Goal: Task Accomplishment & Management: Use online tool/utility

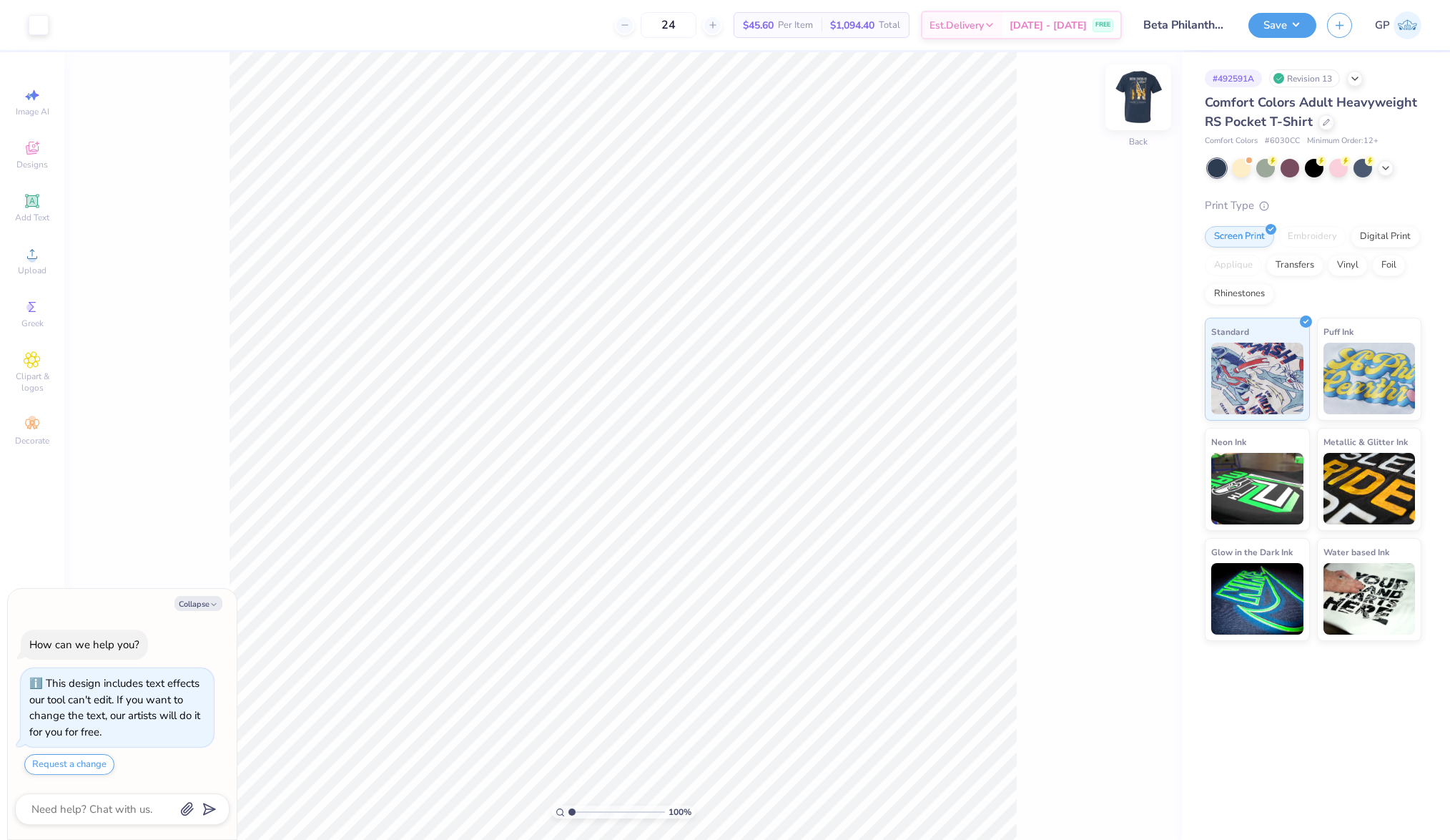
click at [1147, 94] on img at bounding box center [1138, 97] width 57 height 57
click at [43, 251] on div "Upload" at bounding box center [32, 260] width 50 height 43
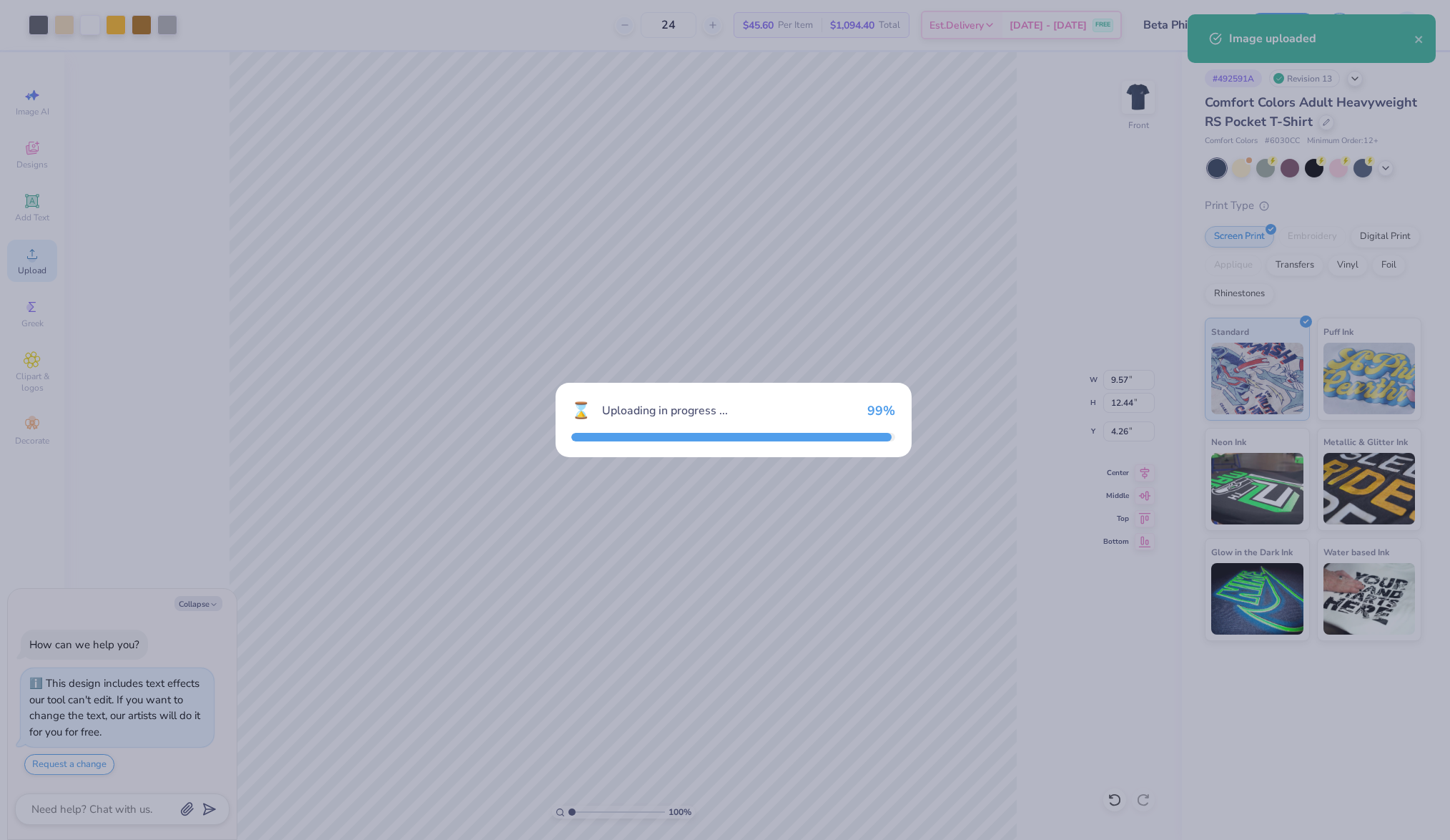
type textarea "x"
type input "9.22"
type input "11.76"
type input "8.37"
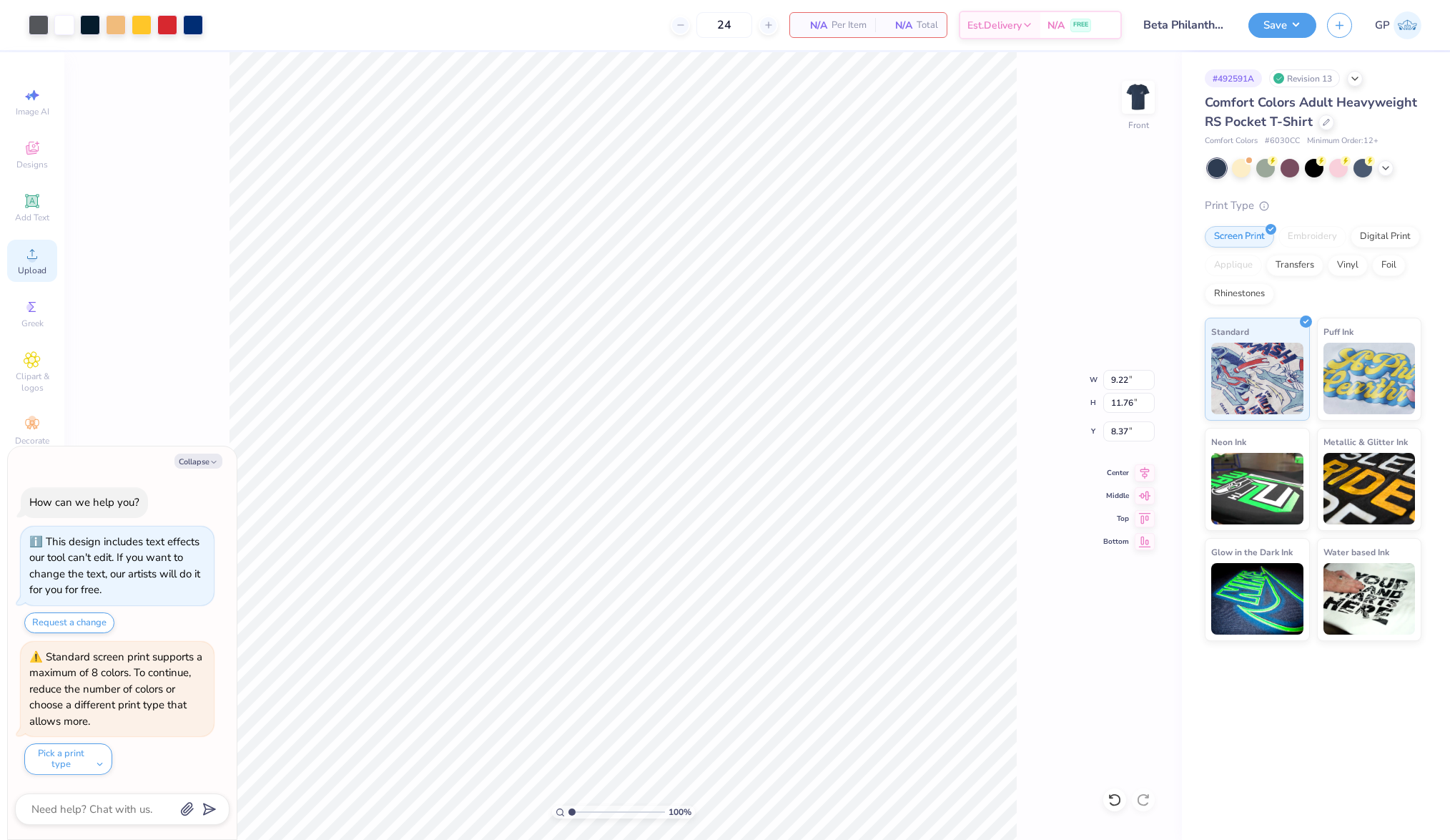
type textarea "x"
type input "4.26"
type textarea "x"
type input "9.31"
type input "11.88"
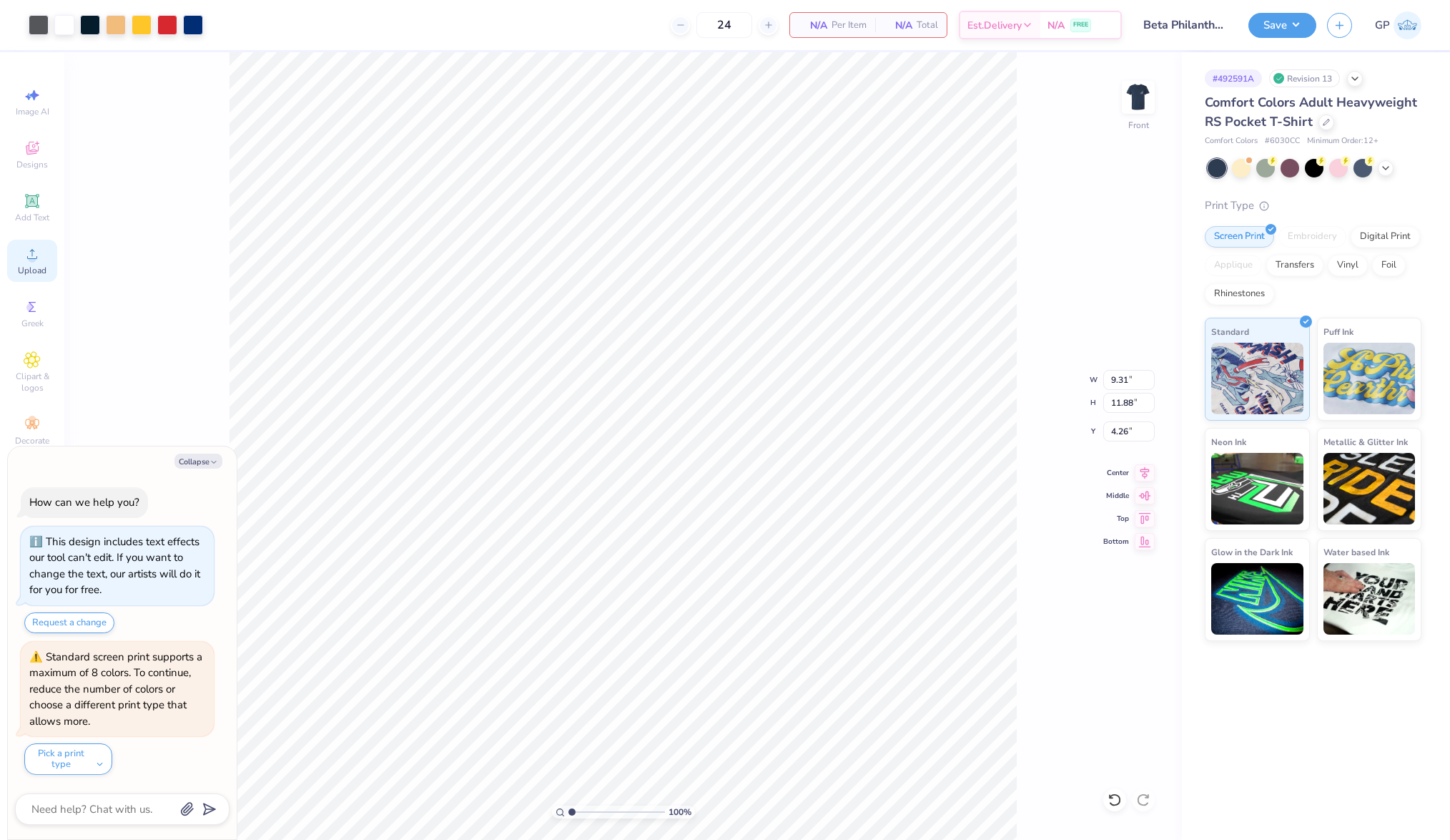
type textarea "x"
type input "4.82"
type textarea "x"
type input "9.62"
type input "1.44"
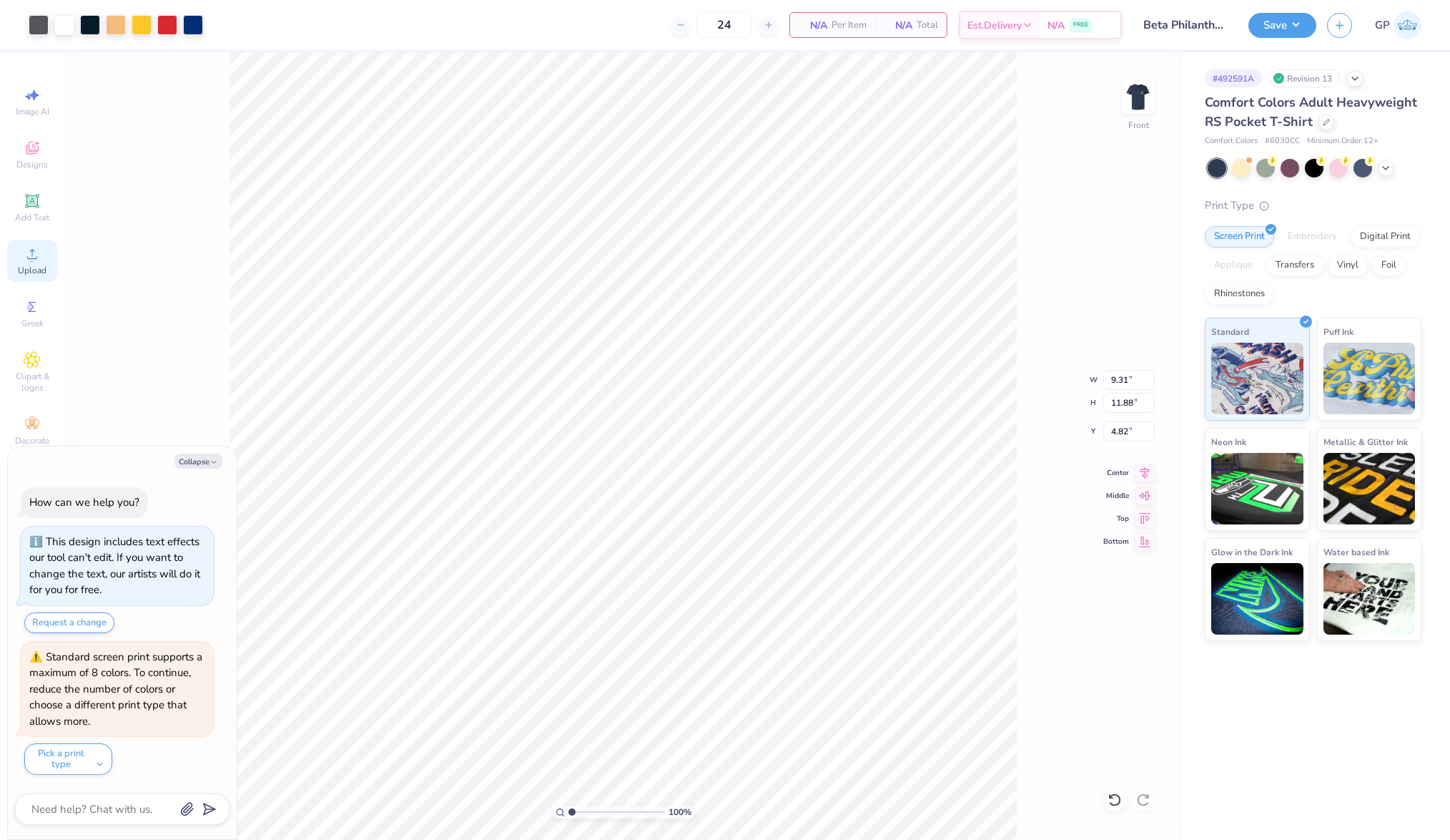
type input "3.00"
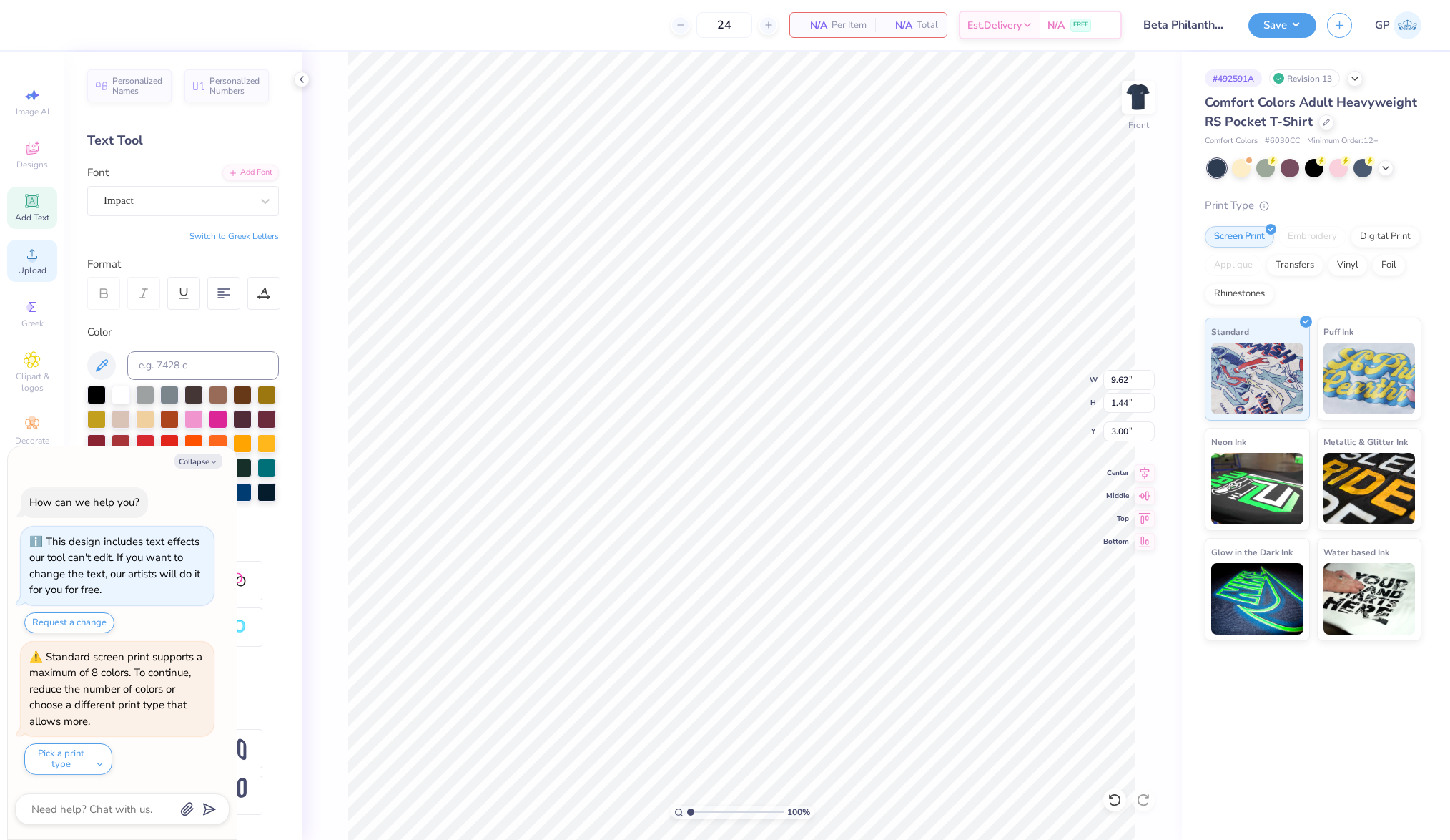
type textarea "x"
type input "3.69"
type textarea "x"
type input "9.57"
type input "12.44"
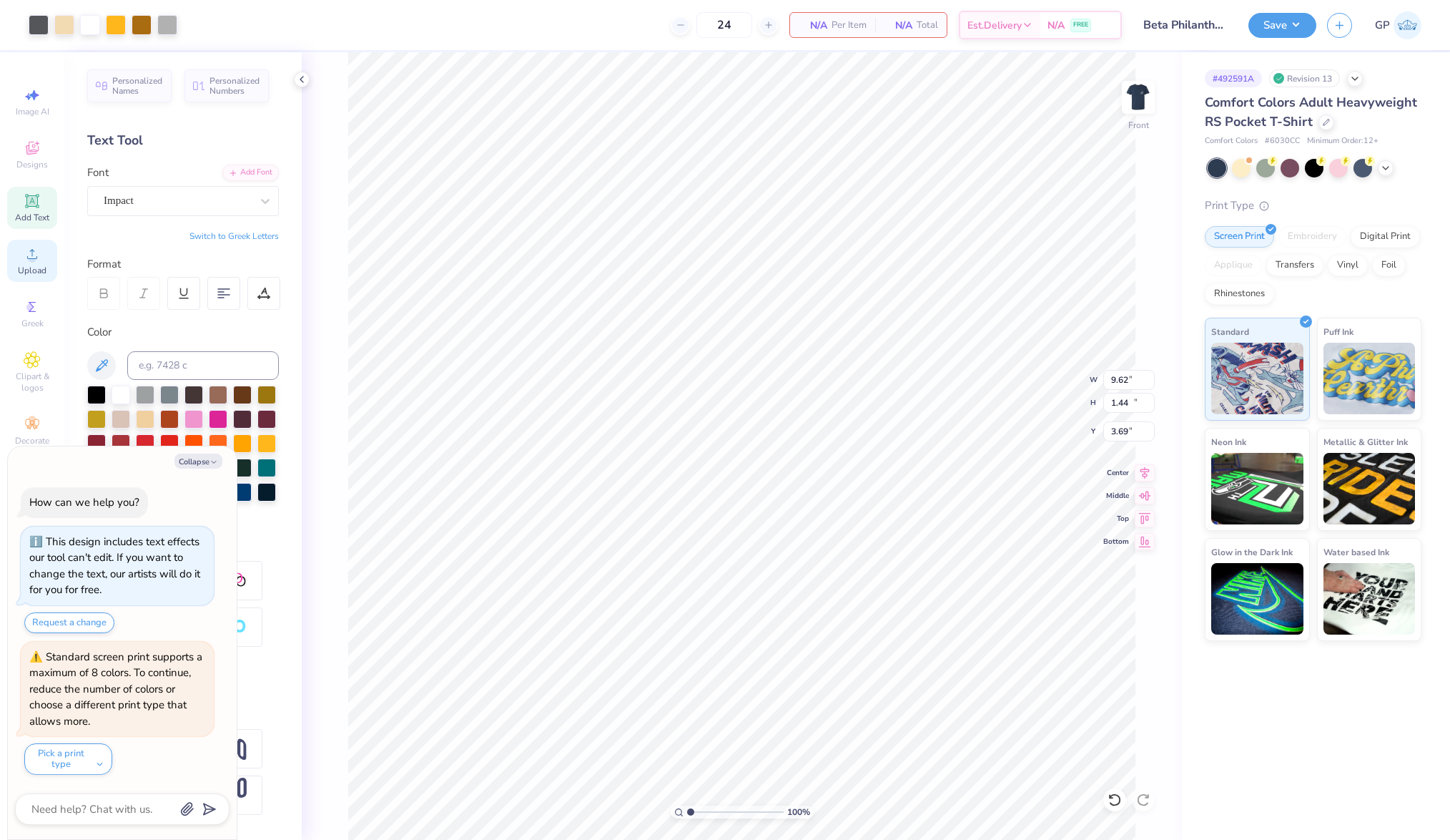
type input "4.26"
click at [1140, 476] on icon at bounding box center [1144, 470] width 20 height 17
type textarea "x"
type input "9.62"
type input "1.44"
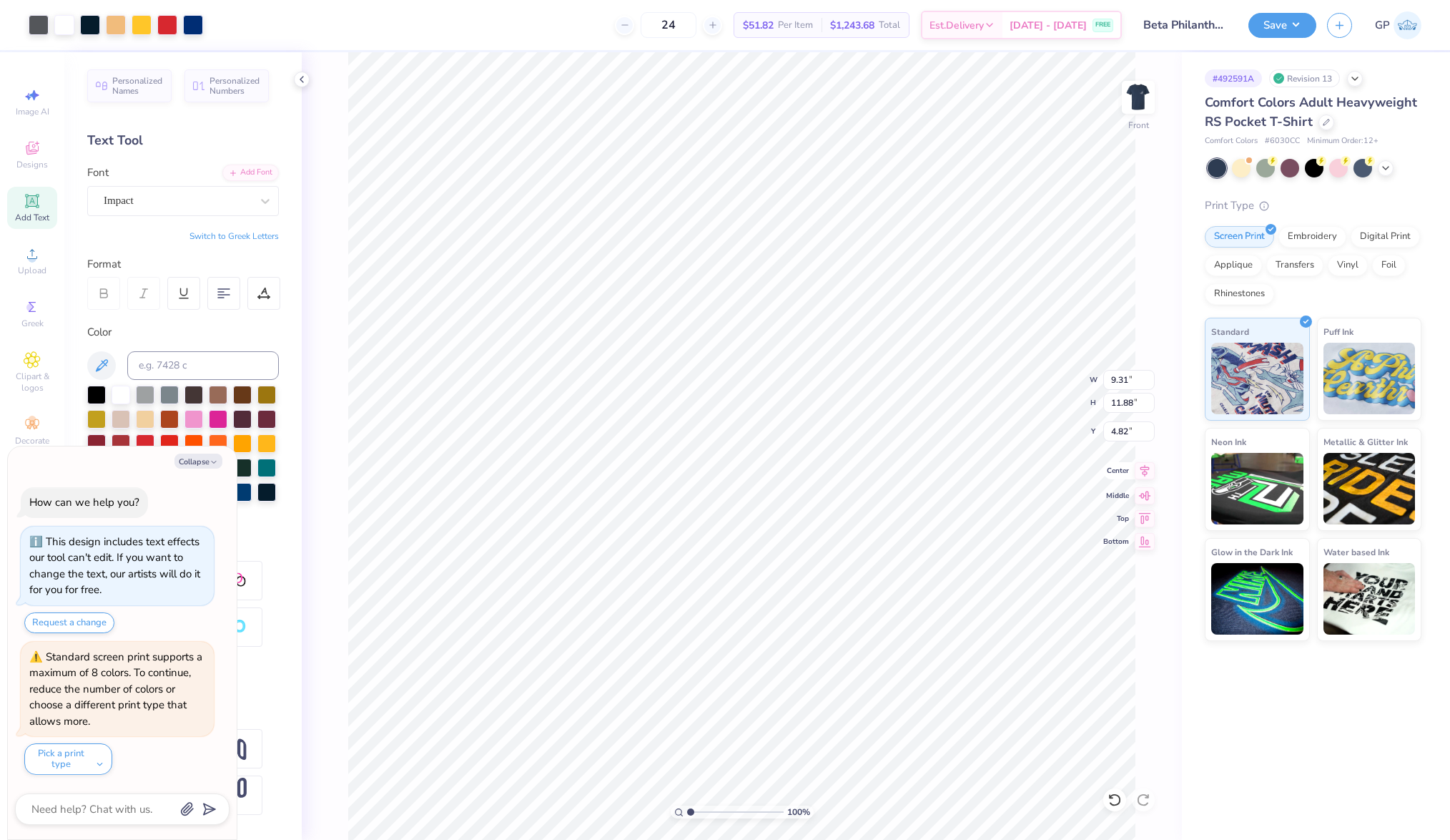
type input "3.69"
click at [1142, 470] on icon at bounding box center [1144, 470] width 20 height 17
click at [1142, 467] on icon at bounding box center [1144, 470] width 20 height 17
click at [46, 25] on div at bounding box center [38, 23] width 20 height 20
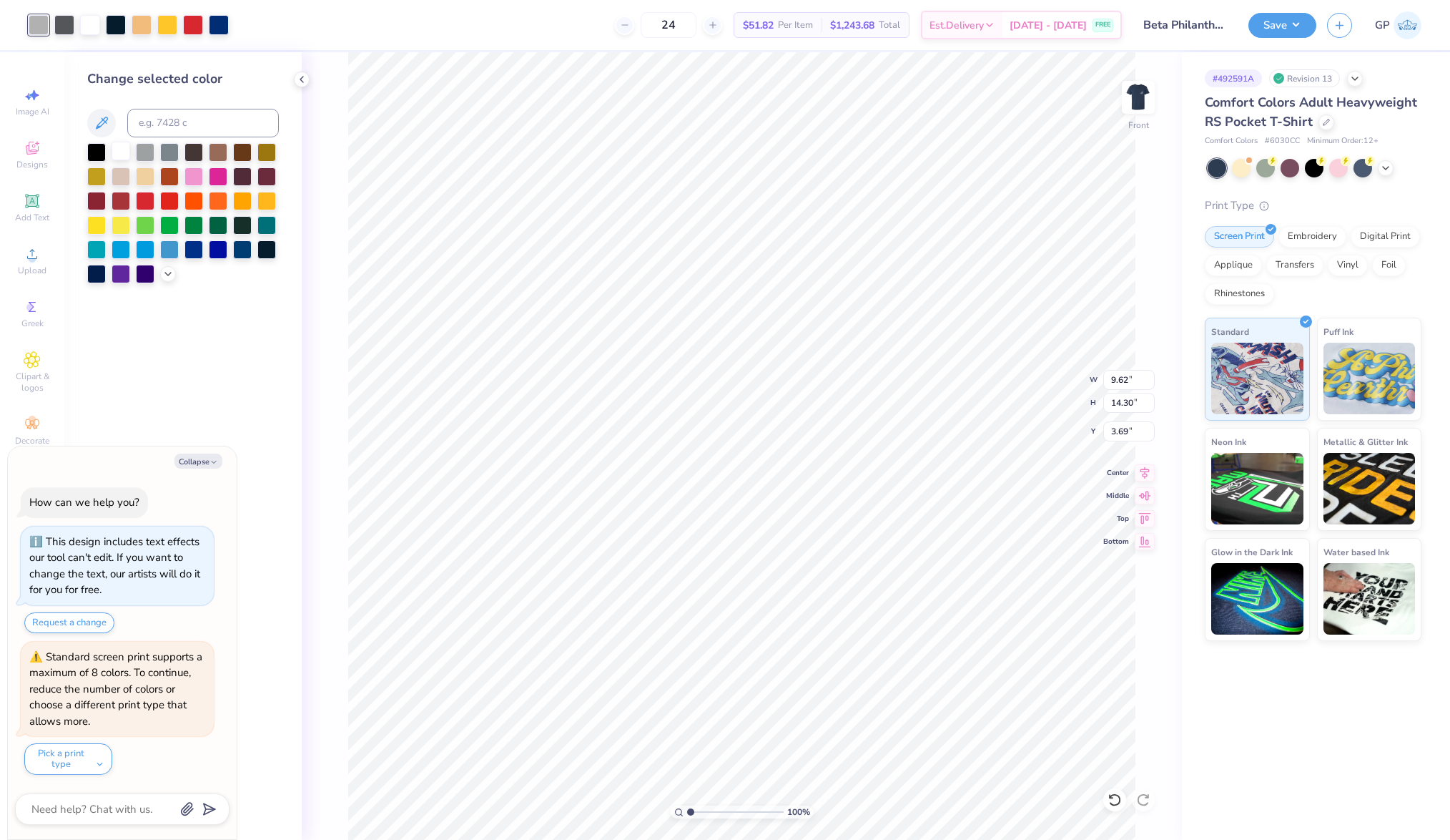
click at [118, 146] on div at bounding box center [121, 151] width 19 height 19
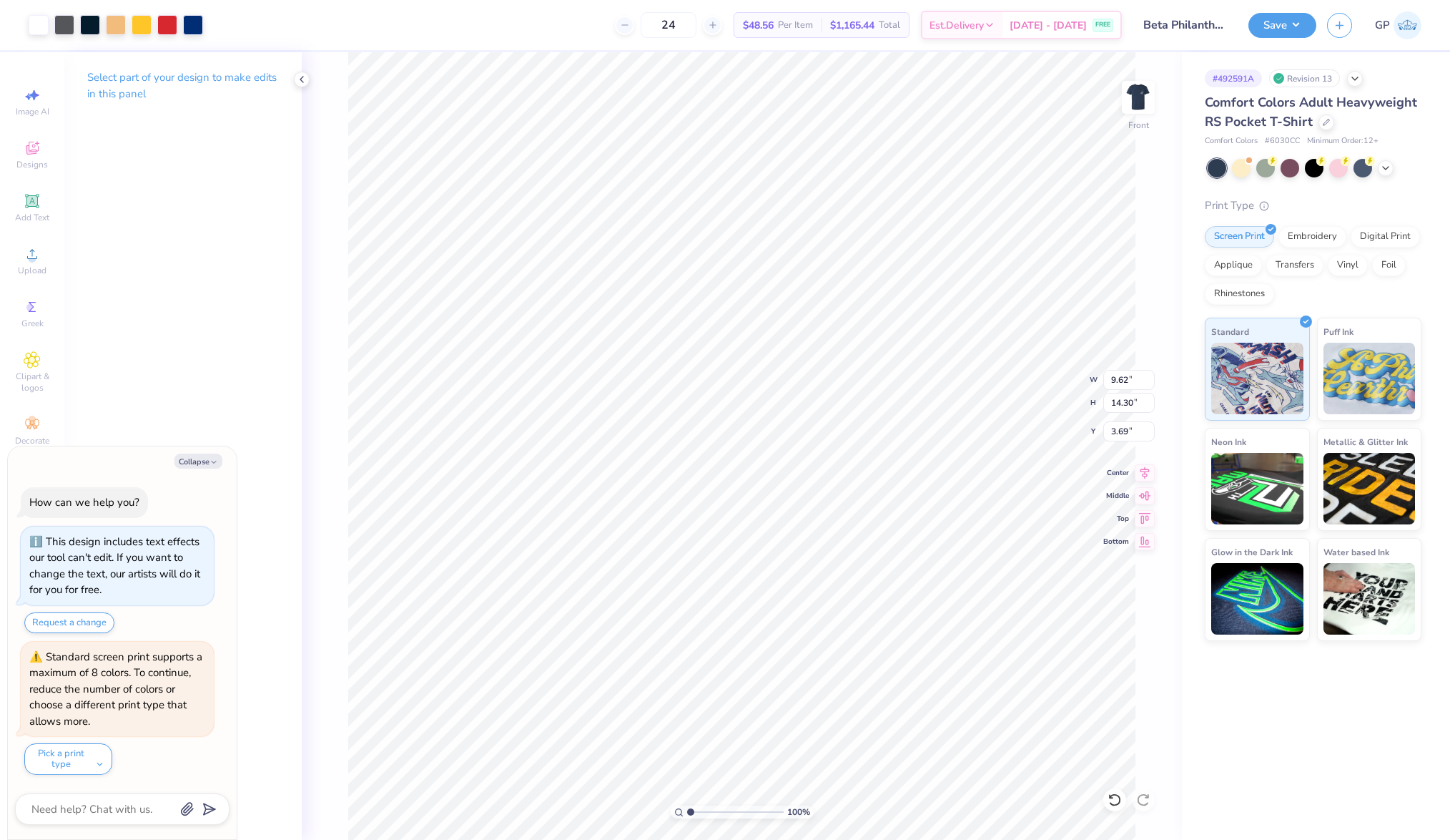
type textarea "x"
click at [1128, 430] on input "3.69" at bounding box center [1129, 430] width 51 height 20
type input "3"
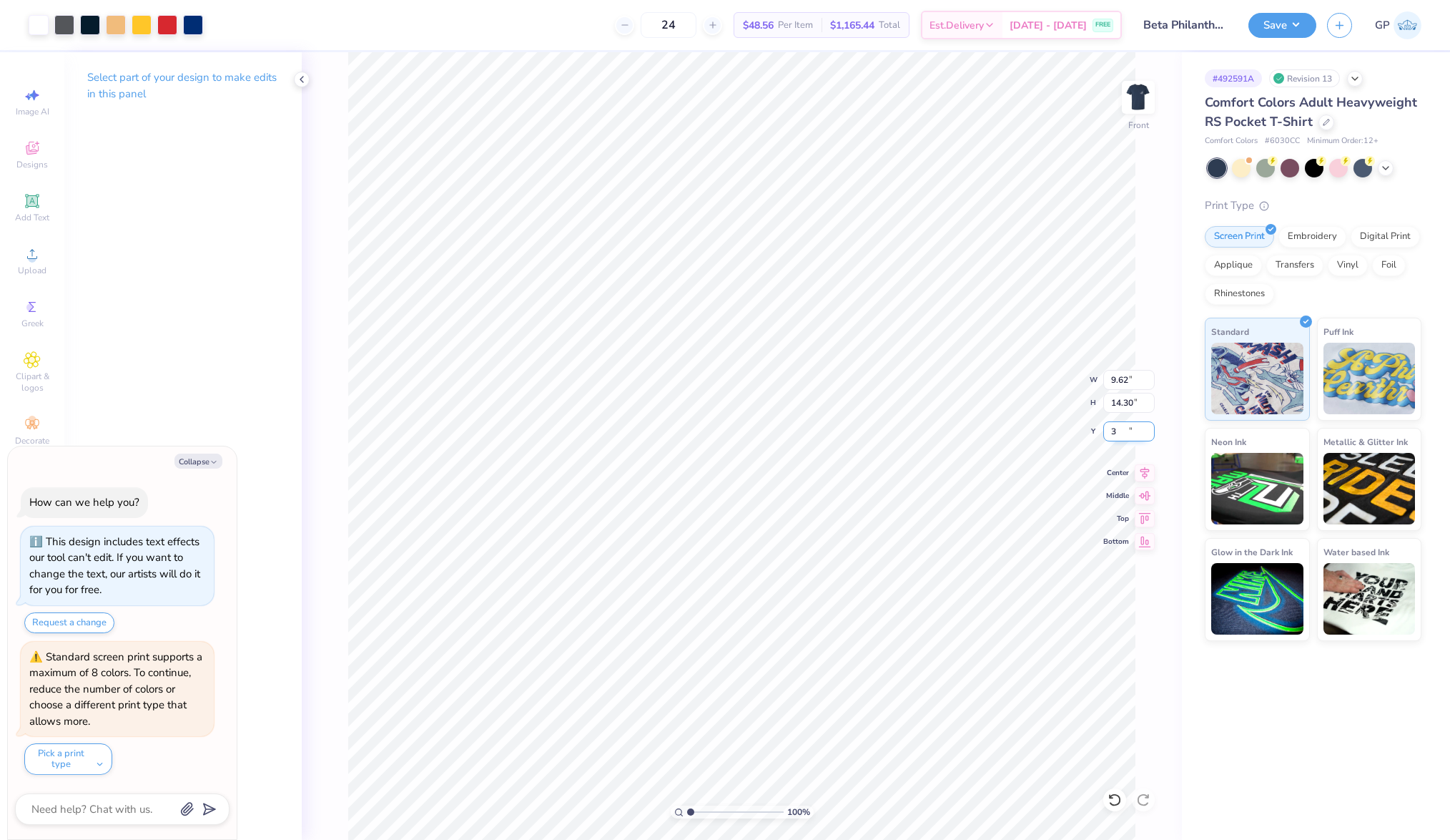
type textarea "x"
type input "3.00"
click at [1127, 397] on input "14.30" at bounding box center [1129, 402] width 51 height 20
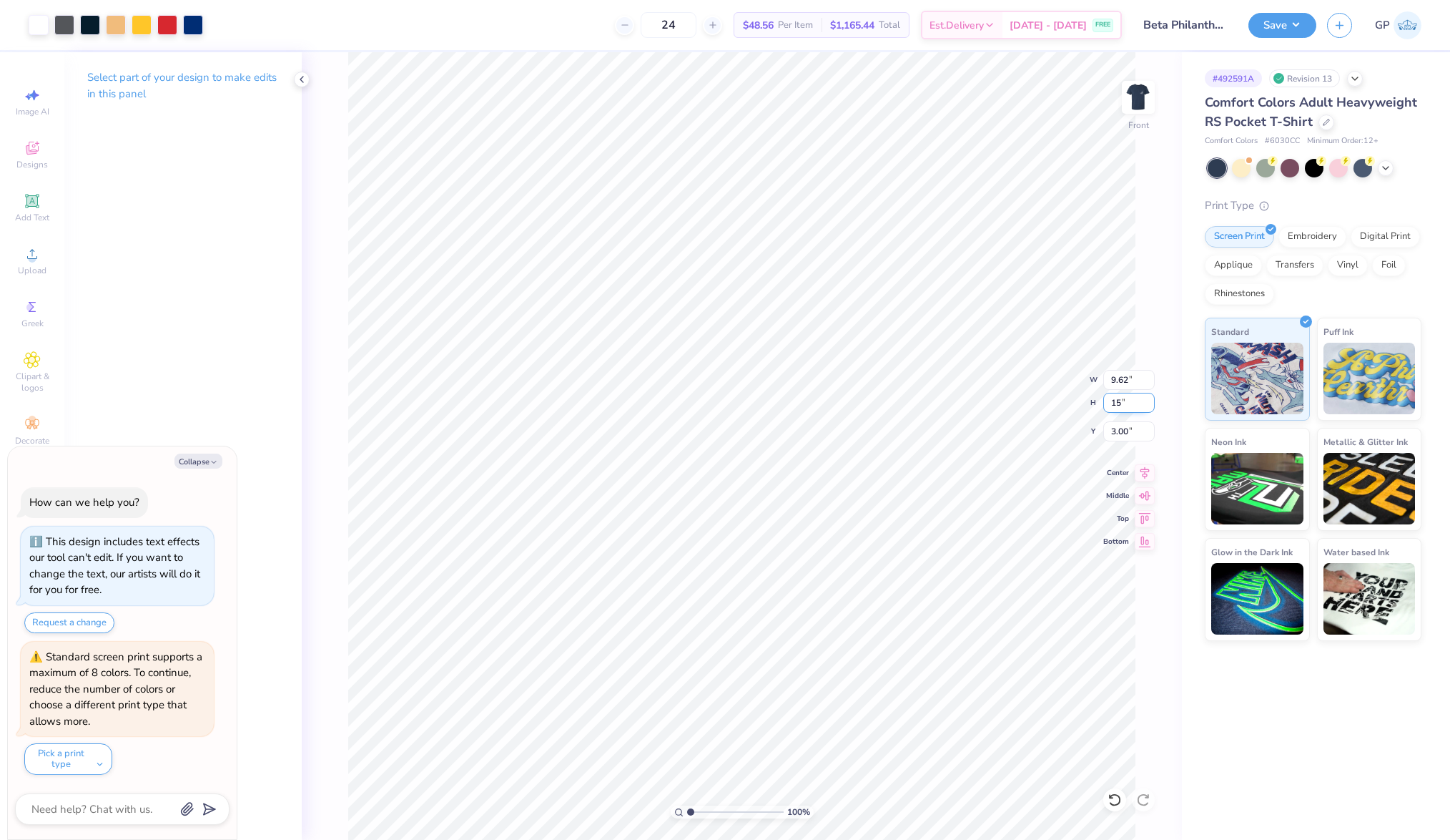
type input "15"
type textarea "x"
type input "10.09"
type input "15.00"
click at [1127, 429] on input "2.65" at bounding box center [1129, 430] width 51 height 20
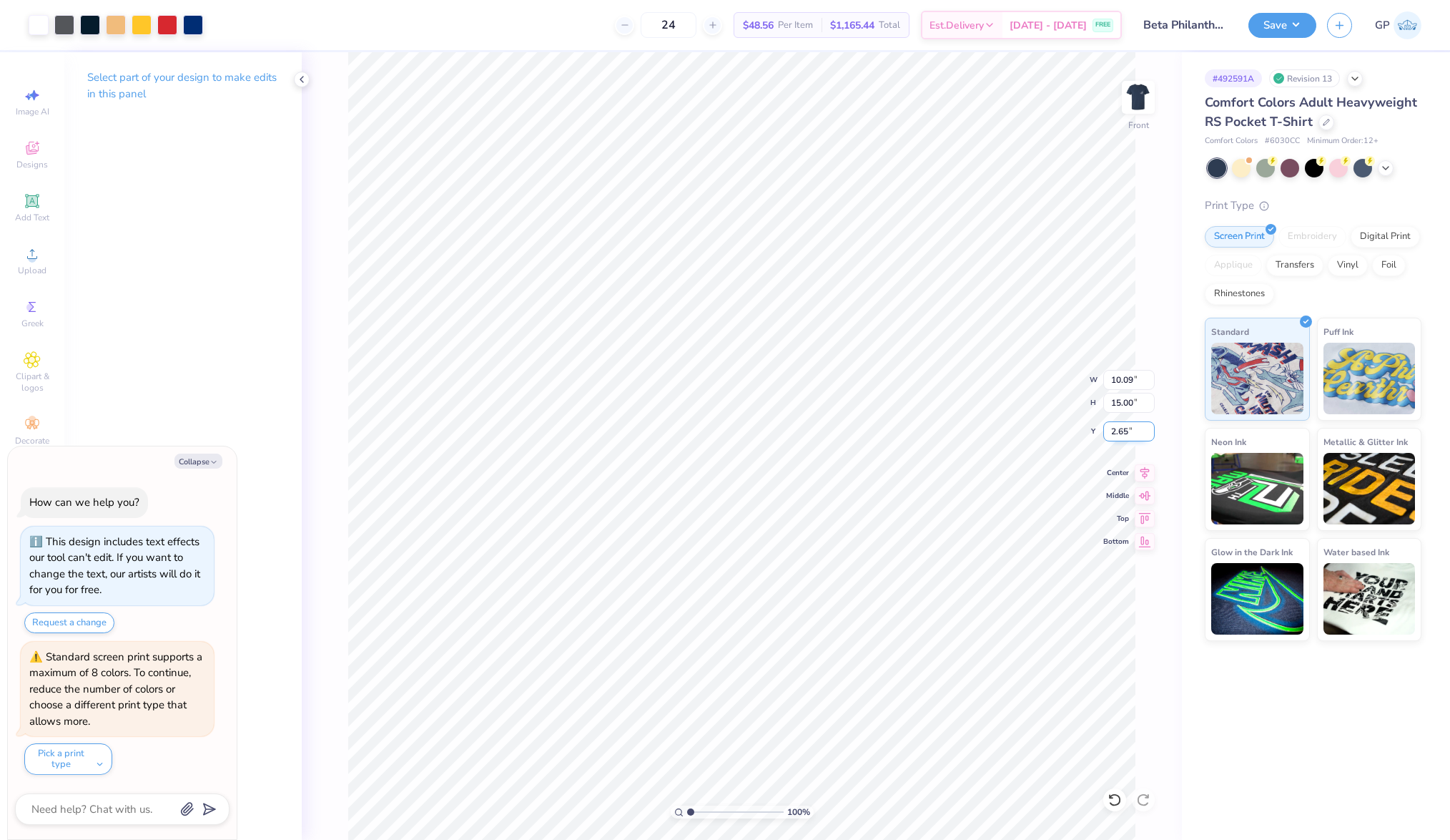
click at [1127, 429] on input "2.65" at bounding box center [1129, 430] width 51 height 20
type input "3"
type textarea "x"
type input "3.00"
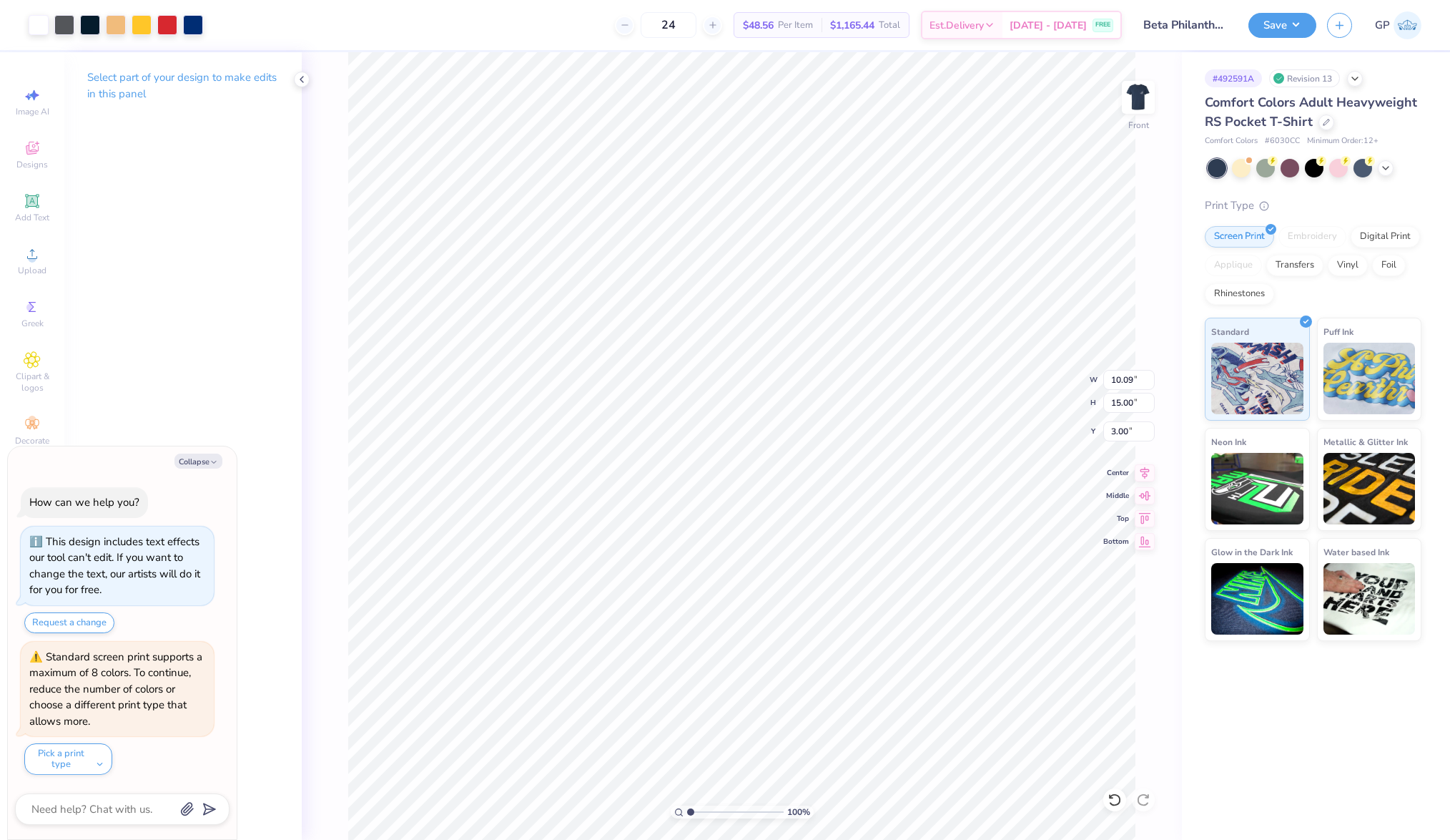
type textarea "x"
click at [705, 811] on input "range" at bounding box center [736, 812] width 96 height 13
drag, startPoint x: 705, startPoint y: 810, endPoint x: 696, endPoint y: 811, distance: 9.1
type input "1.66"
click at [696, 811] on input "range" at bounding box center [736, 812] width 96 height 13
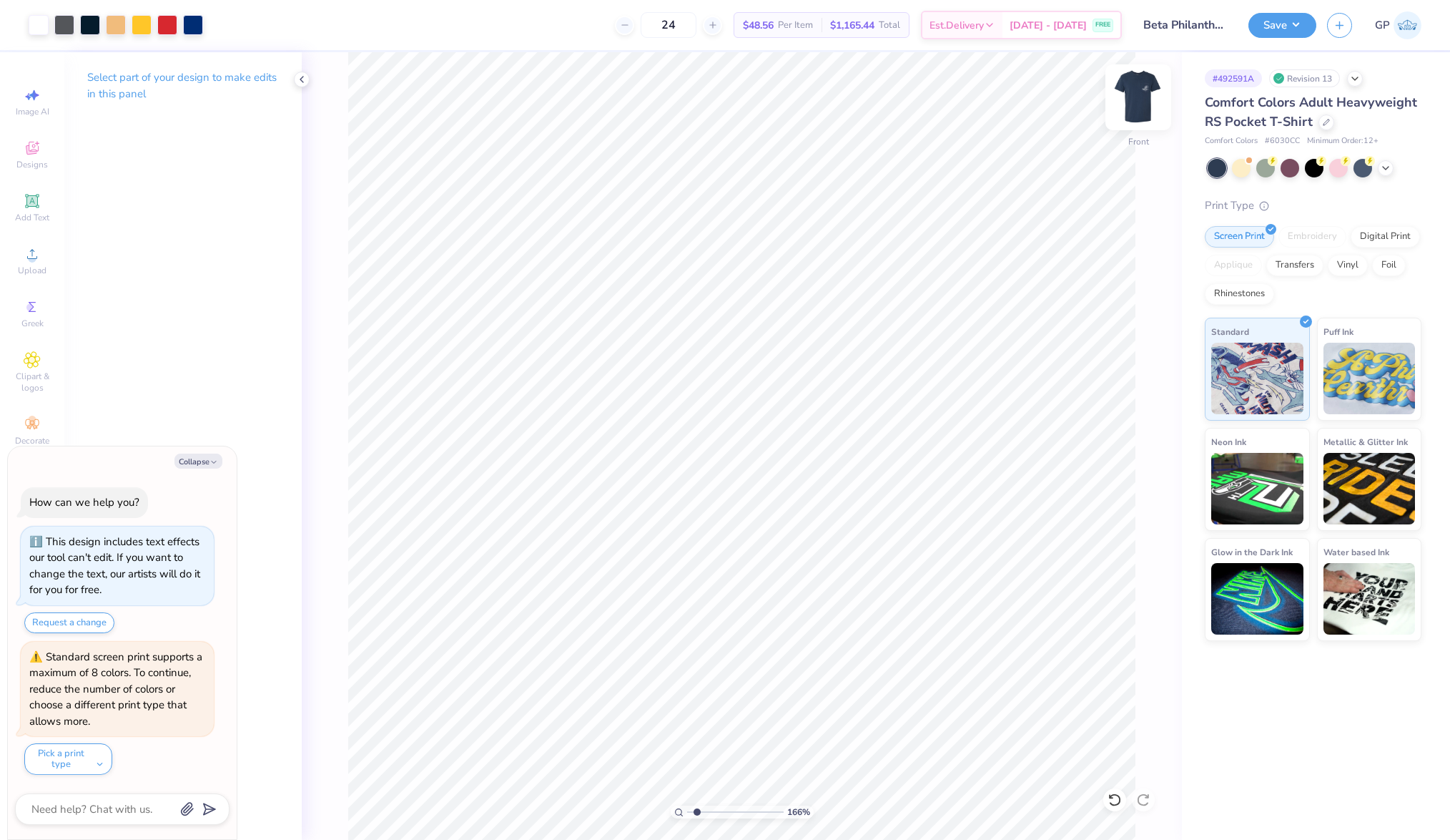
click at [1127, 83] on img at bounding box center [1138, 97] width 57 height 57
click at [1138, 107] on img at bounding box center [1138, 97] width 57 height 57
type textarea "x"
drag, startPoint x: 703, startPoint y: 814, endPoint x: 665, endPoint y: 814, distance: 38.0
type input "1"
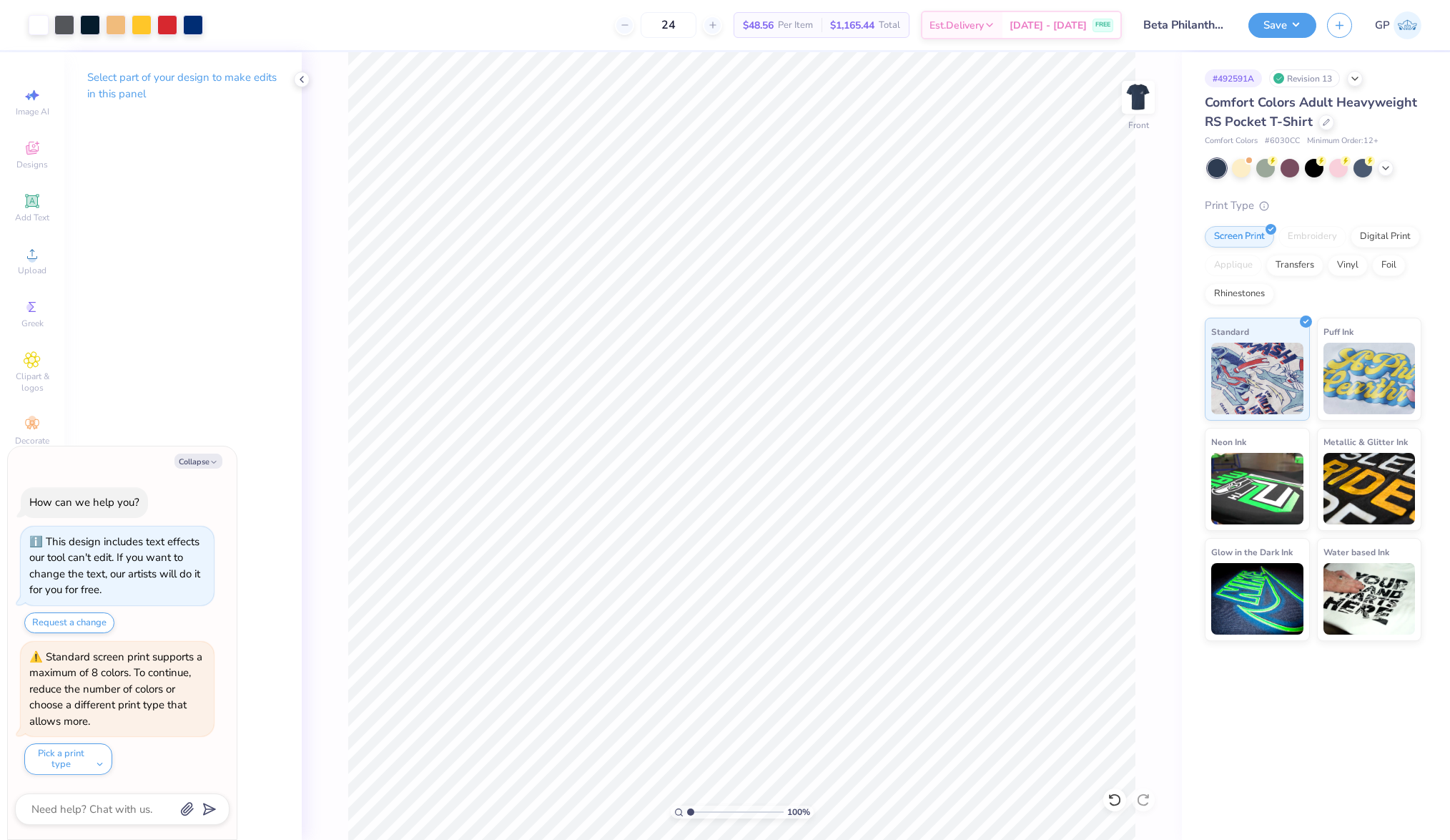
click at [688, 814] on input "range" at bounding box center [736, 812] width 96 height 13
click at [1282, 22] on button "Save" at bounding box center [1283, 23] width 68 height 25
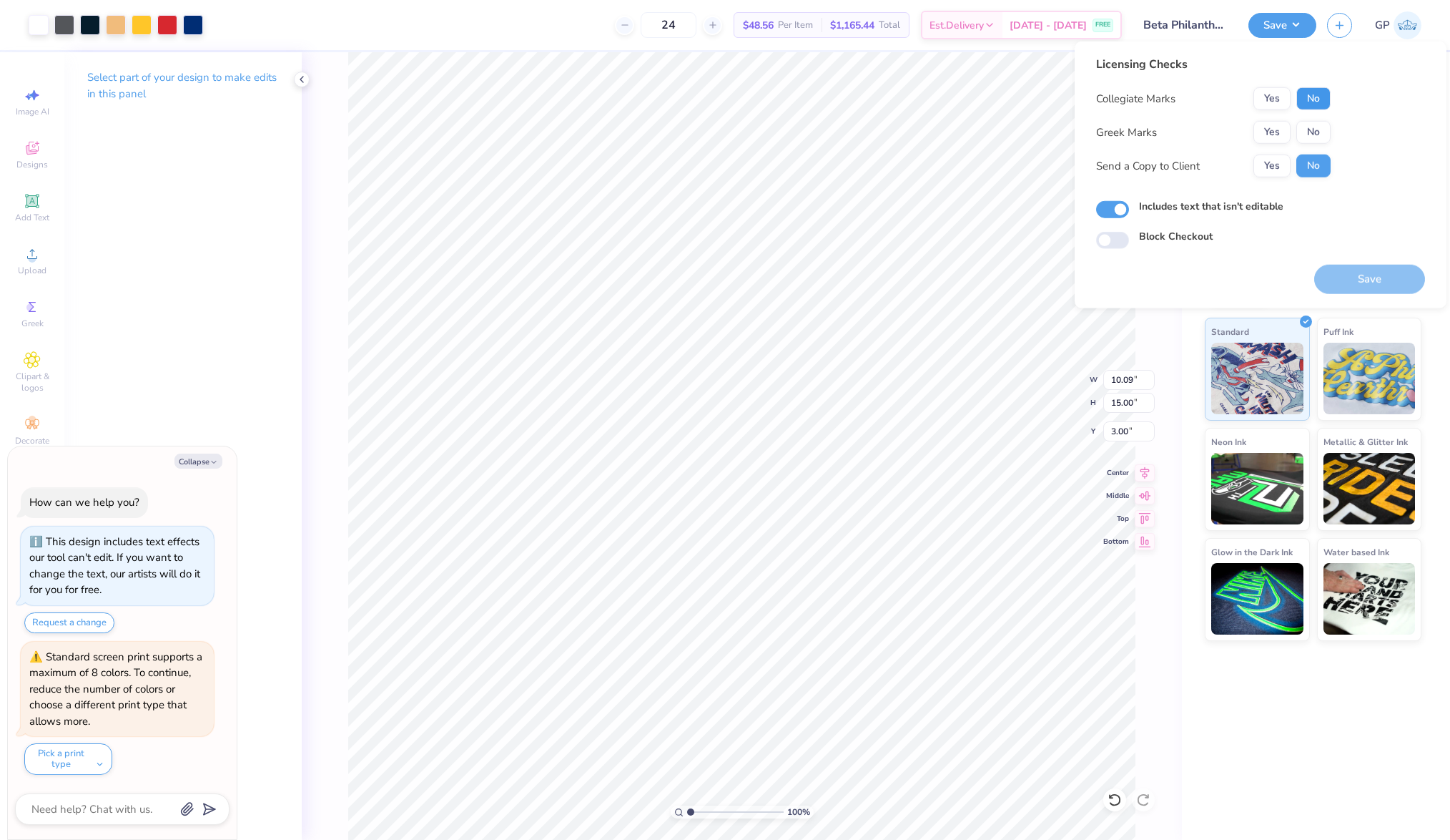
click at [1313, 88] on button "No" at bounding box center [1314, 98] width 34 height 23
click at [1271, 127] on button "Yes" at bounding box center [1271, 132] width 37 height 23
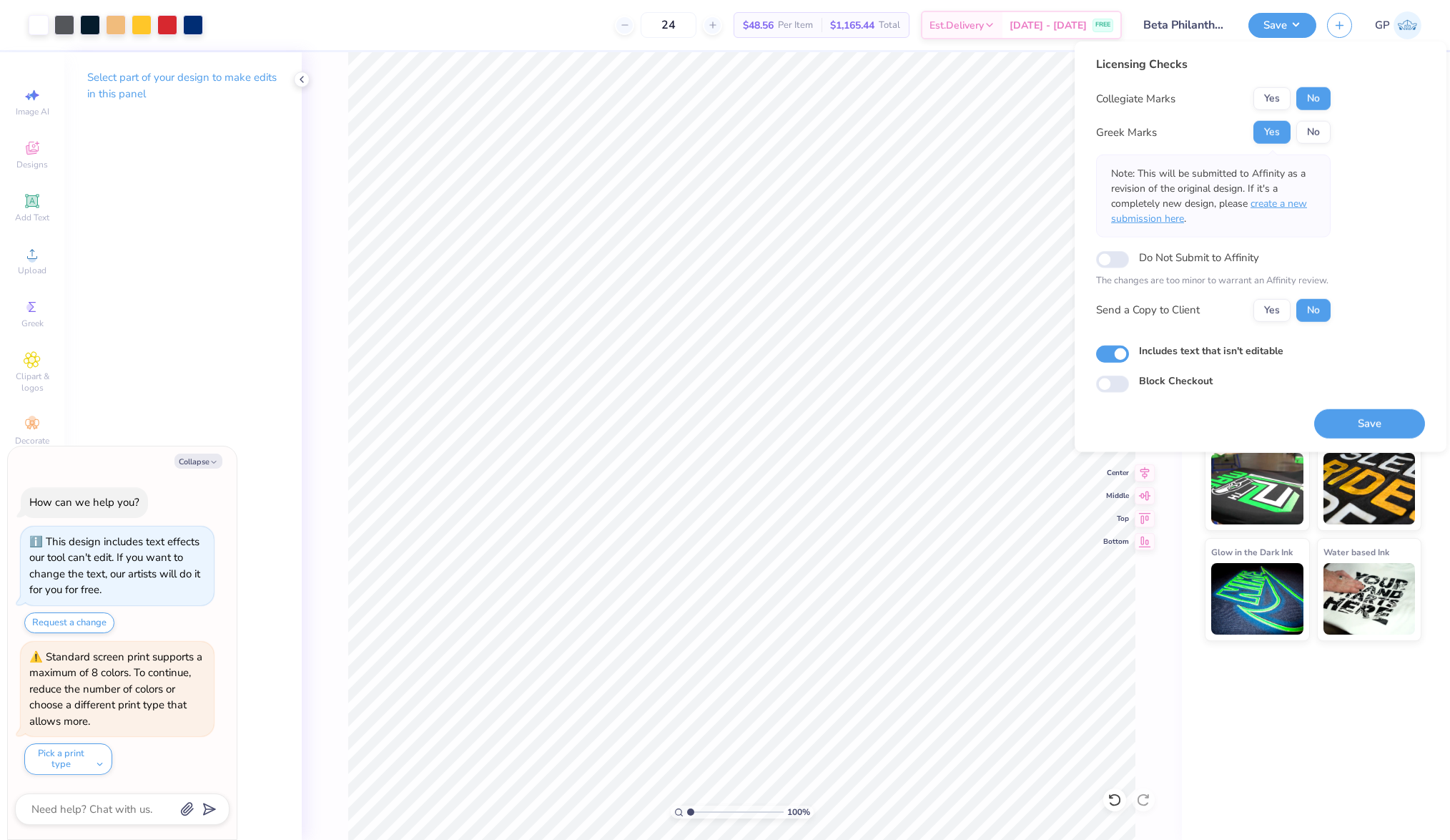
click at [1276, 199] on span "create a new submission here" at bounding box center [1209, 211] width 196 height 28
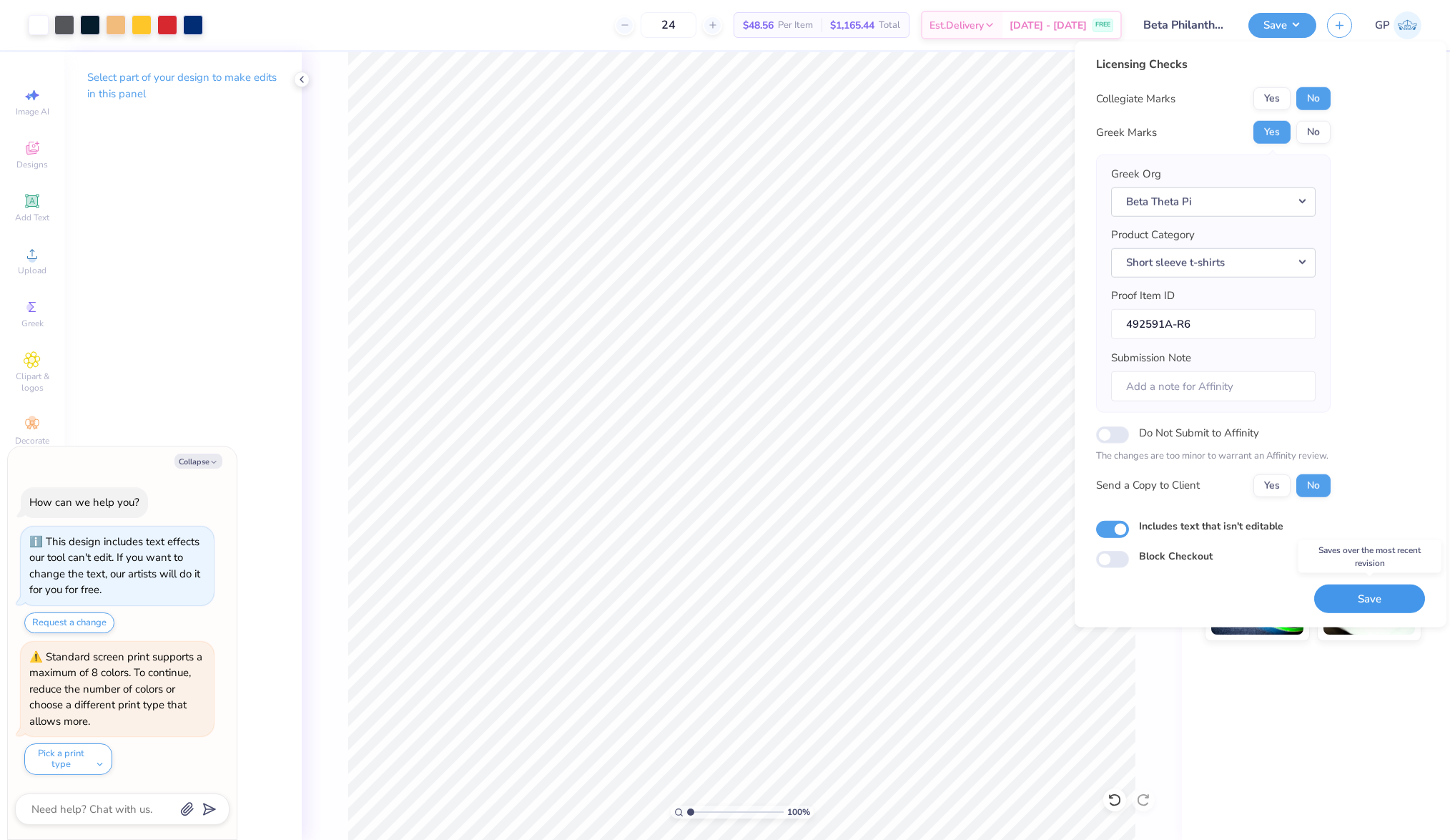
click at [1393, 591] on button "Save" at bounding box center [1370, 598] width 111 height 29
type textarea "x"
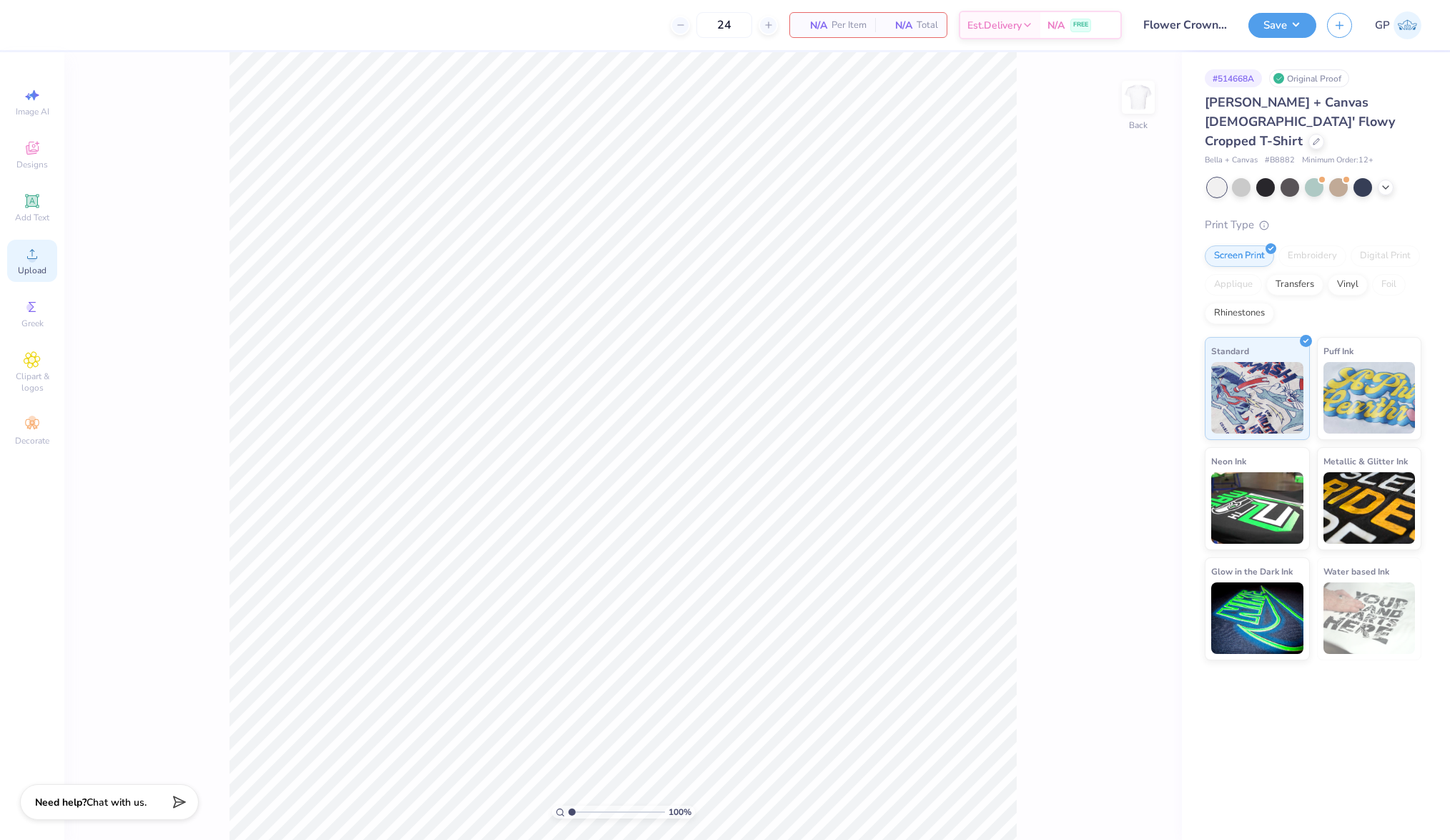
click at [26, 262] on icon at bounding box center [32, 254] width 17 height 17
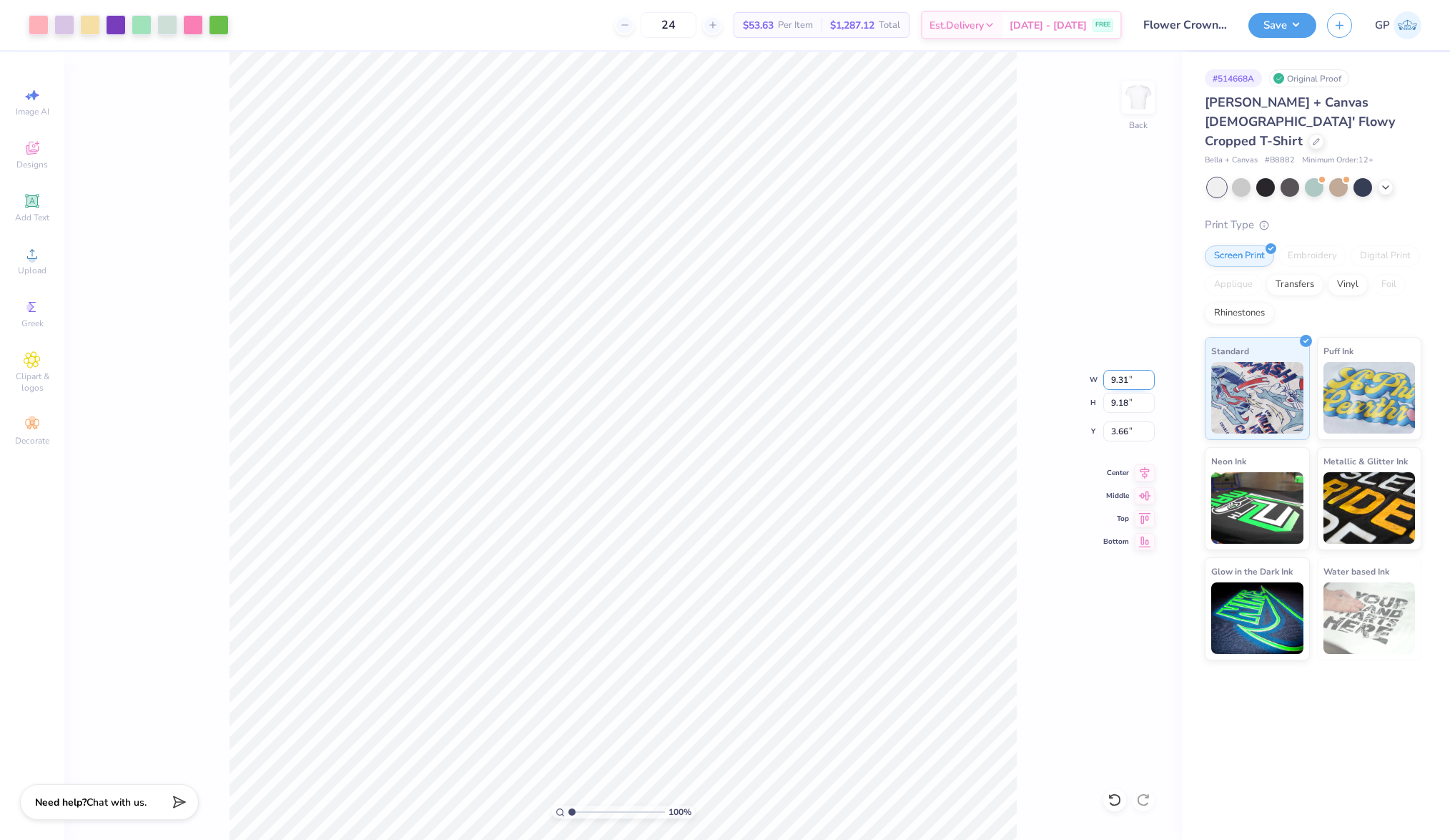
click at [1129, 379] on input "9.31" at bounding box center [1129, 379] width 51 height 20
type input "6.00"
type input "5.92"
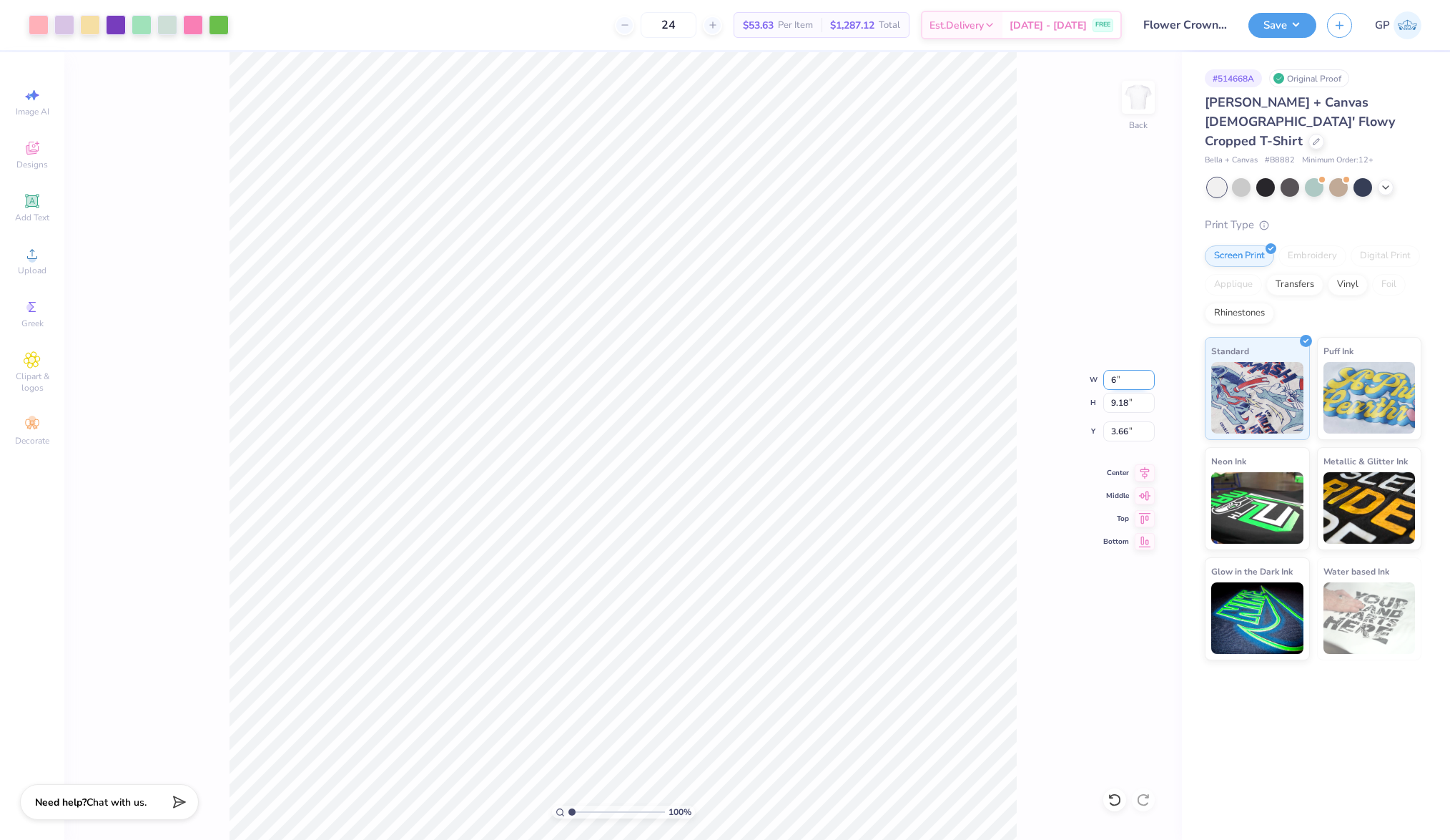
type input "5.29"
click at [1133, 386] on input "6.00" at bounding box center [1129, 379] width 51 height 20
type input "7.00"
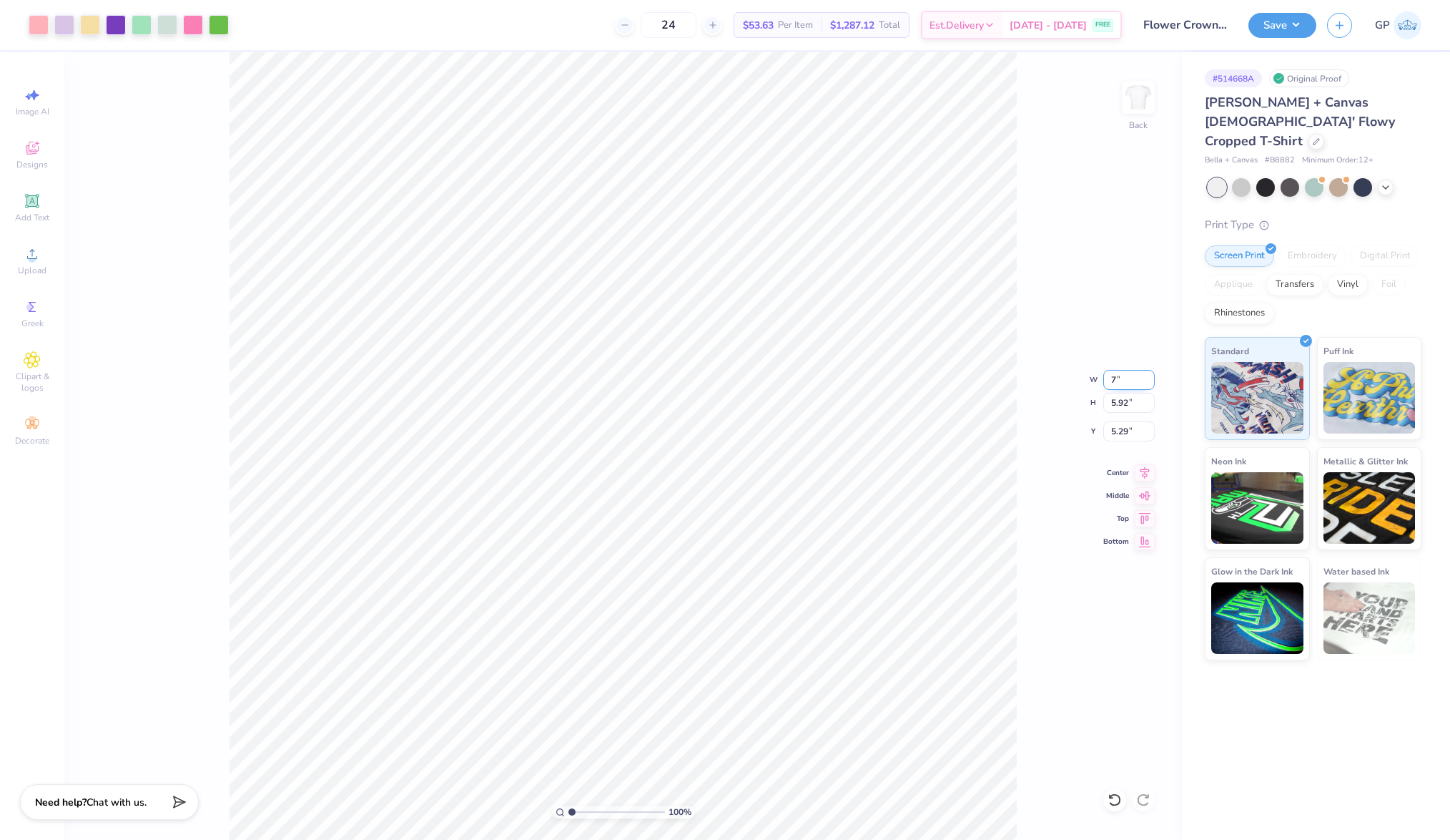
type input "6.90"
type input "4.80"
click at [45, 207] on div "Add Text" at bounding box center [32, 207] width 50 height 43
type input "4.61"
type input "1.34"
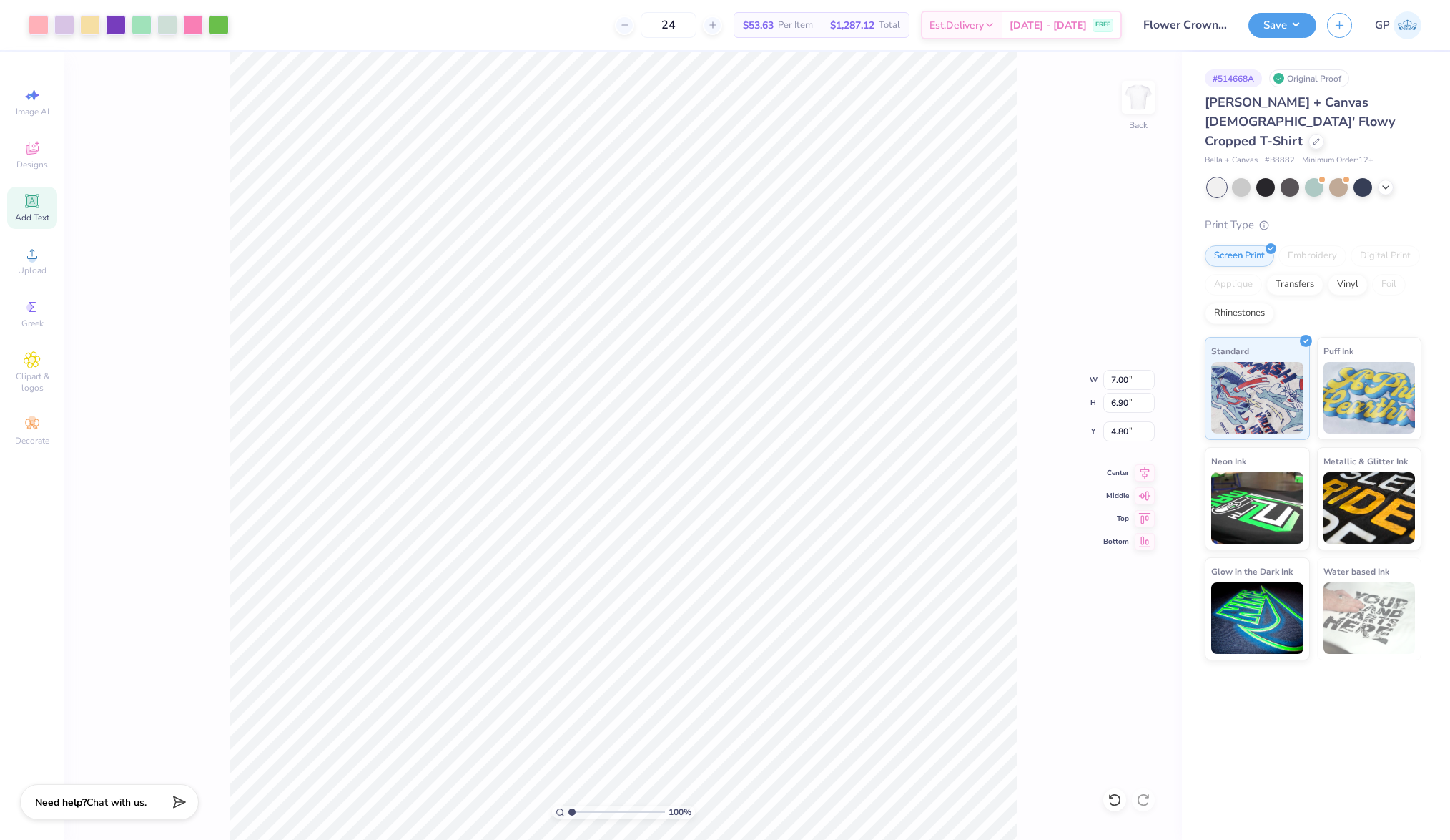
type input "7.58"
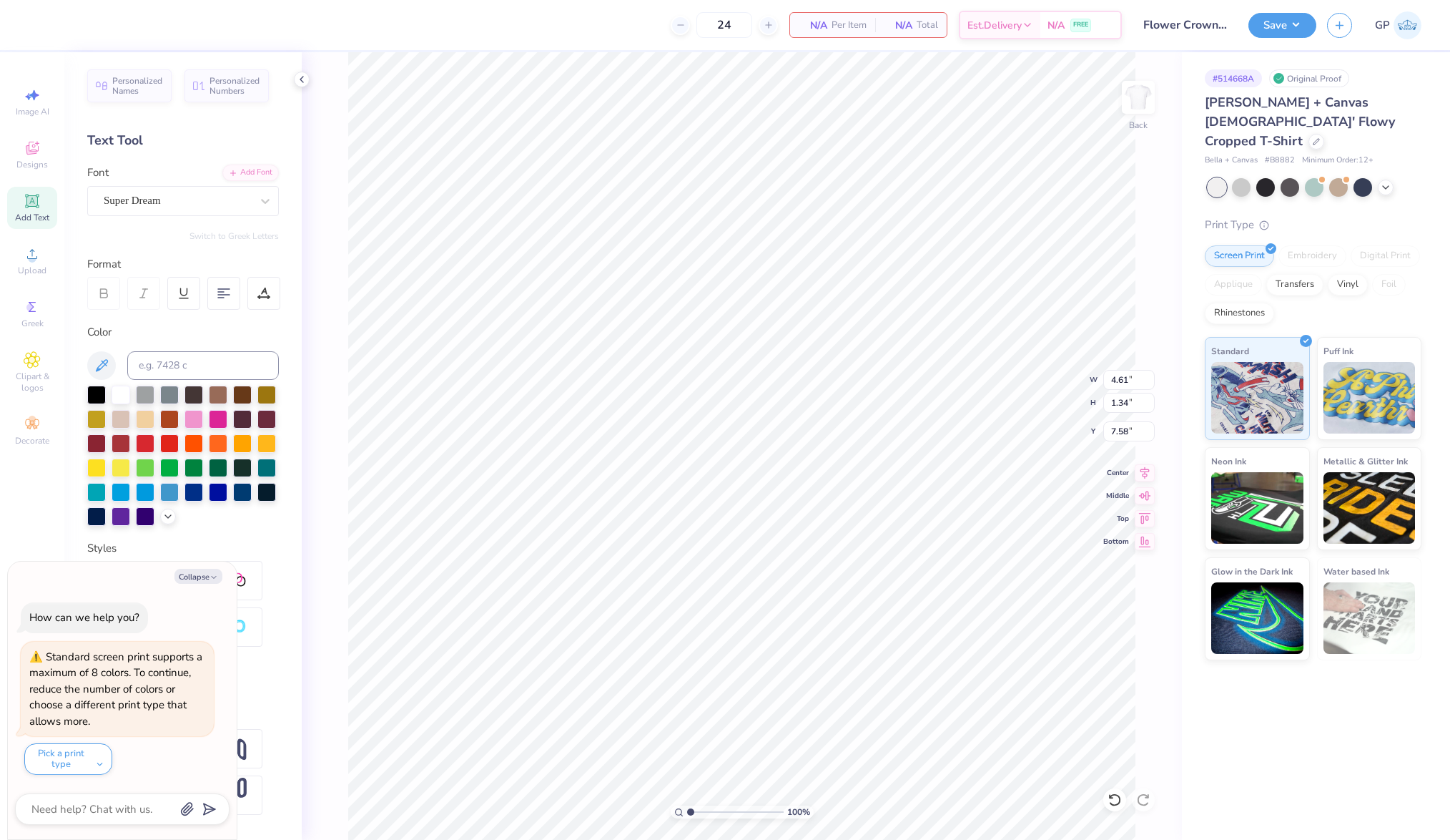
type textarea "x"
type input "3.12"
type textarea "x"
type input "7.00"
type input "6.90"
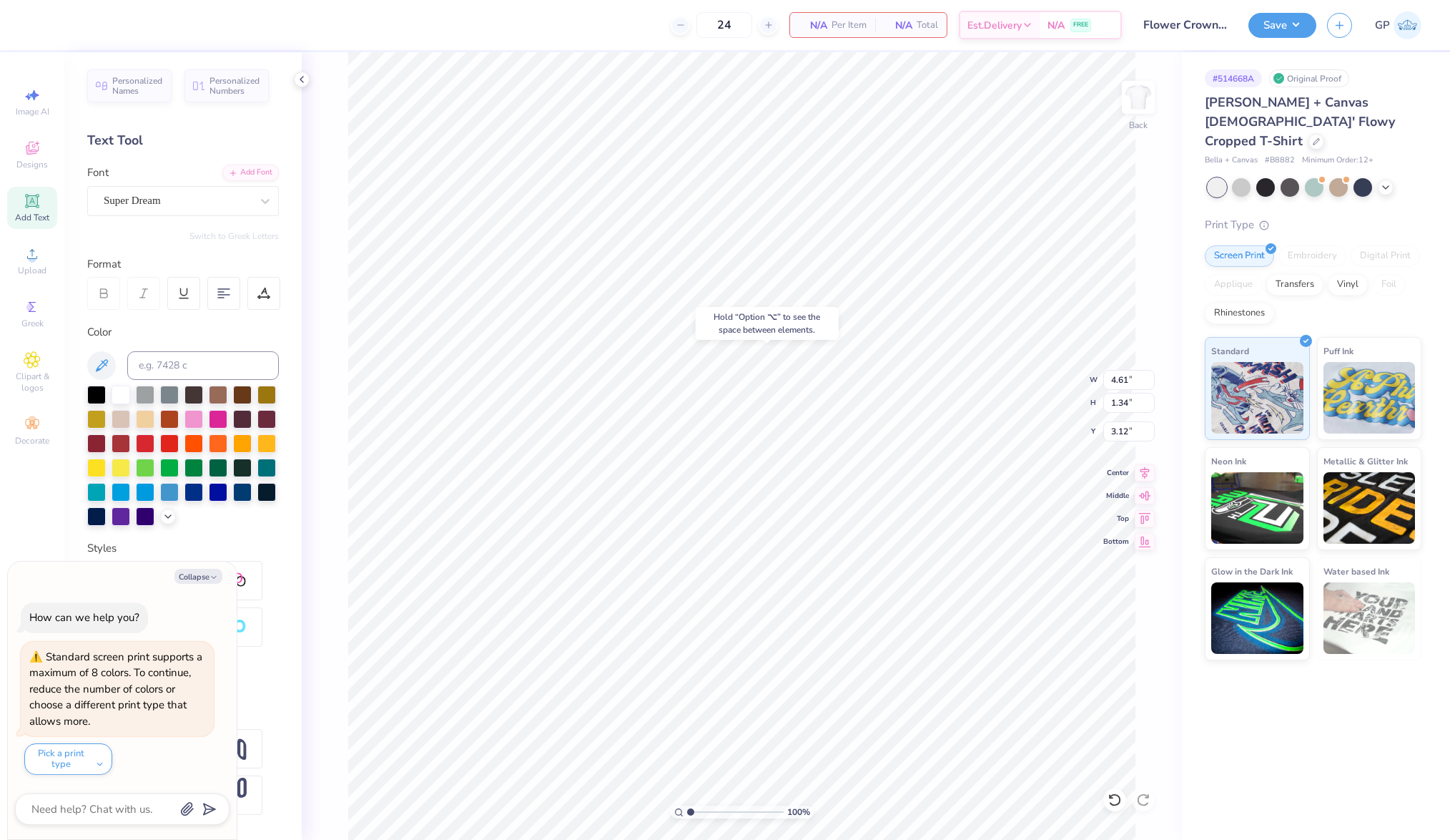
type input "4.80"
type textarea "x"
type input "4.61"
type input "1.34"
type input "3.12"
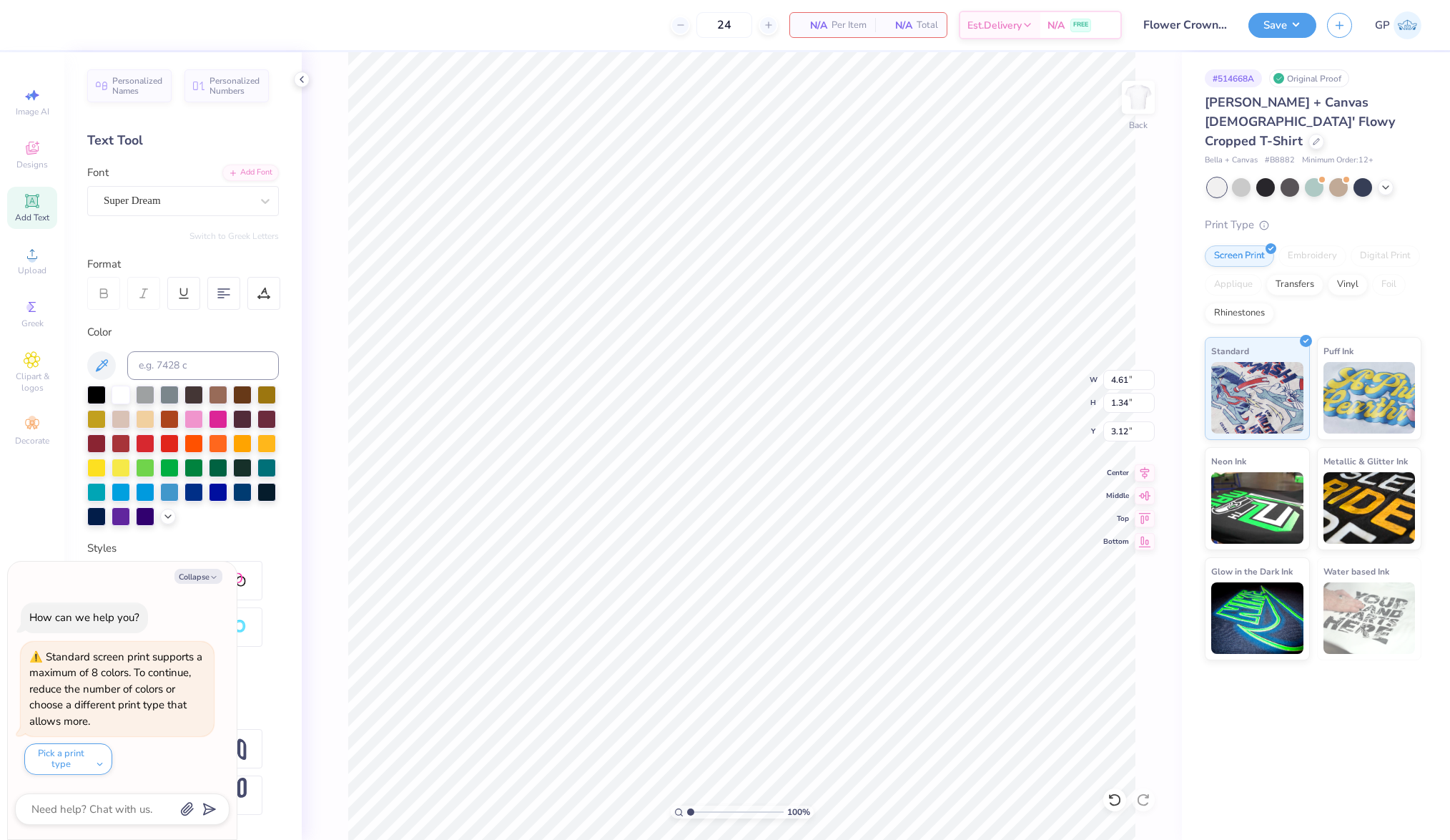
click at [114, 526] on div at bounding box center [183, 455] width 192 height 140
click at [166, 516] on polyline at bounding box center [168, 515] width 6 height 3
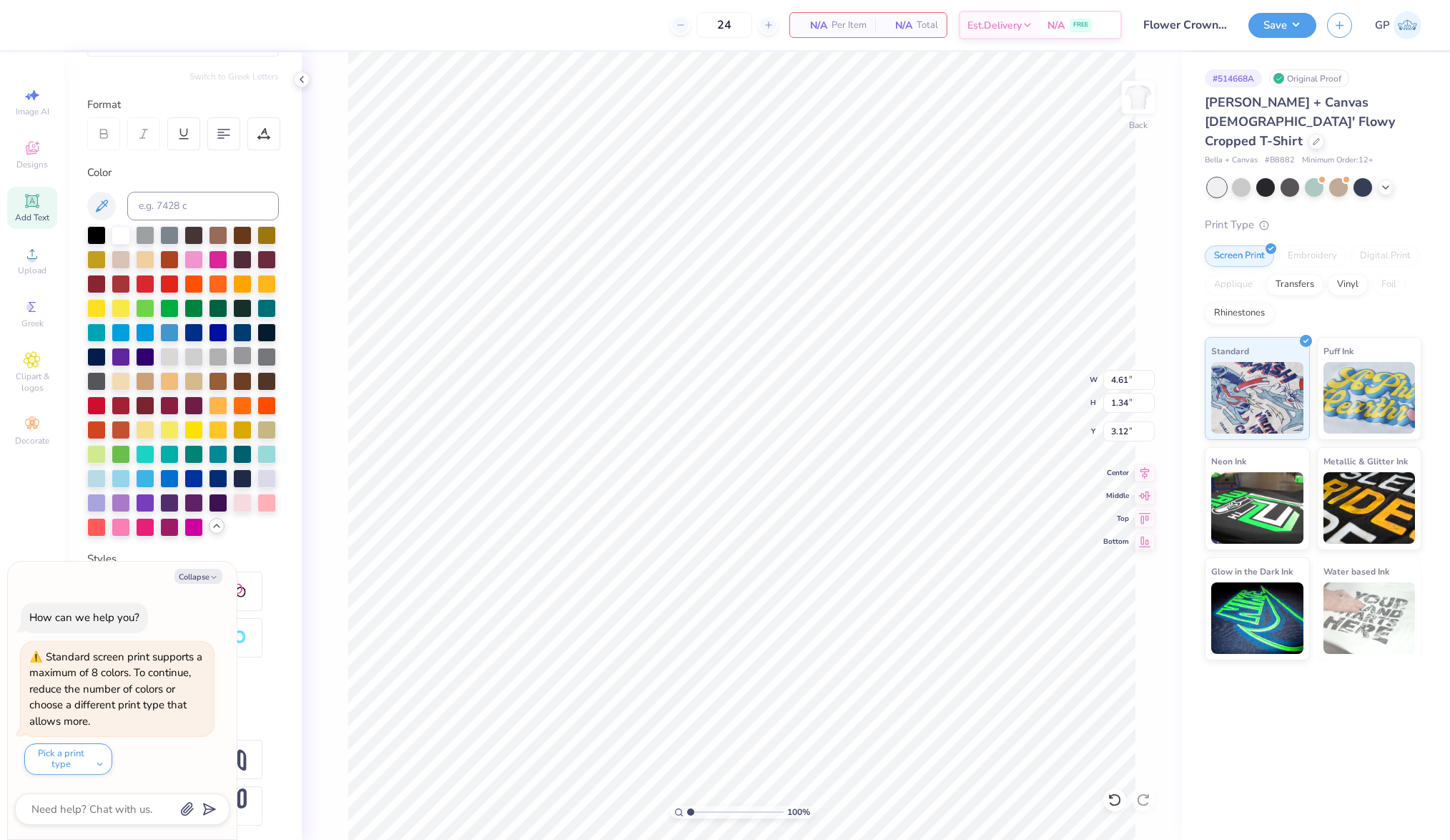
scroll to position [210, 0]
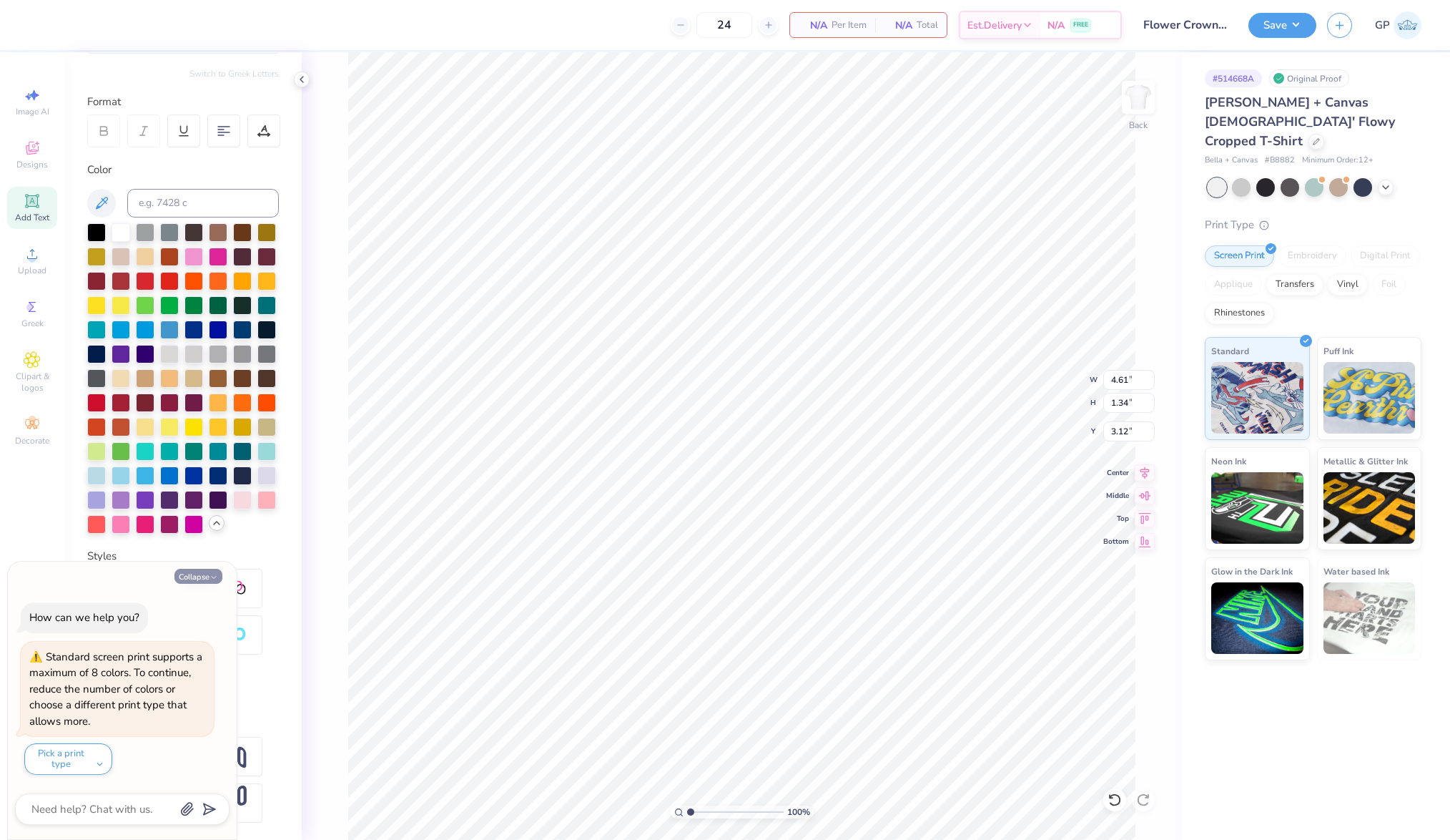
click at [201, 574] on button "Collapse" at bounding box center [198, 576] width 48 height 15
type textarea "x"
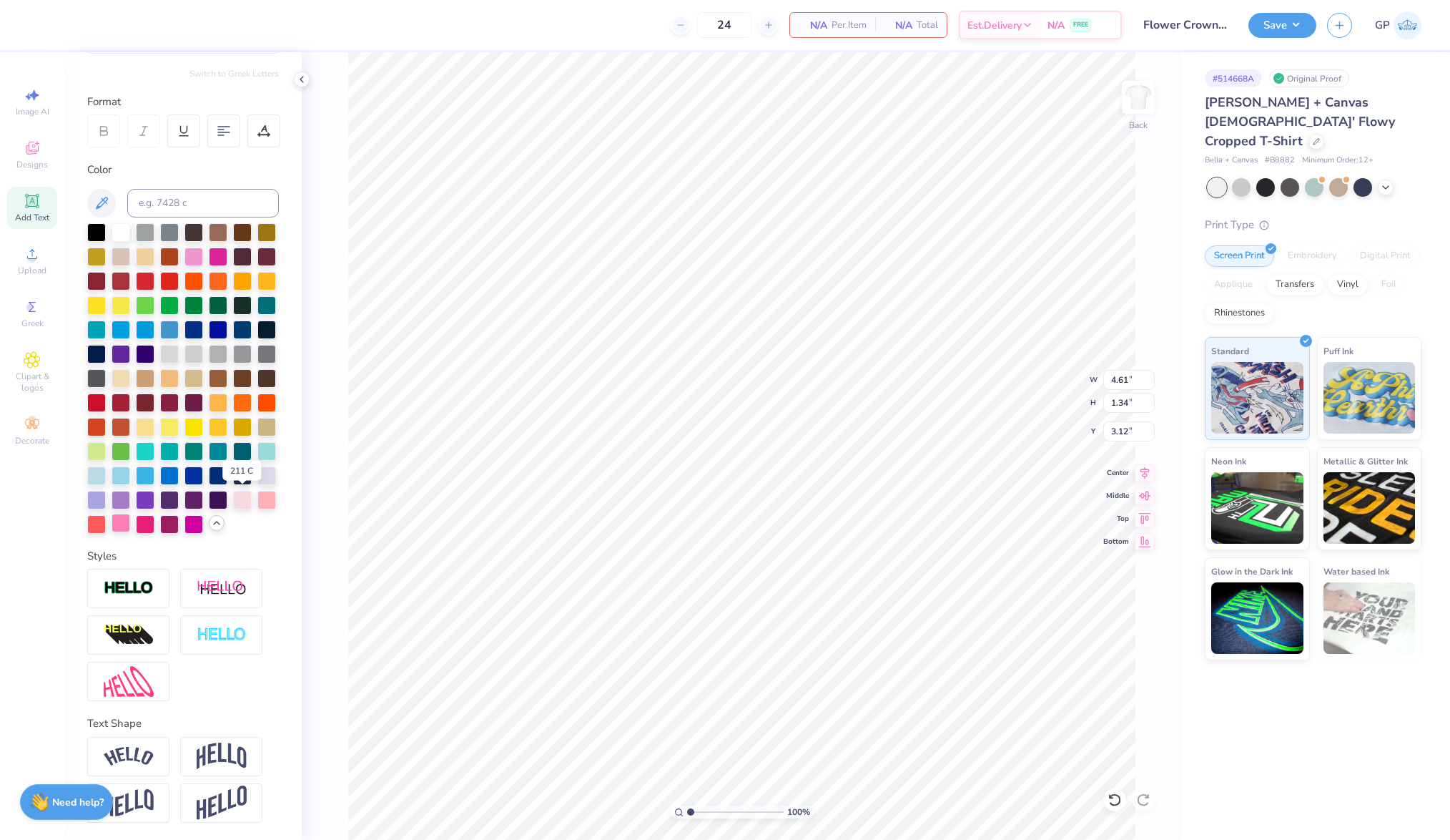
click at [131, 514] on div at bounding box center [121, 523] width 19 height 19
type textarea "®"
type input "1.32"
type input "1.33"
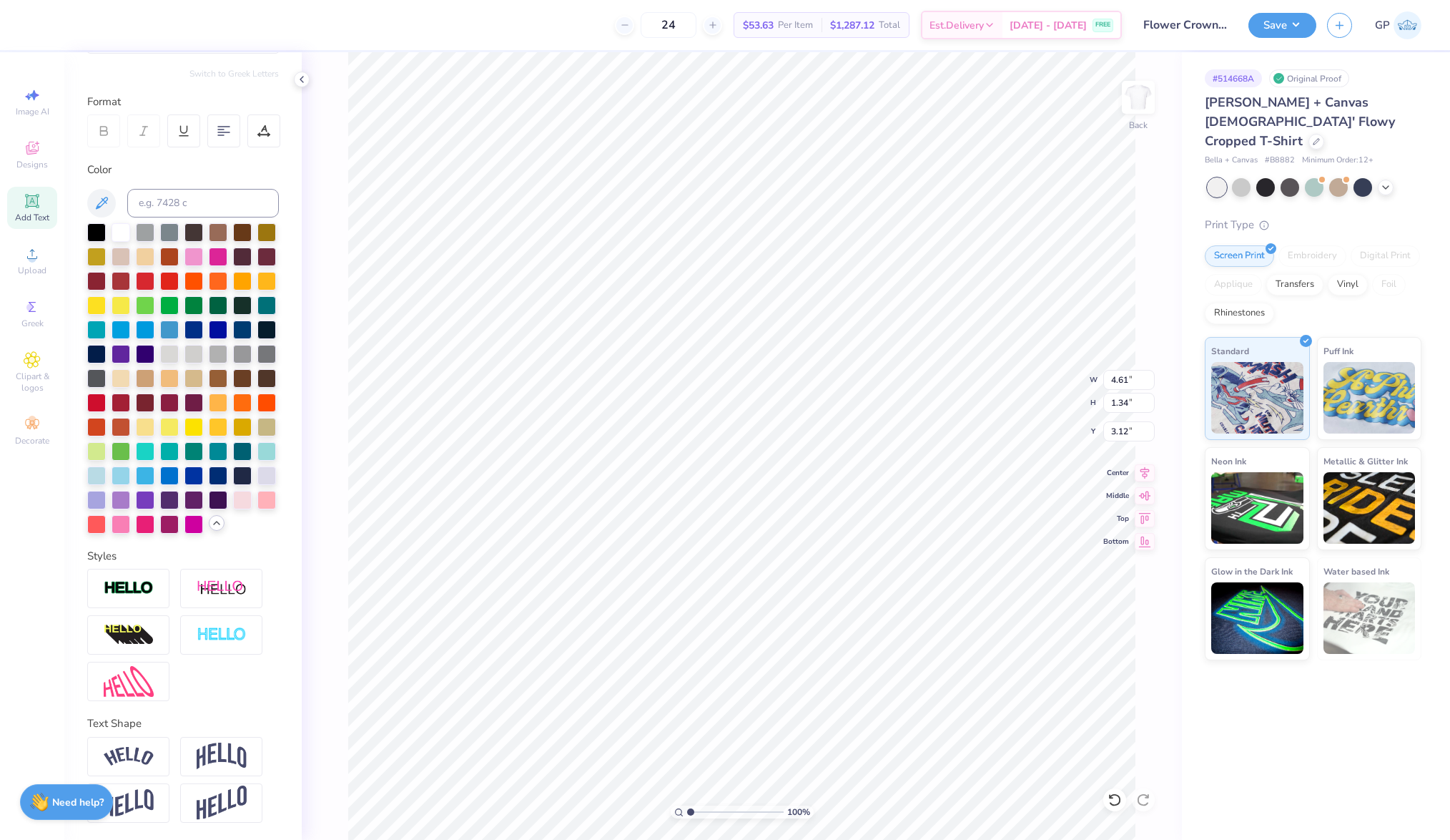
type input "3.13"
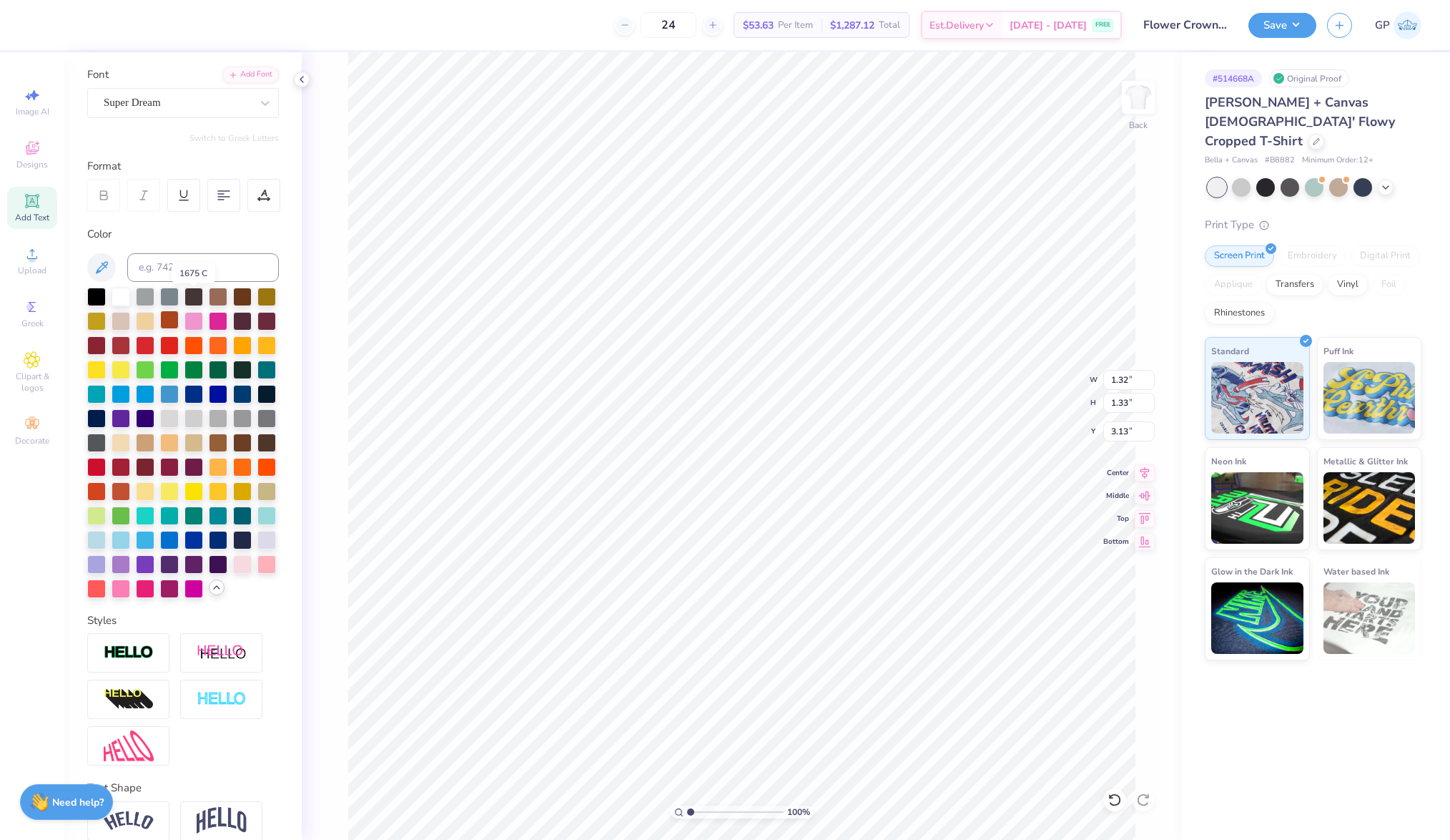
scroll to position [79, 0]
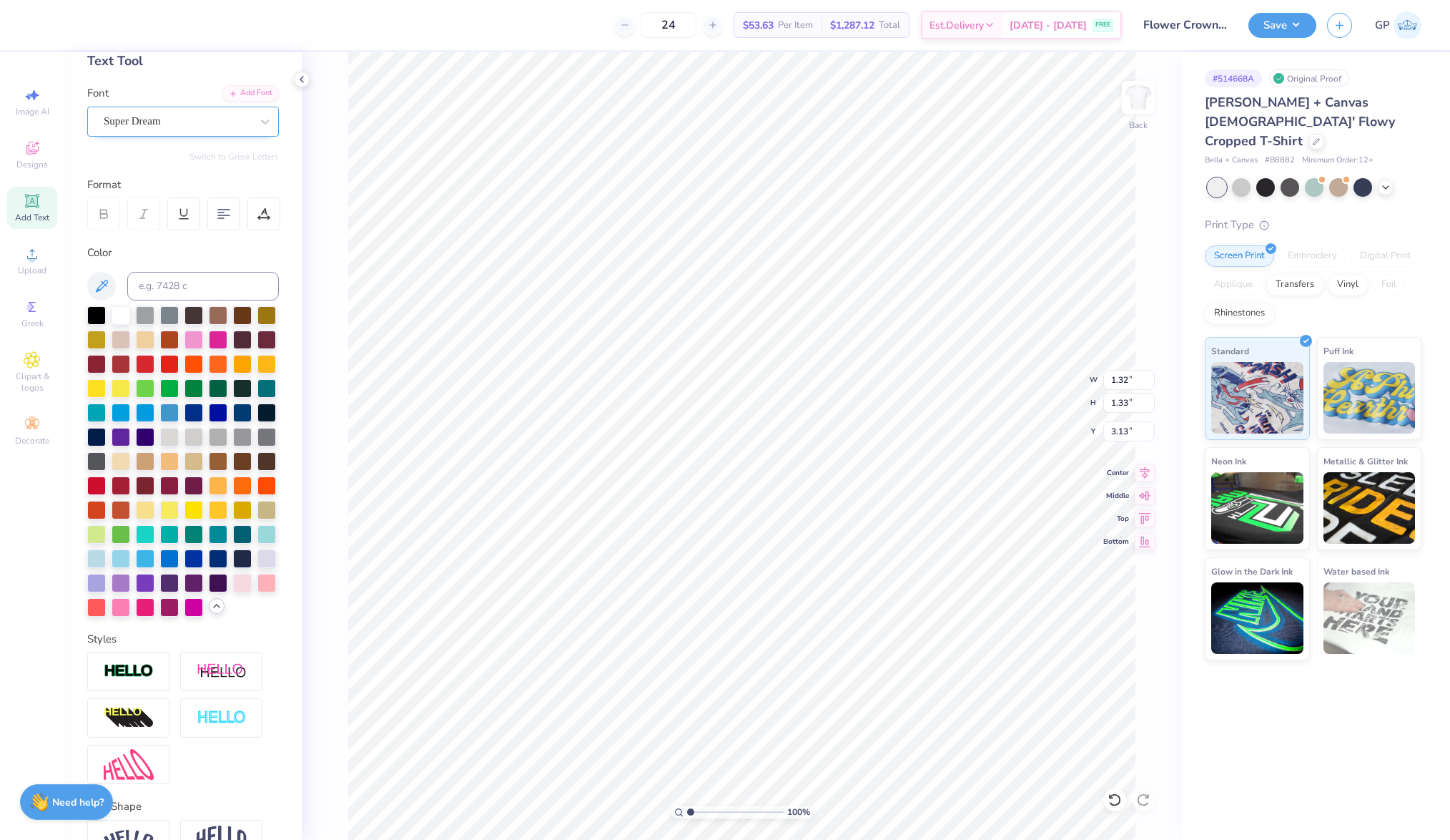
click at [201, 125] on div "Super Dream" at bounding box center [177, 120] width 150 height 22
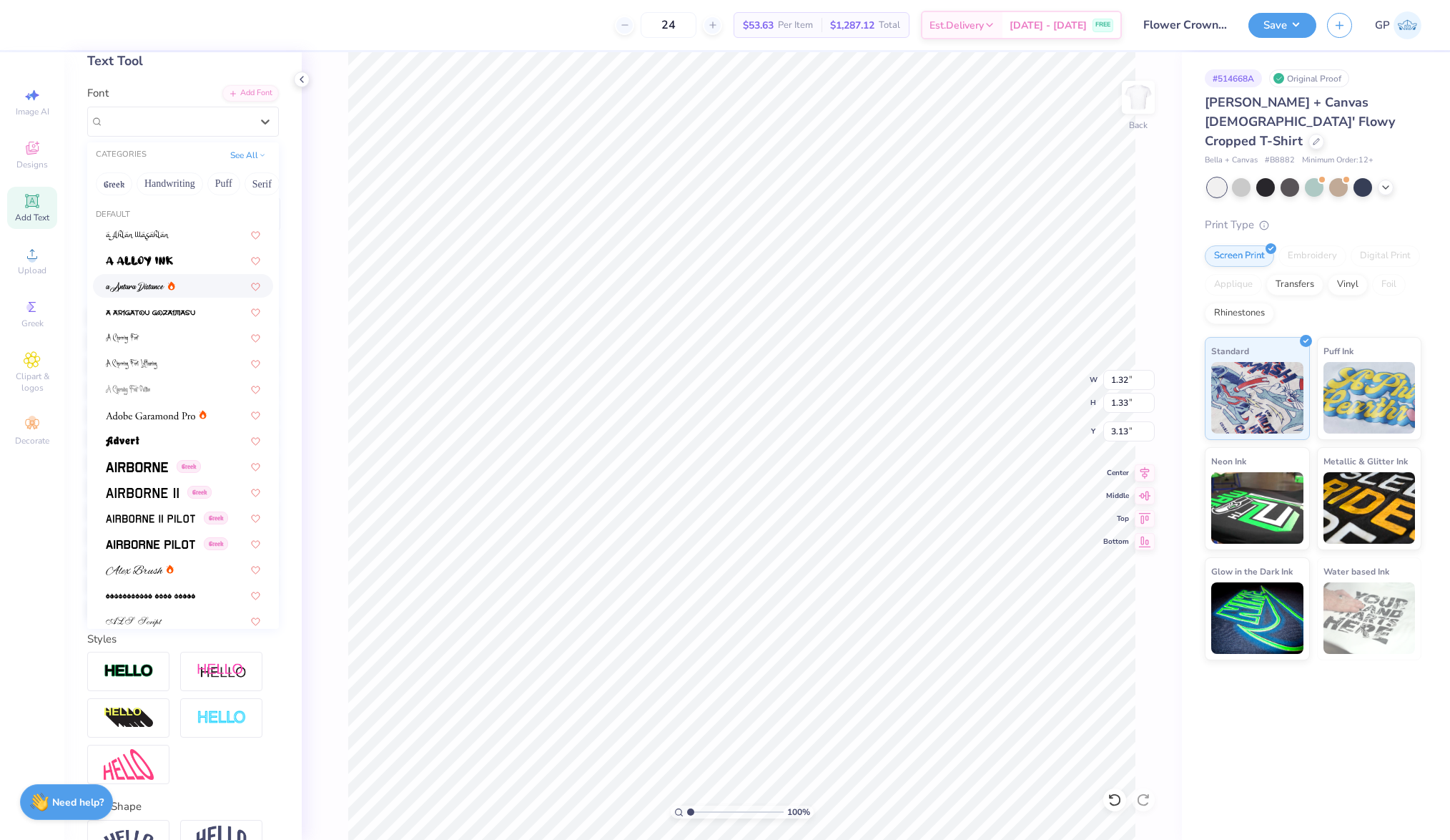
click at [145, 286] on img at bounding box center [135, 287] width 59 height 10
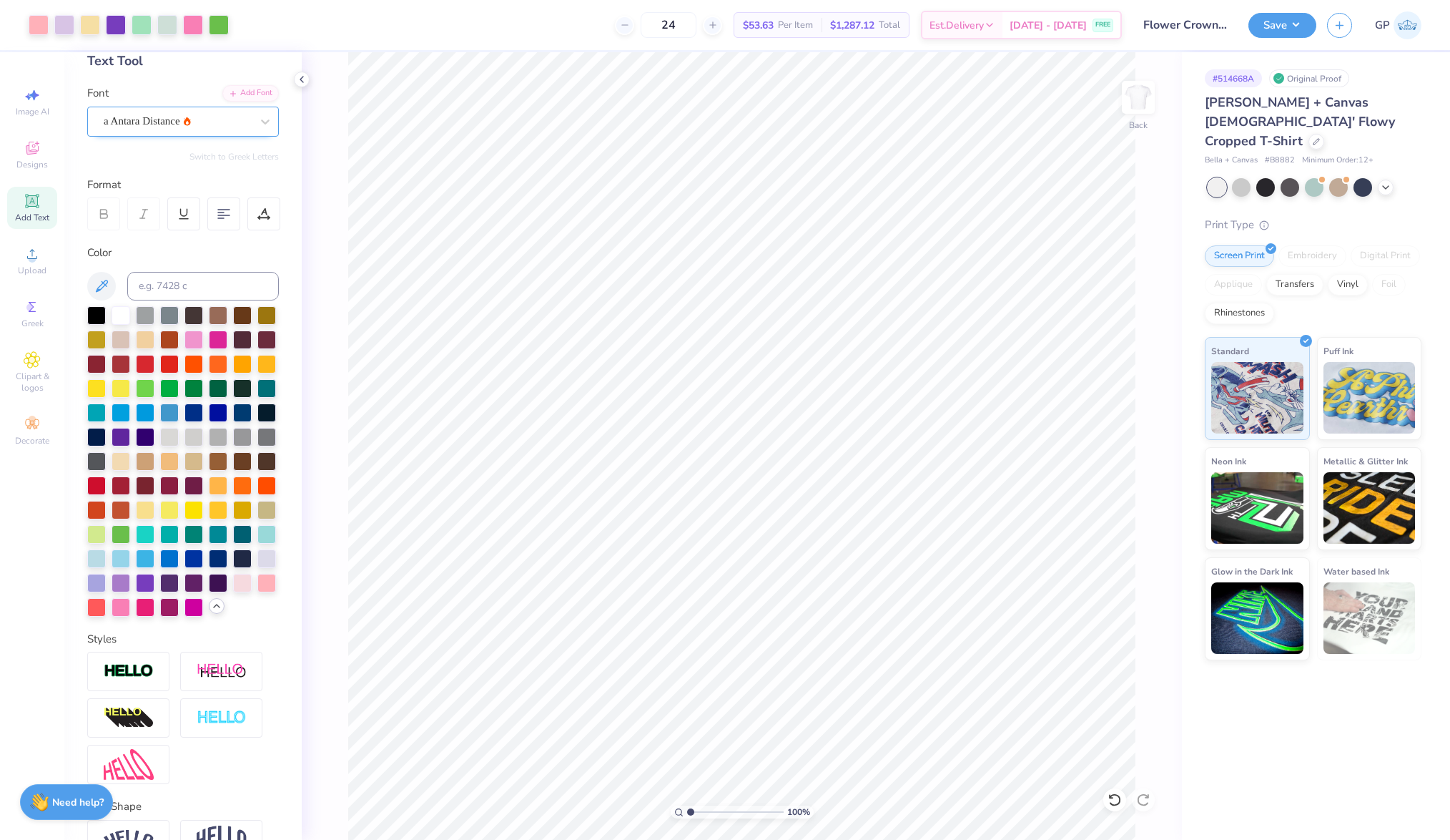
click at [174, 112] on div at bounding box center [178, 121] width 148 height 19
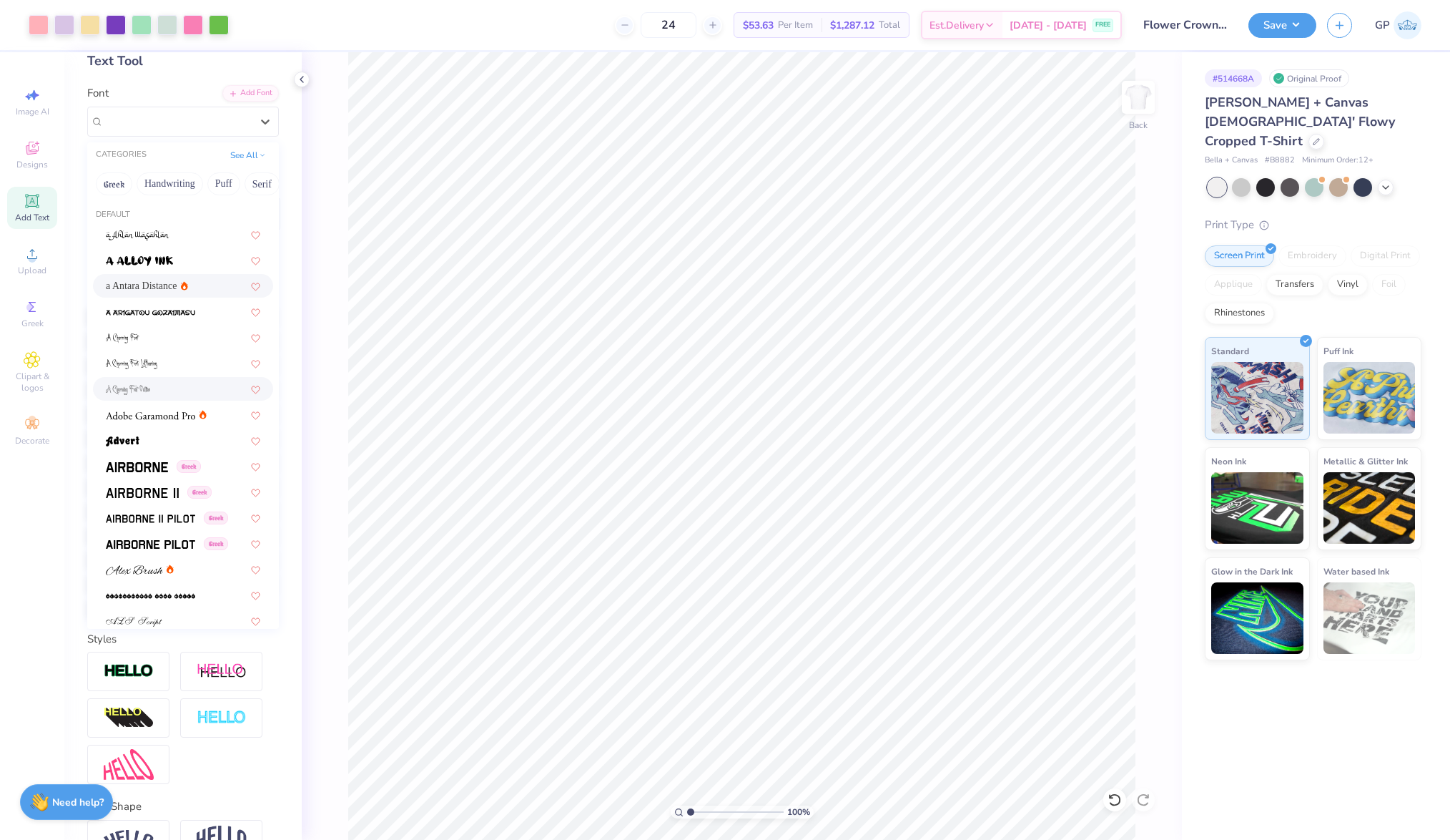
click at [156, 381] on div at bounding box center [183, 389] width 154 height 15
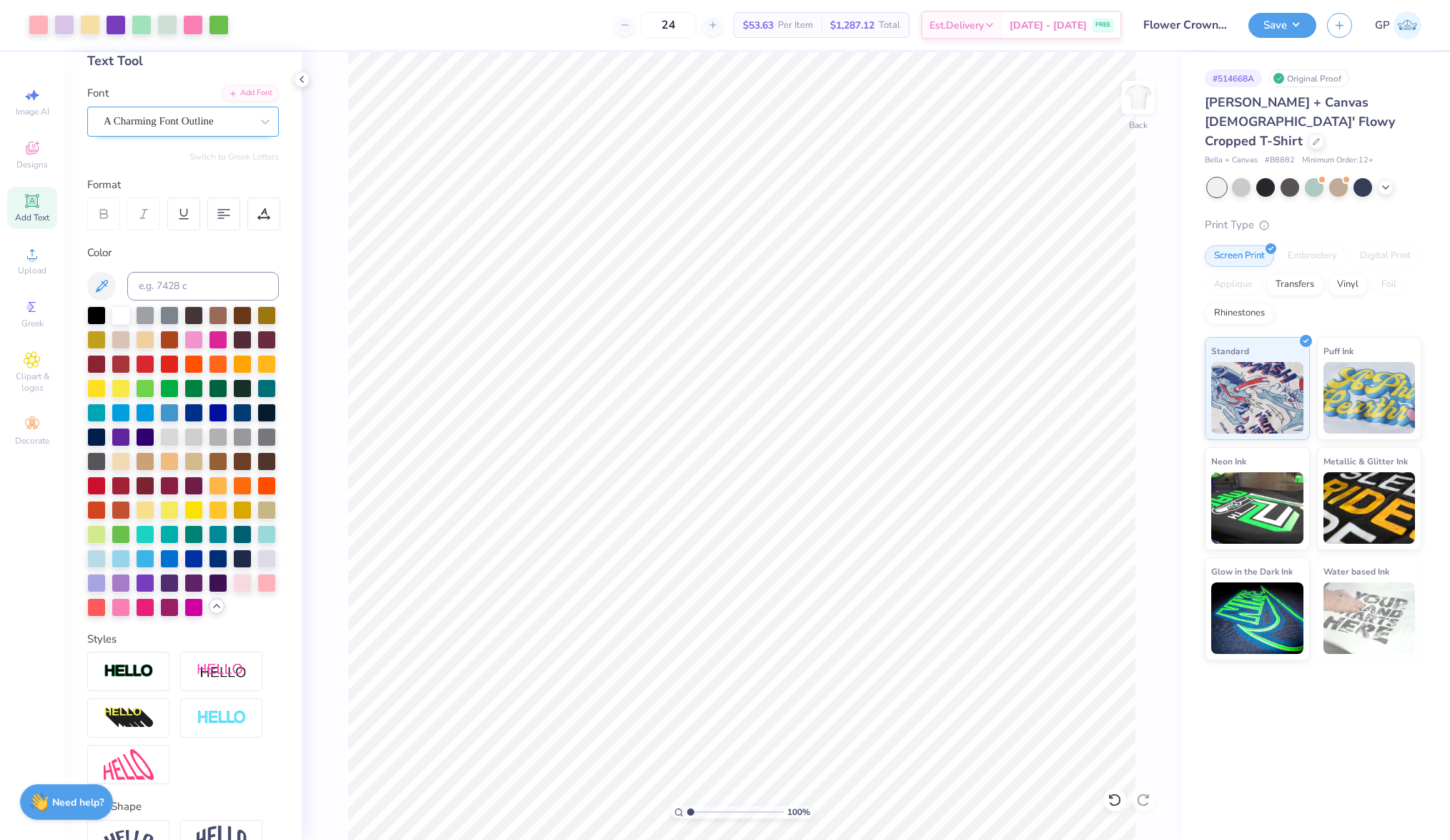
click at [194, 120] on div "A Charming Font Outline" at bounding box center [177, 120] width 150 height 22
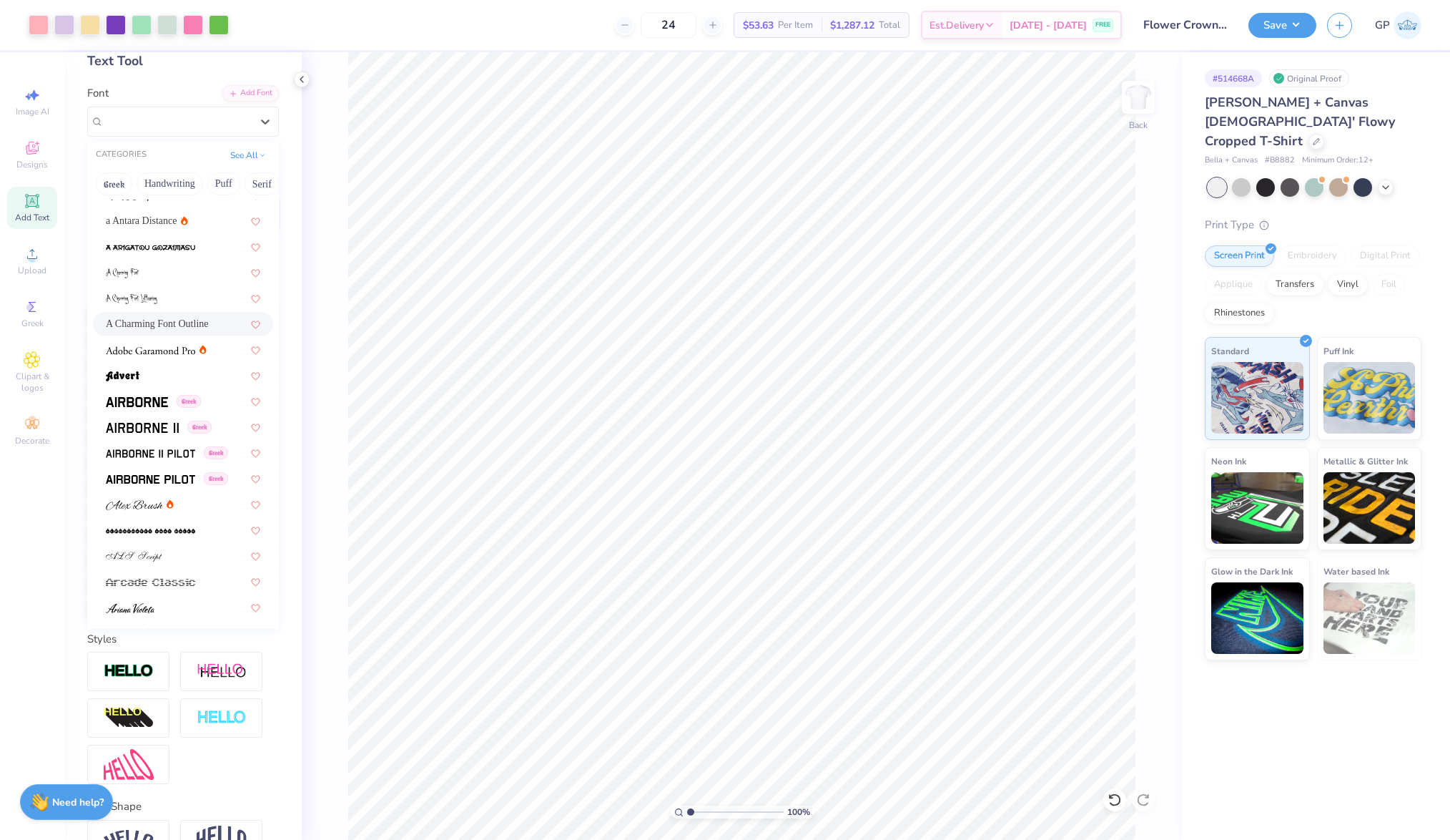
scroll to position [73, 0]
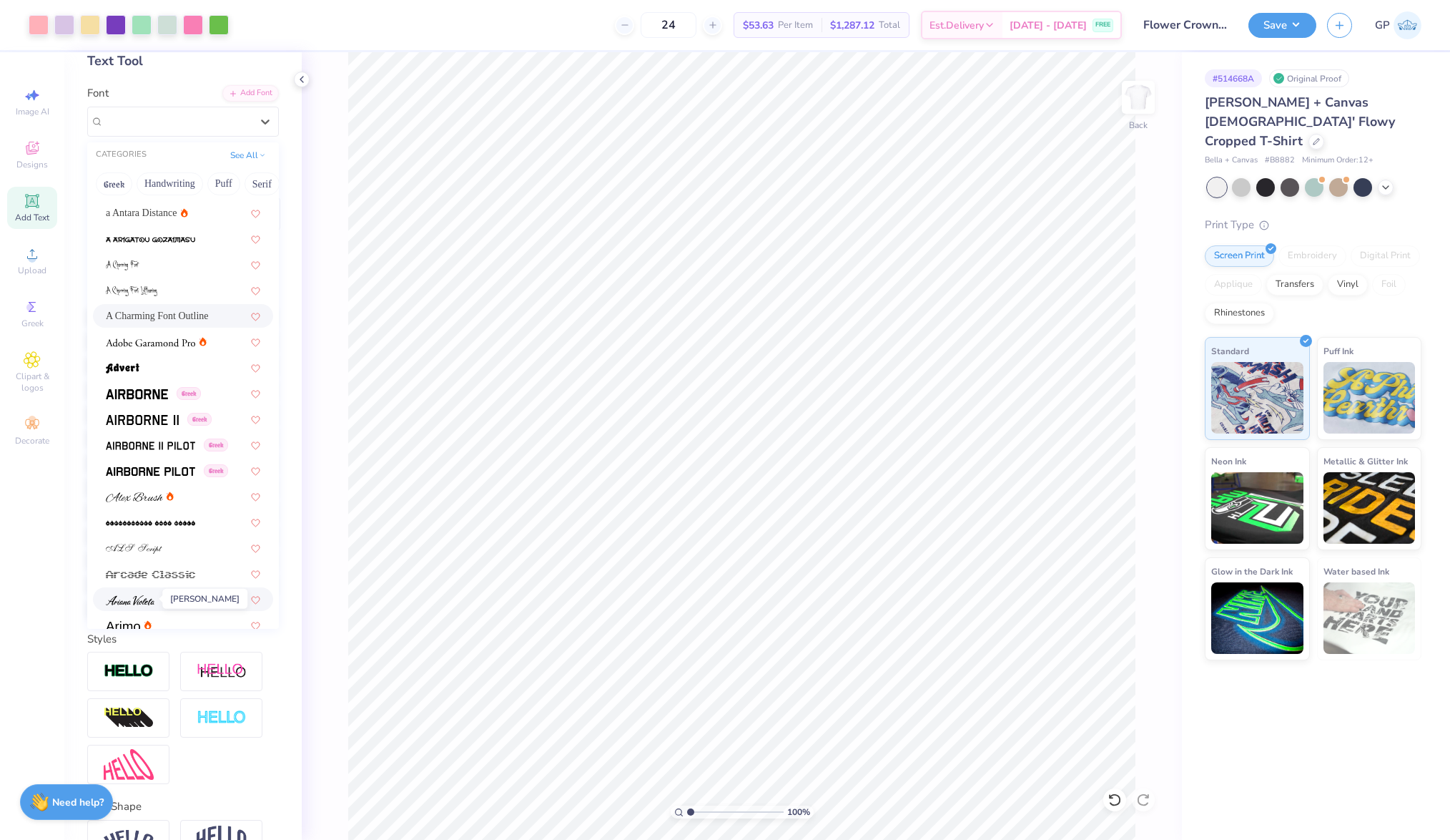
click at [137, 595] on img at bounding box center [130, 600] width 48 height 10
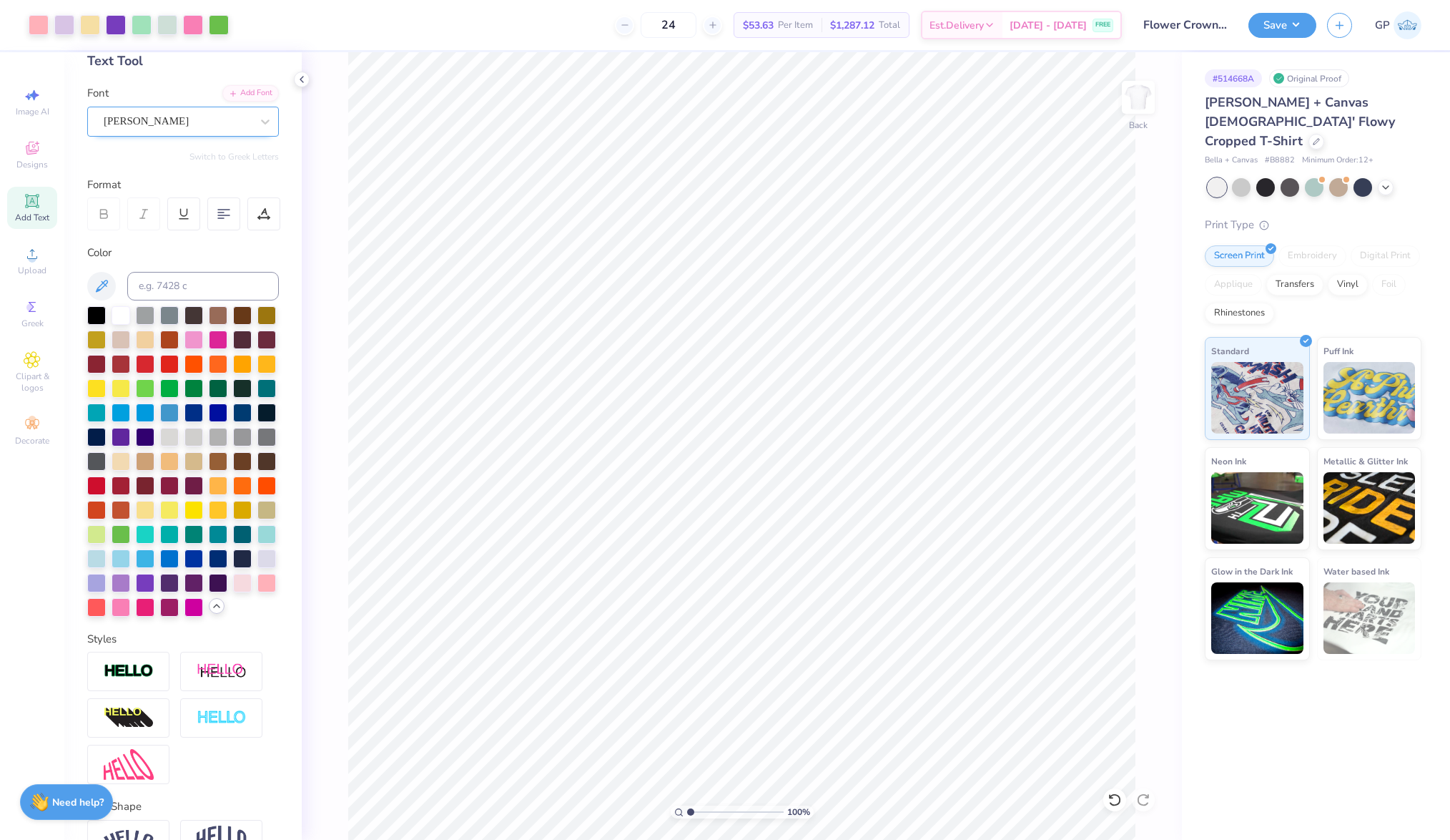
click at [163, 112] on div at bounding box center [178, 121] width 148 height 19
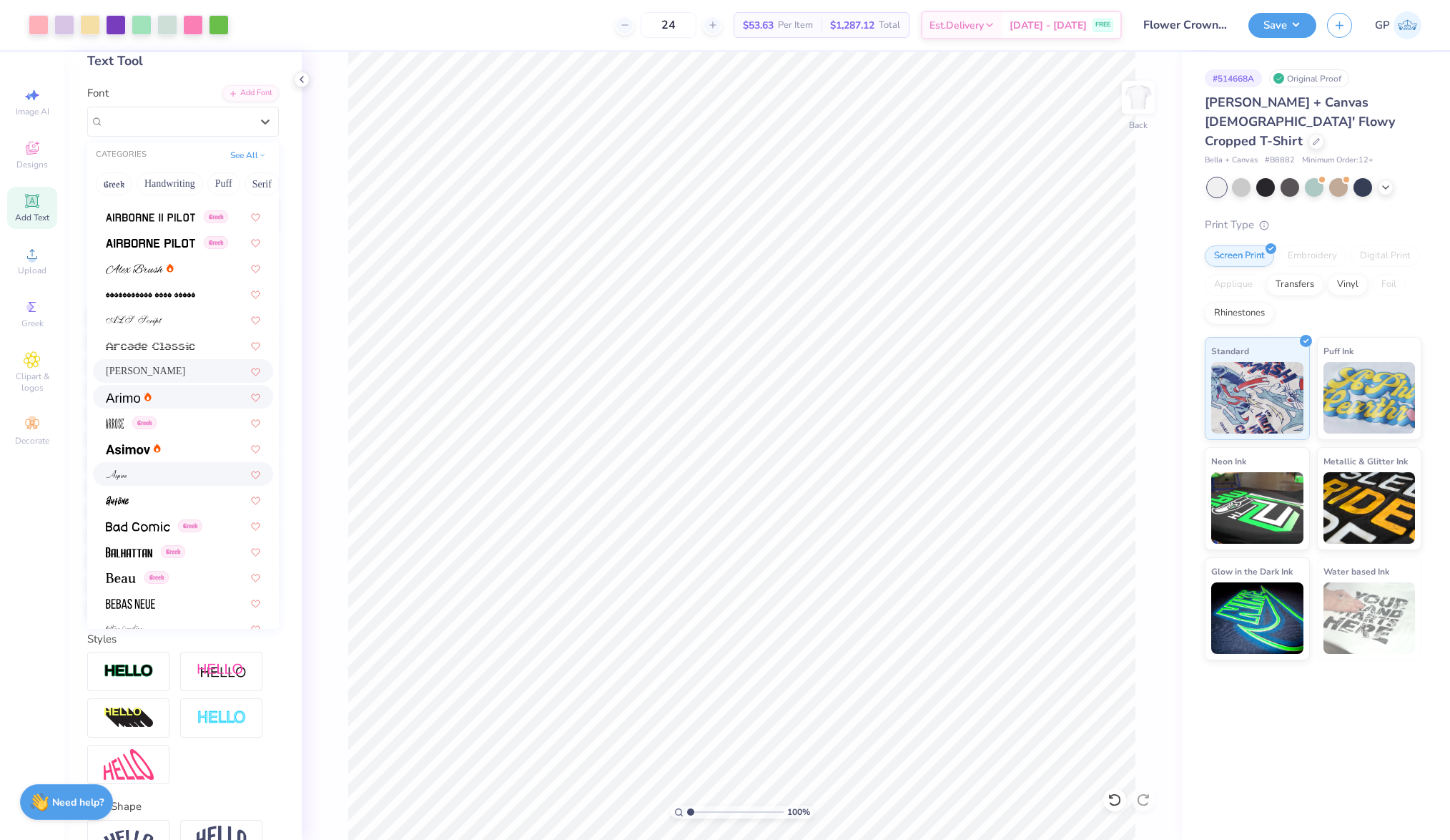
scroll to position [305, 0]
click at [133, 497] on div at bounding box center [183, 496] width 154 height 15
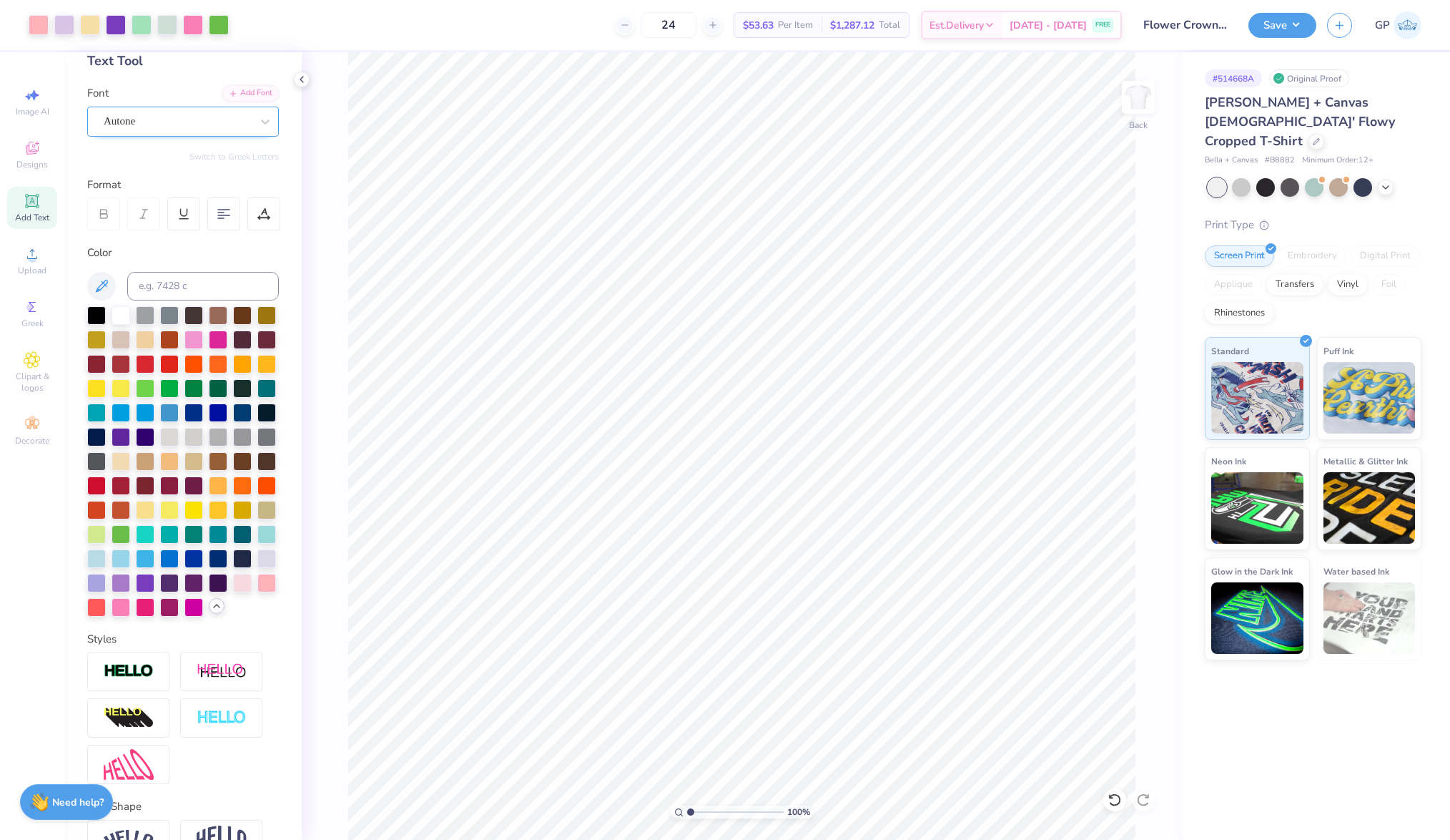
click at [206, 131] on div "Autone" at bounding box center [183, 122] width 192 height 30
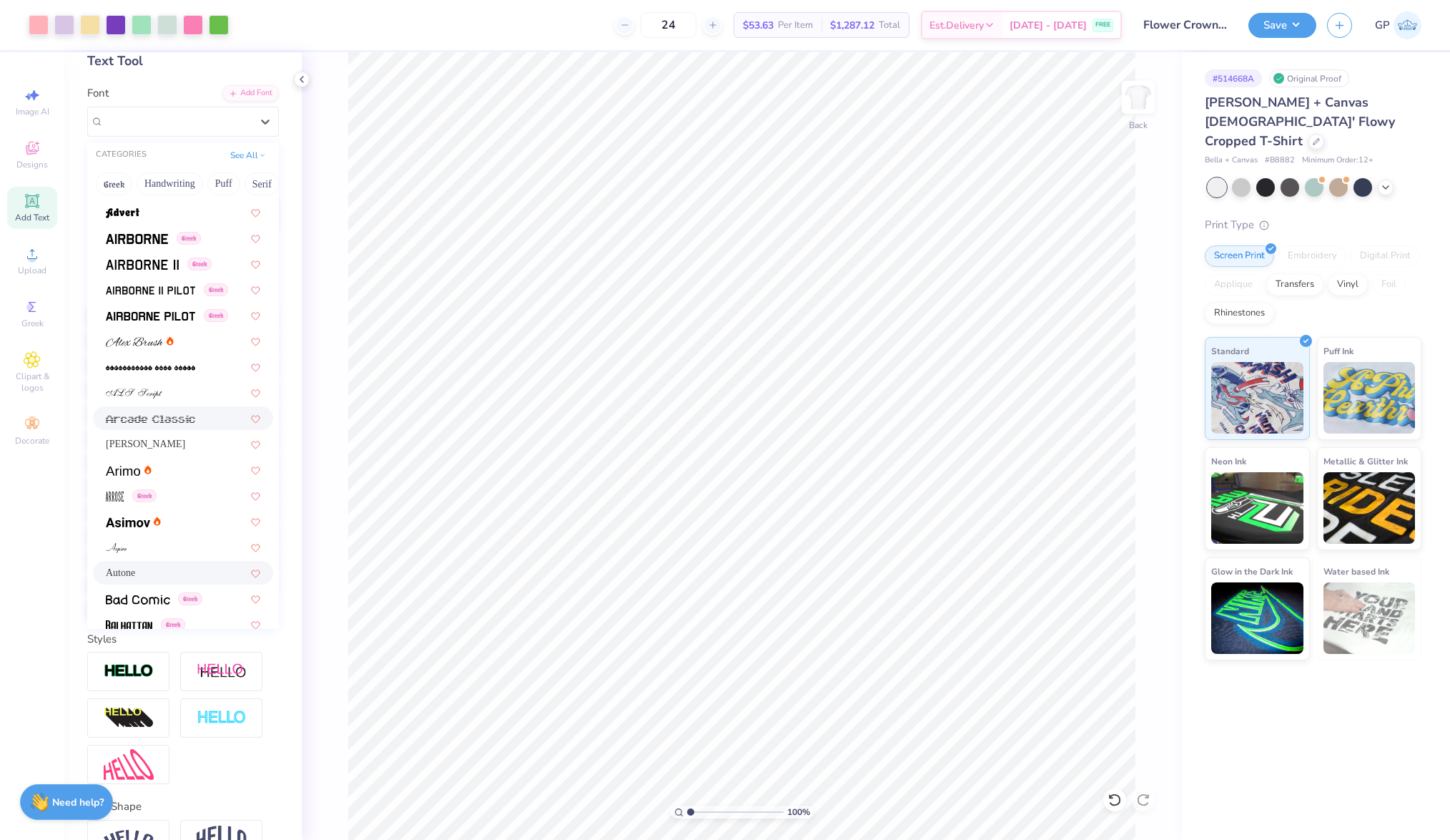
scroll to position [232, 0]
click at [130, 472] on span at bounding box center [123, 466] width 34 height 15
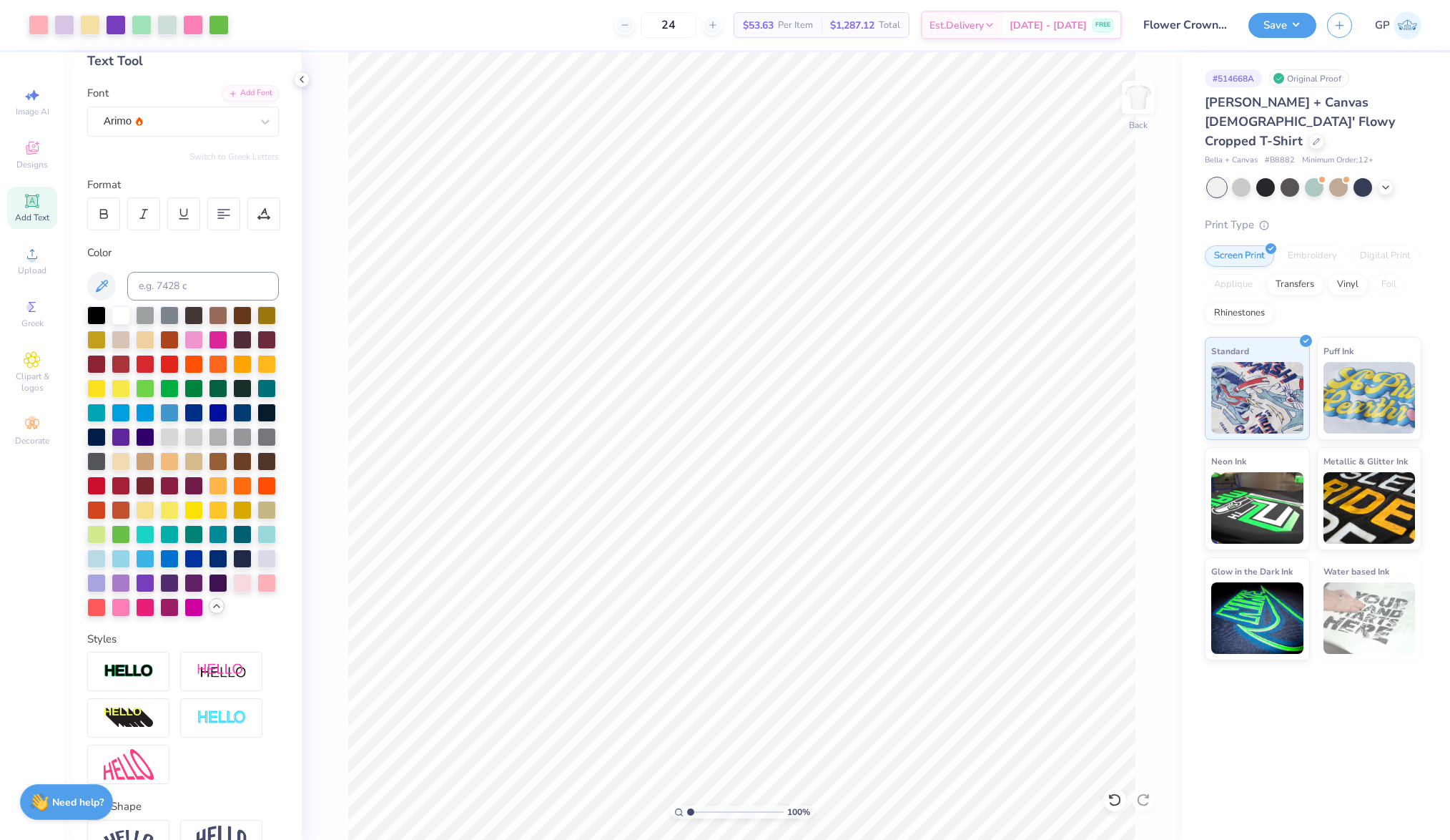
click at [37, 201] on icon at bounding box center [31, 200] width 10 height 10
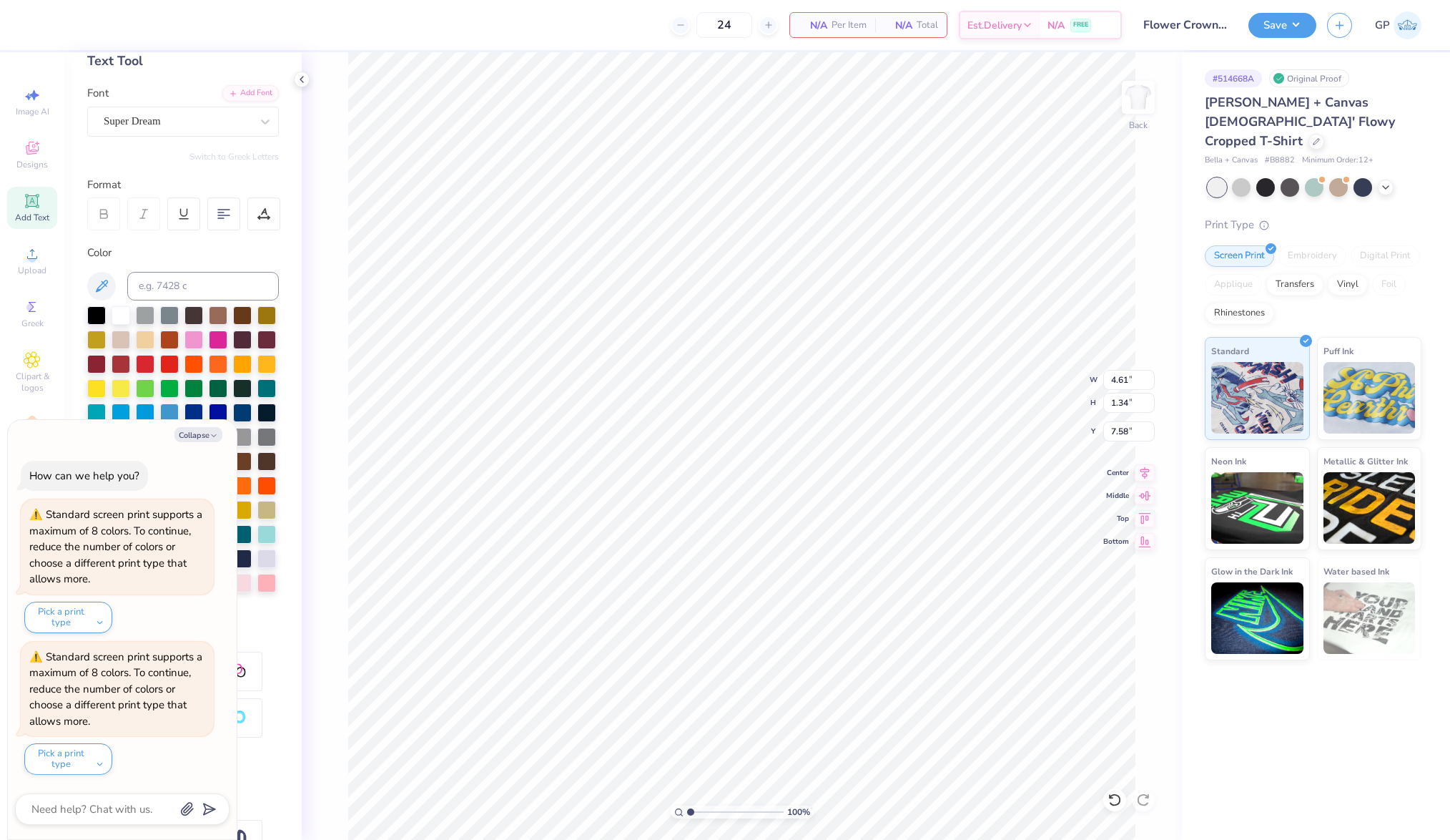
type textarea "x"
type input "0.50"
type textarea "x"
type textarea "®"
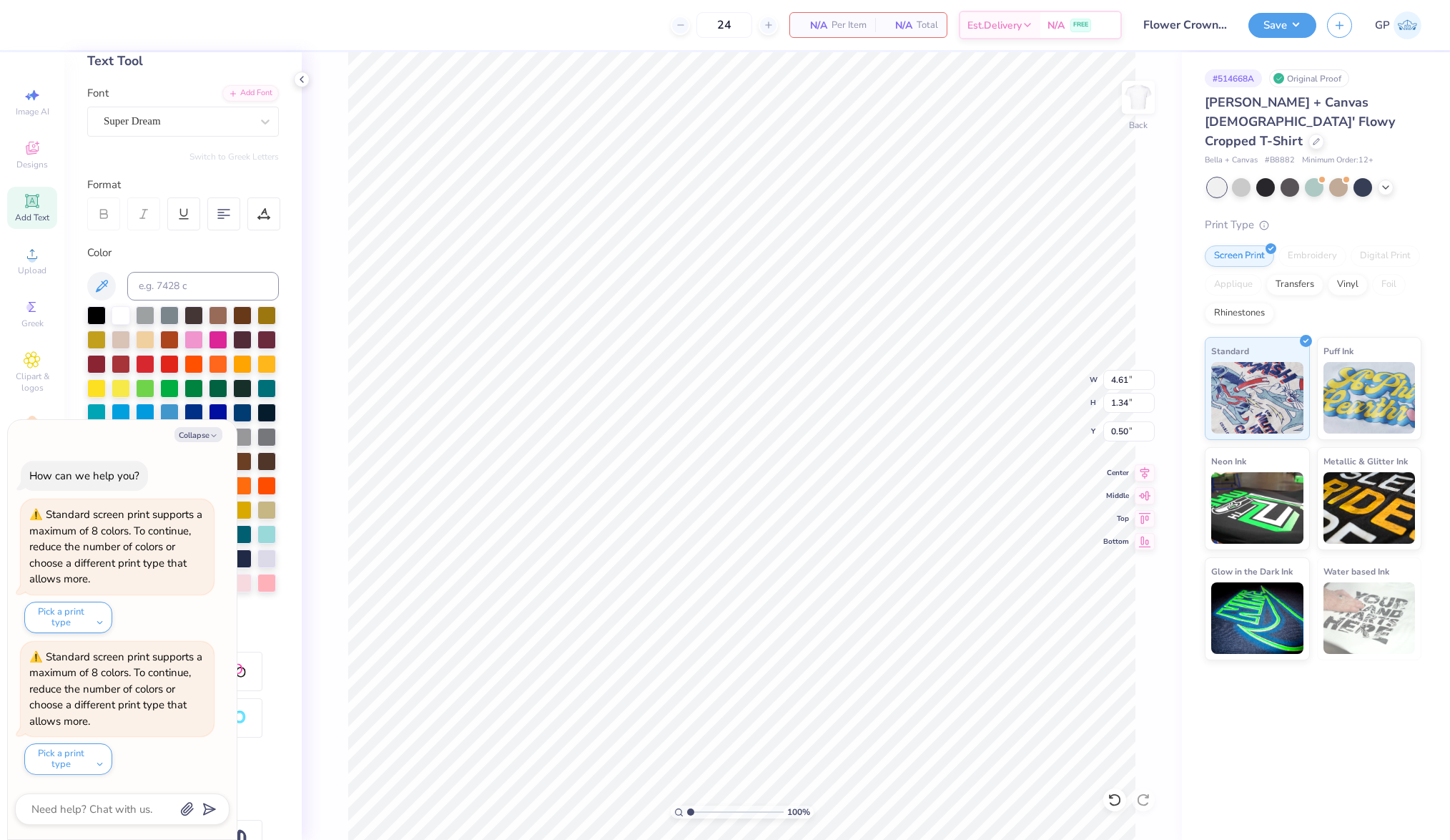
type textarea "x"
type input "1.32"
type input "1.33"
click at [206, 123] on div "Super Dream" at bounding box center [177, 120] width 150 height 22
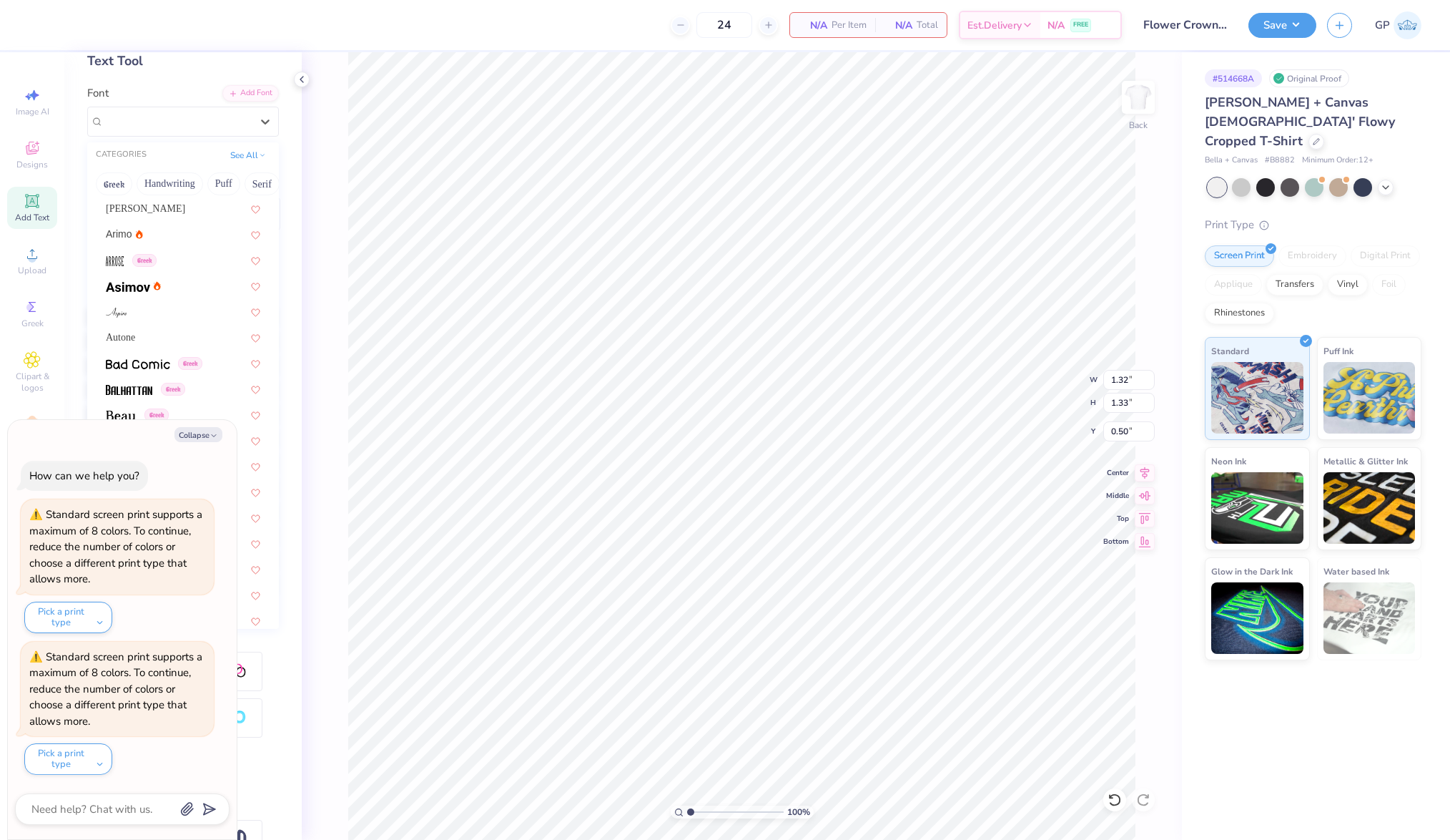
scroll to position [509, 0]
click at [170, 244] on div at bounding box center [183, 240] width 154 height 15
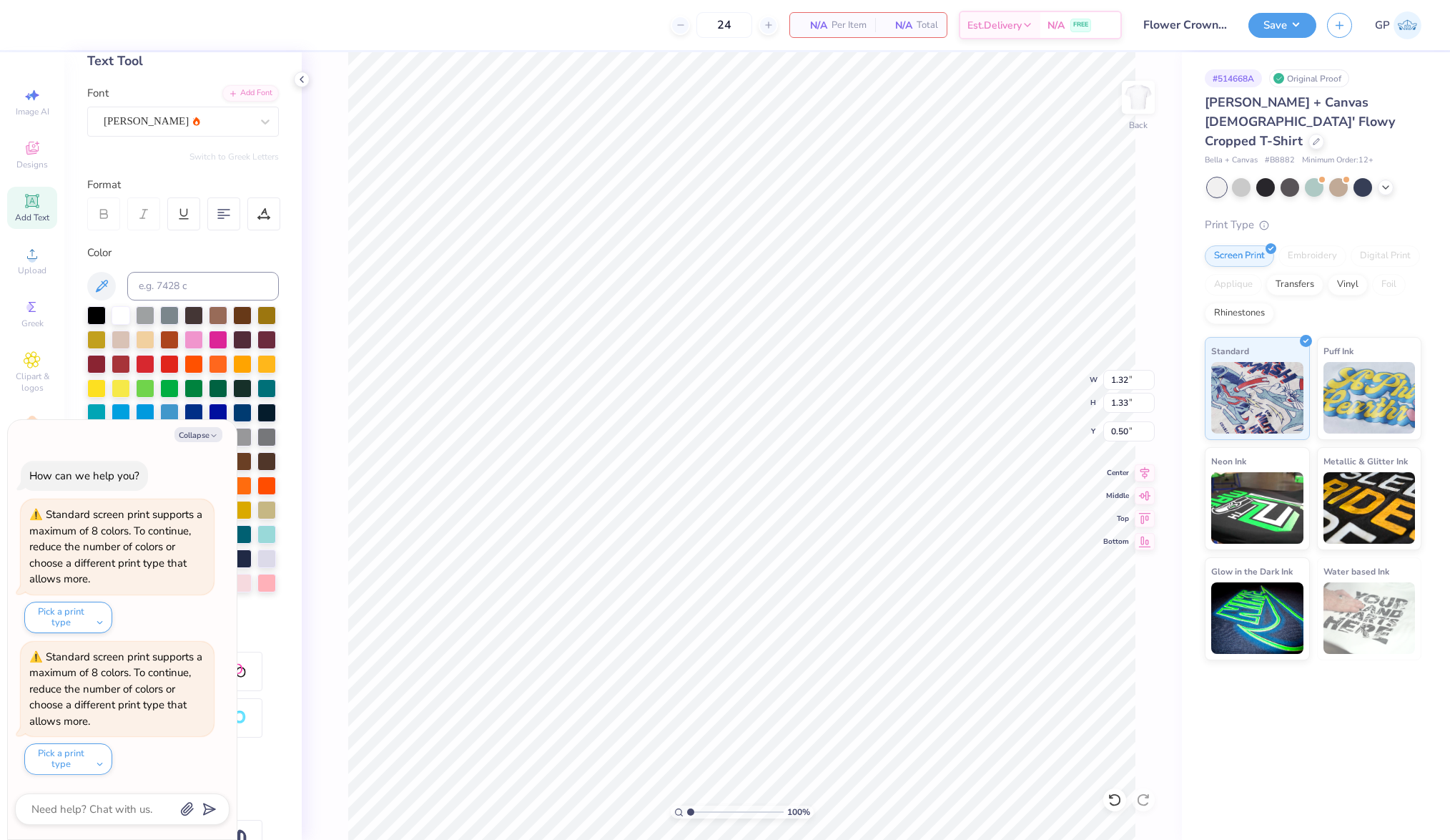
type textarea "x"
type input "1.39"
type input "0.53"
click at [203, 426] on div "Collapse How can we help you? Standard screen print supports a maximum of 8 col…" at bounding box center [122, 630] width 229 height 420
click at [201, 436] on button "Collapse" at bounding box center [198, 434] width 48 height 15
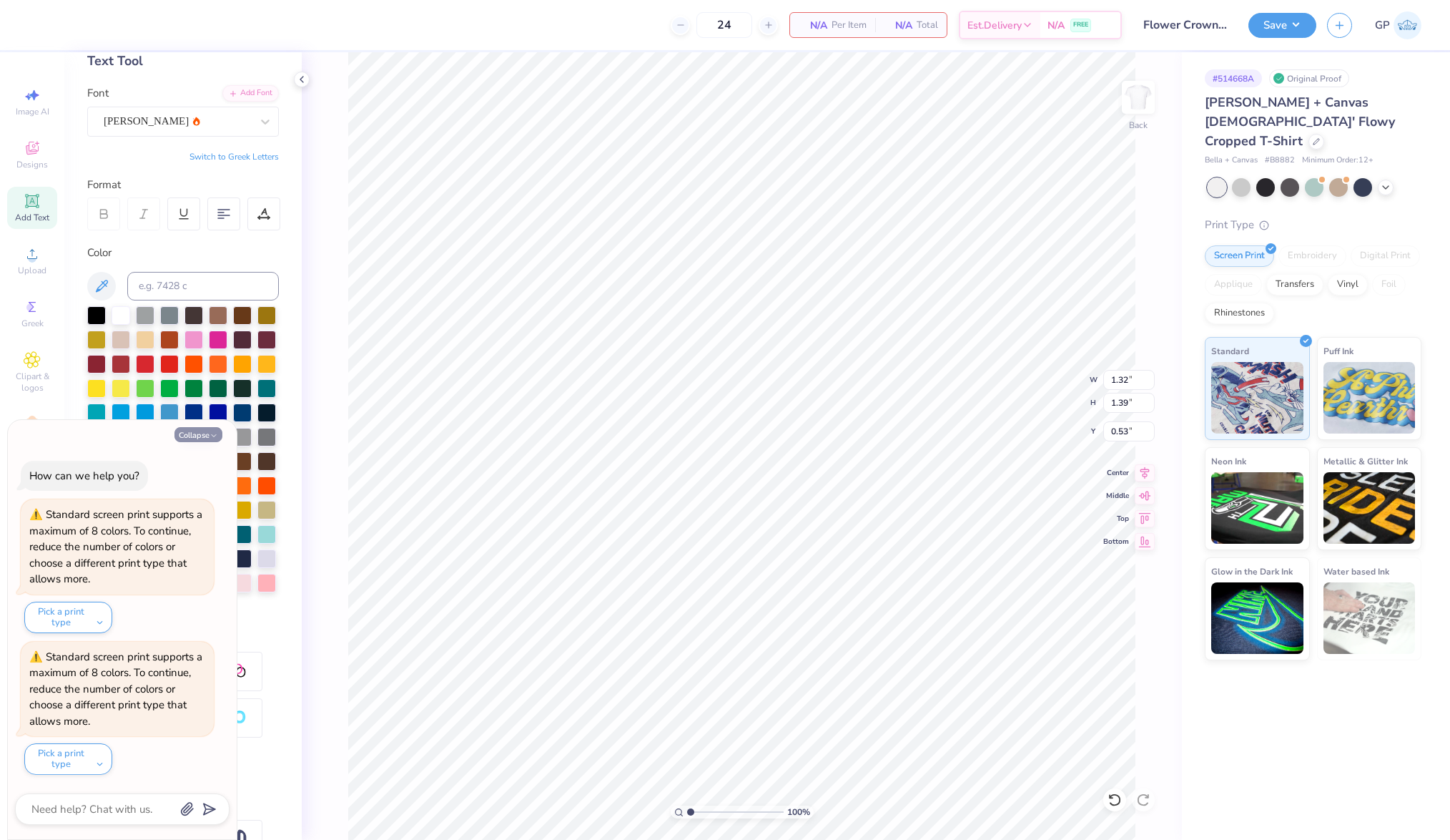
type textarea "x"
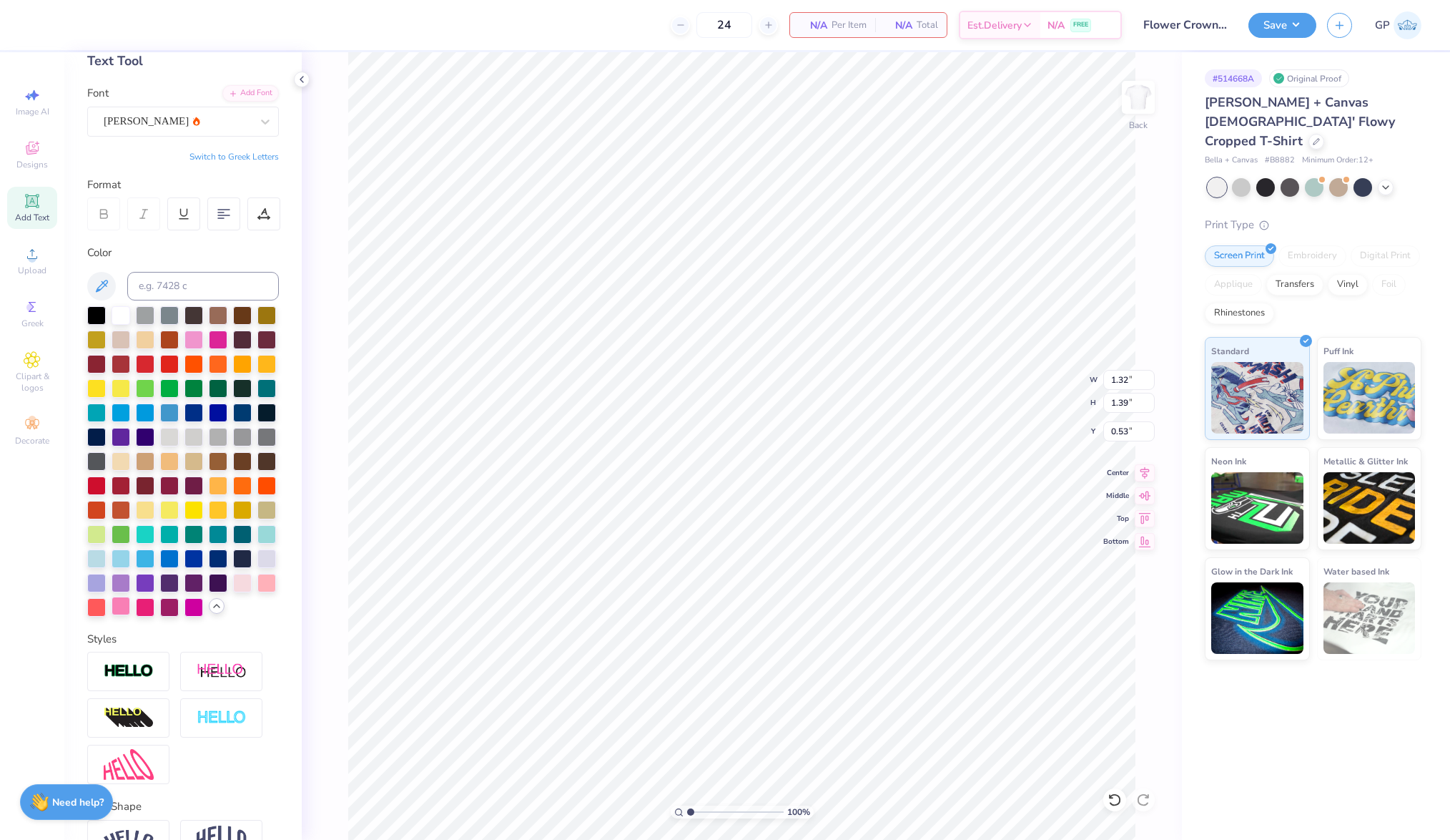
click at [131, 615] on div at bounding box center [121, 606] width 19 height 19
type input "5.28"
click at [724, 811] on input "range" at bounding box center [736, 812] width 96 height 13
drag, startPoint x: 725, startPoint y: 809, endPoint x: 649, endPoint y: 798, distance: 76.8
type input "1"
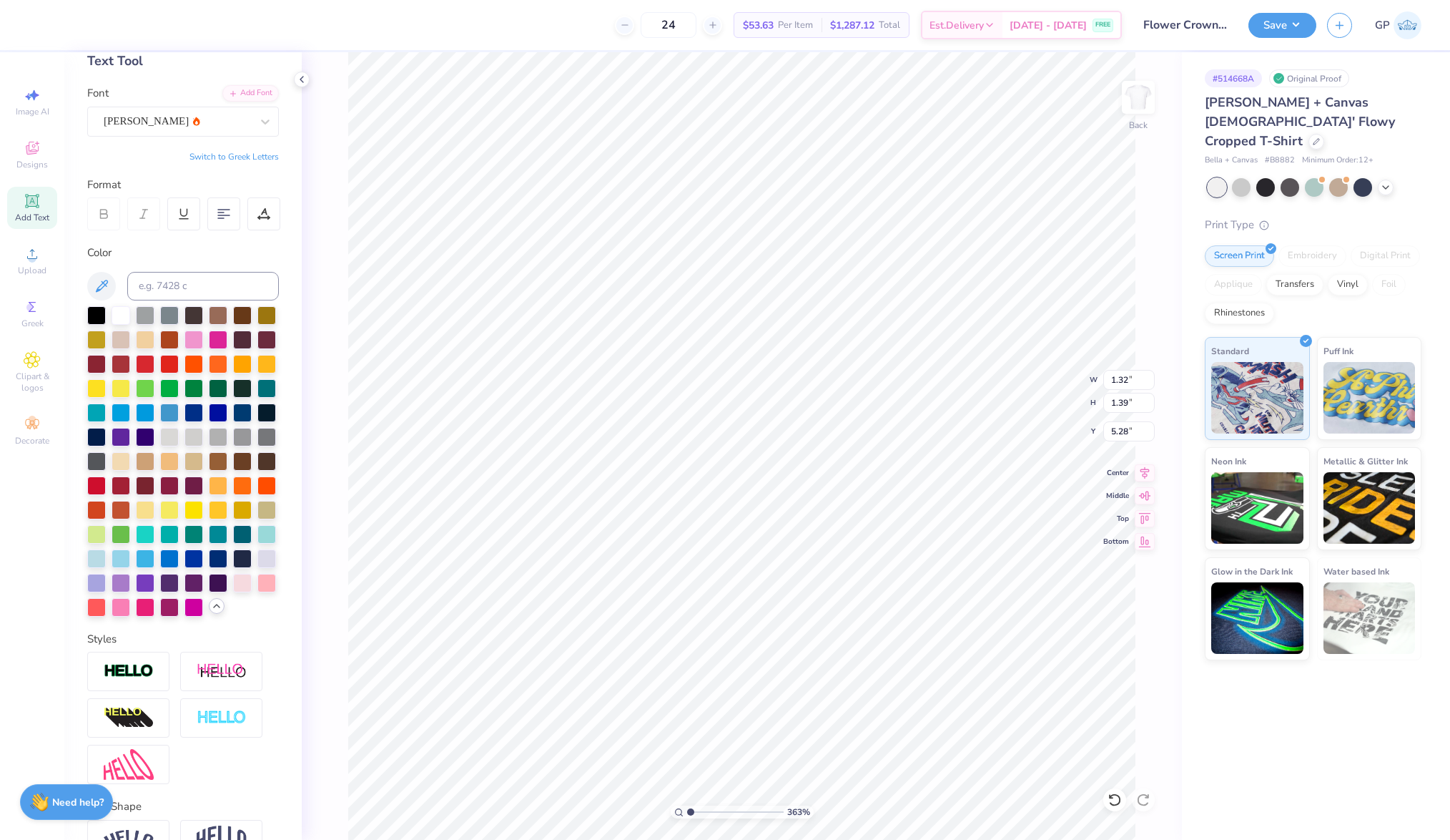
click at [688, 805] on input "range" at bounding box center [736, 812] width 96 height 13
type input "7.00"
type input "6.90"
type input "4.80"
click at [37, 283] on div "Image AI Designs Add Text Upload Greek Clipart & logos Decorate" at bounding box center [32, 266] width 50 height 371
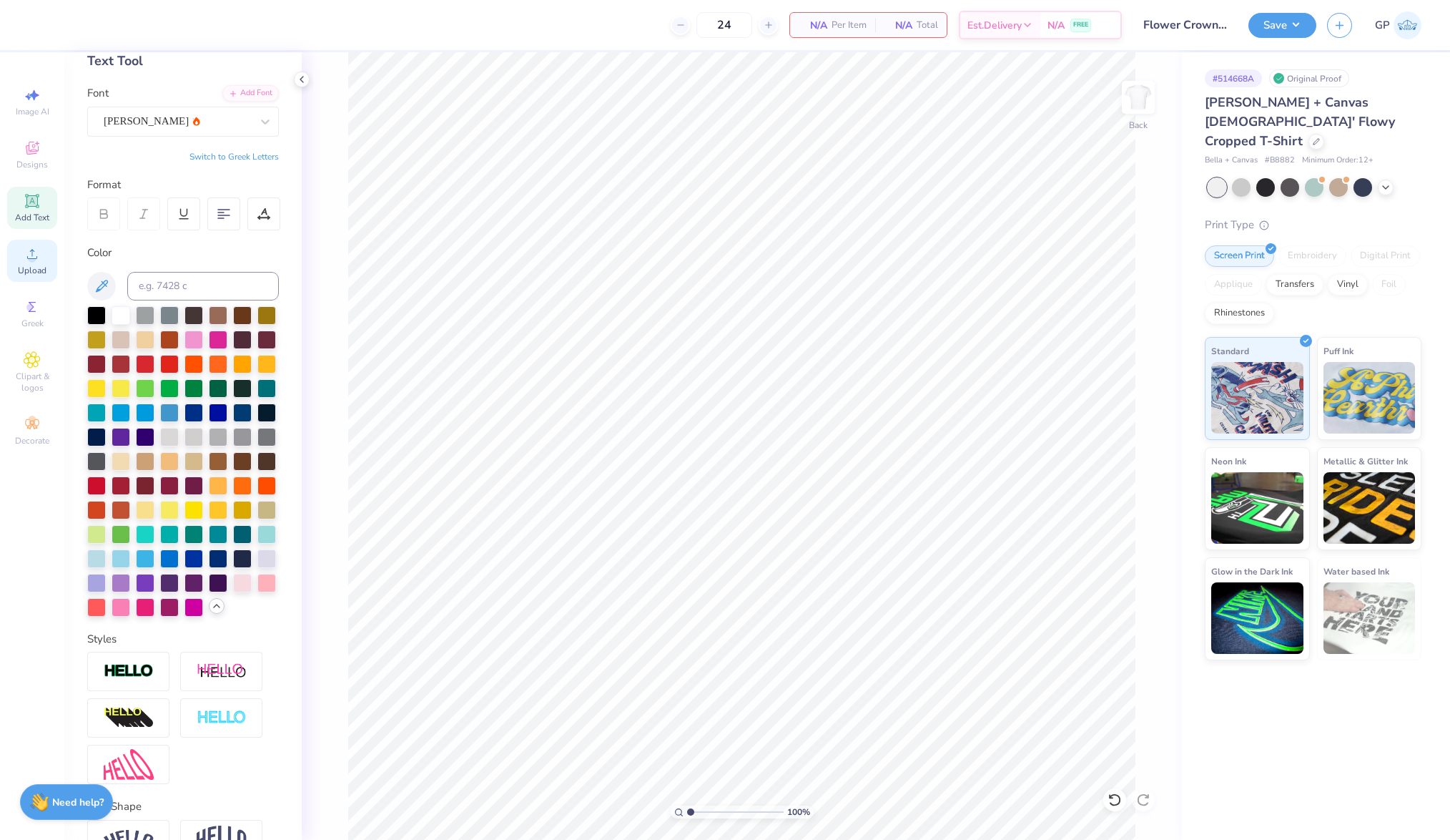
click at [37, 257] on icon at bounding box center [32, 254] width 17 height 17
click at [34, 265] on div "Upload" at bounding box center [32, 260] width 50 height 43
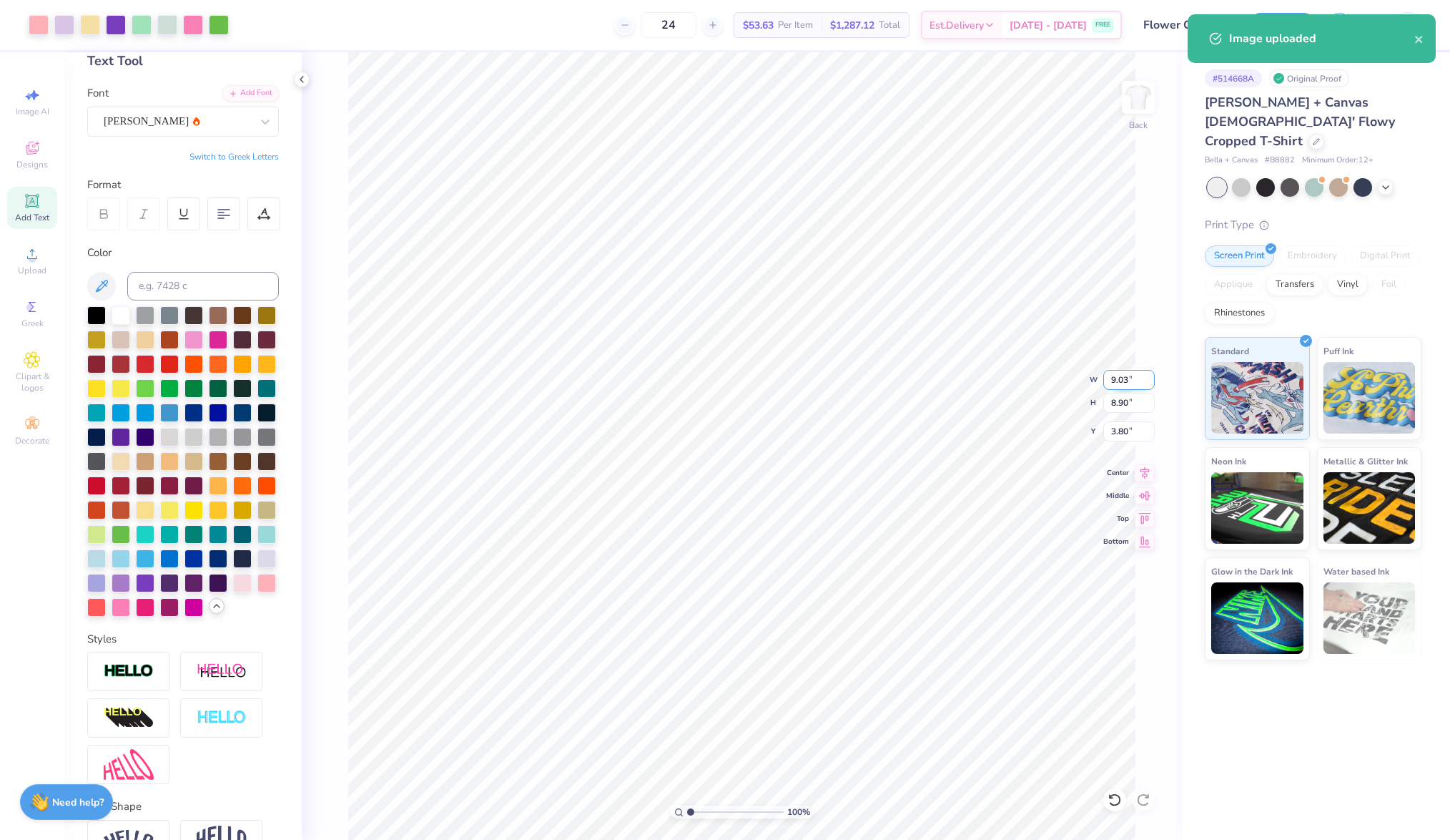
click at [1123, 386] on input "9.03" at bounding box center [1129, 379] width 51 height 20
type input "7.00"
type input "6.90"
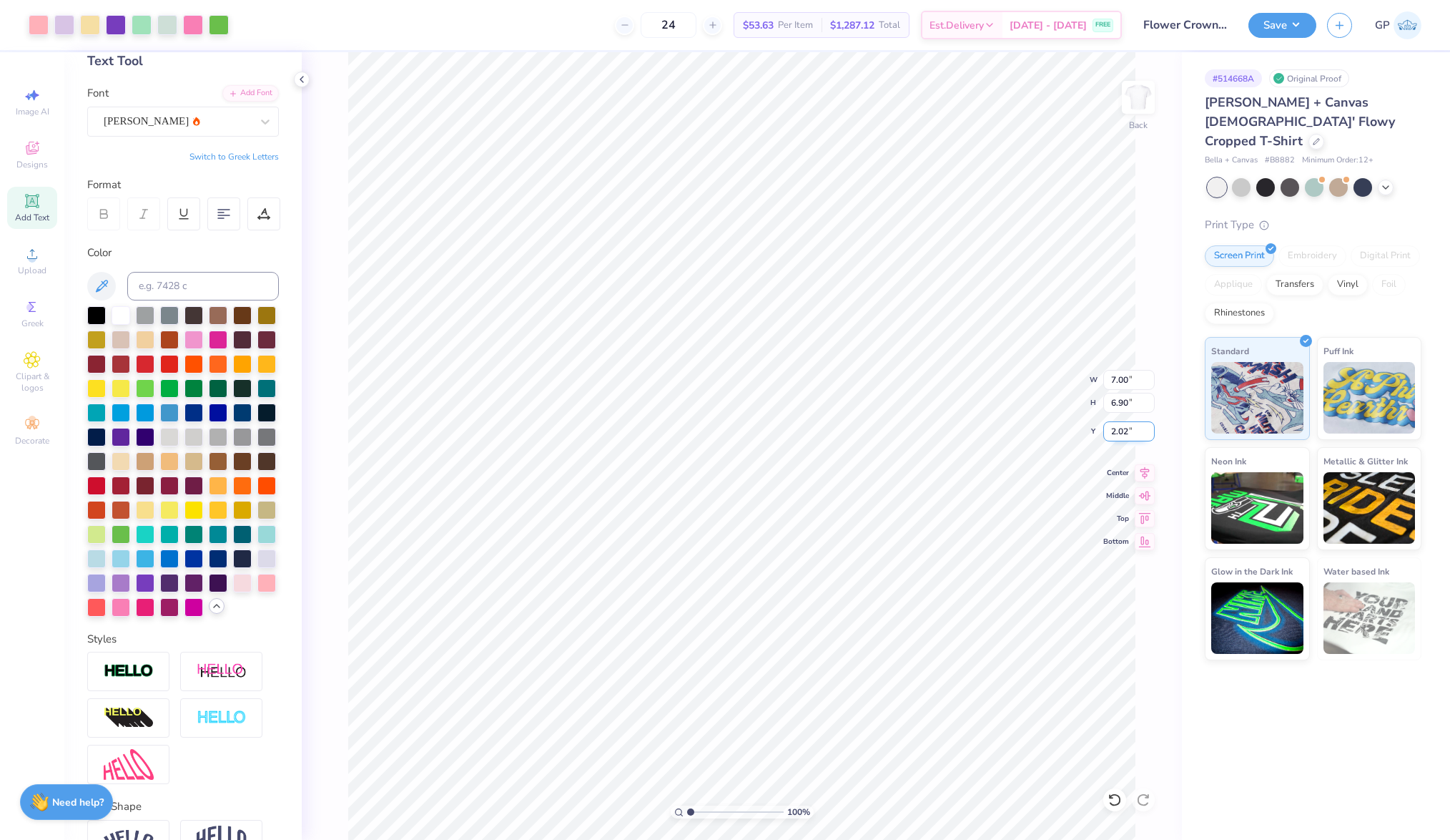
click at [1120, 428] on input "2.02" at bounding box center [1129, 430] width 51 height 20
type input "2.50"
click at [1269, 28] on button "Save" at bounding box center [1283, 23] width 68 height 25
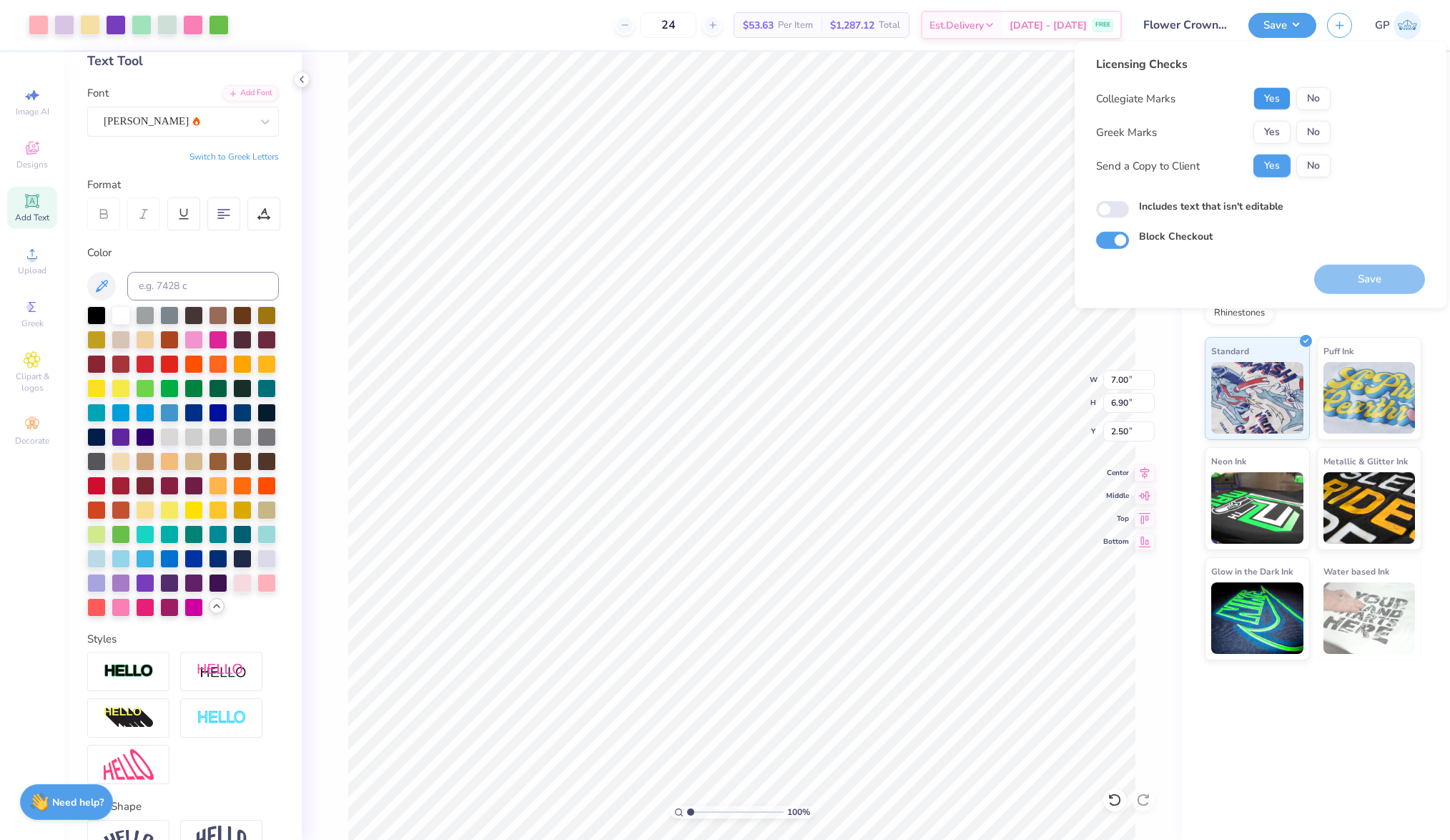
click at [1272, 95] on button "Yes" at bounding box center [1271, 98] width 37 height 23
click at [1269, 133] on button "Yes" at bounding box center [1271, 132] width 37 height 23
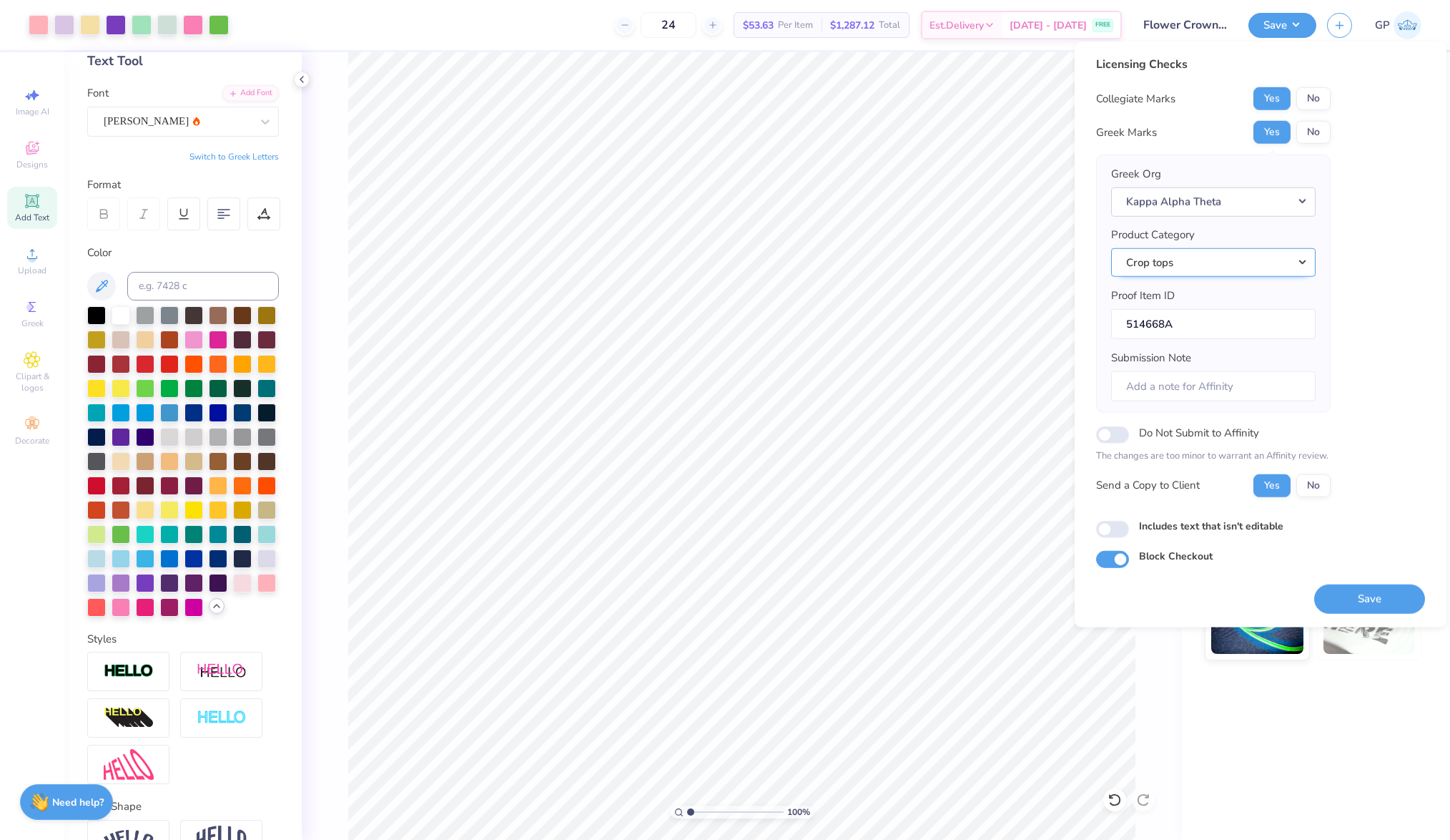
click at [1253, 266] on button "Crop tops" at bounding box center [1214, 262] width 204 height 29
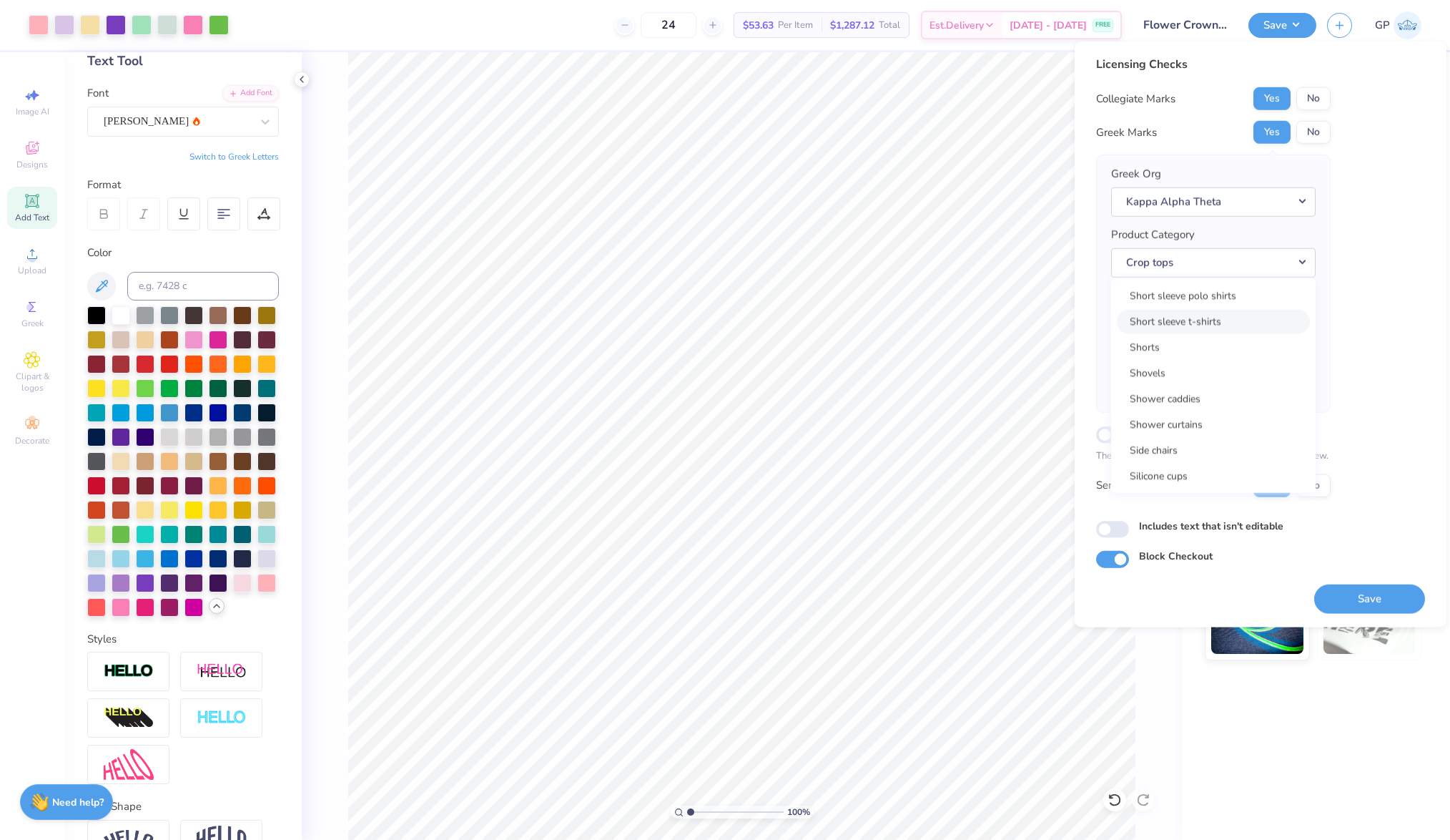
click at [1211, 313] on link "Short sleeve t-shirts" at bounding box center [1214, 321] width 193 height 24
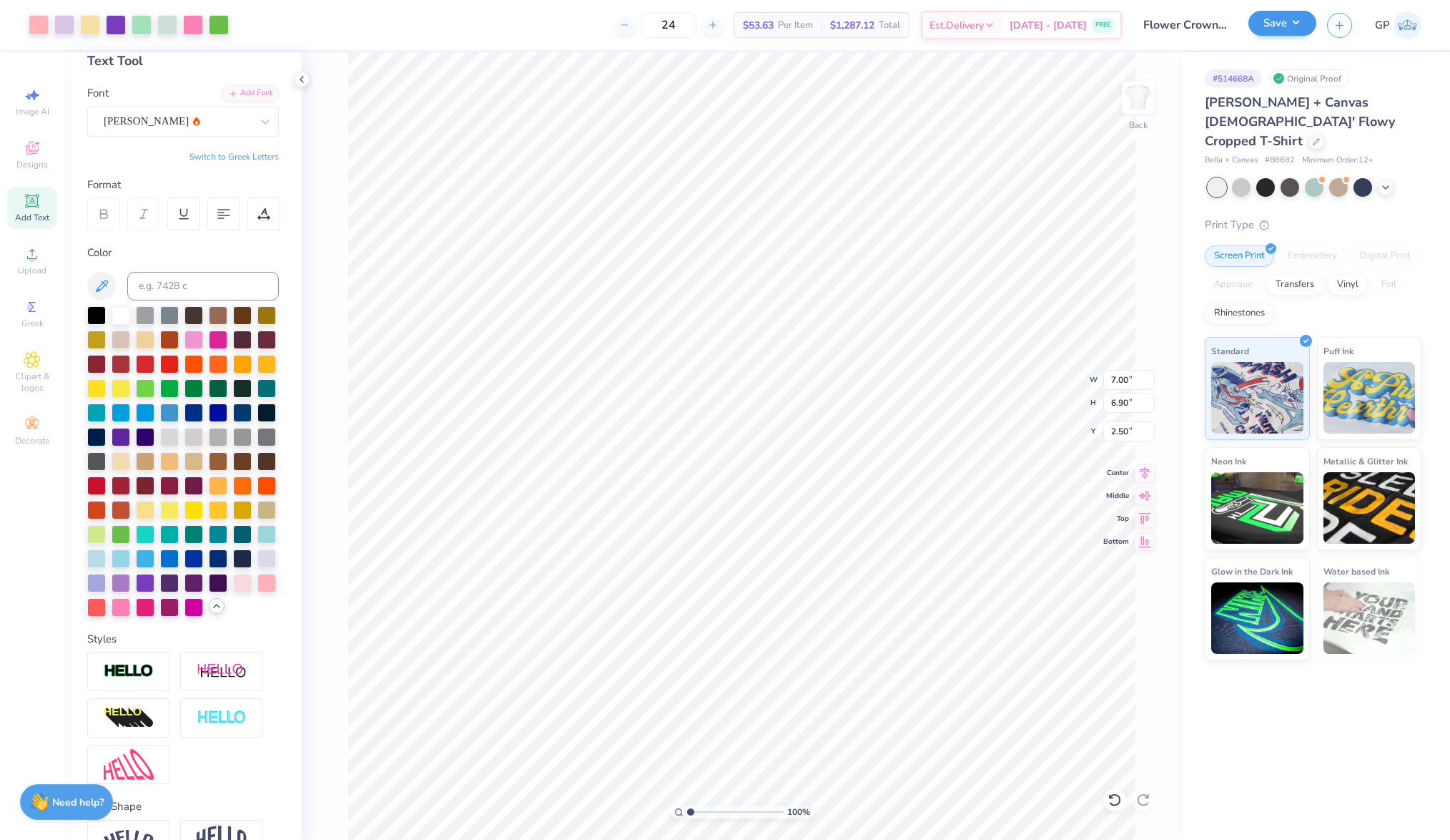
click at [1263, 36] on div "Save" at bounding box center [1283, 26] width 68 height 25
click at [1302, 20] on button "Save" at bounding box center [1283, 23] width 68 height 25
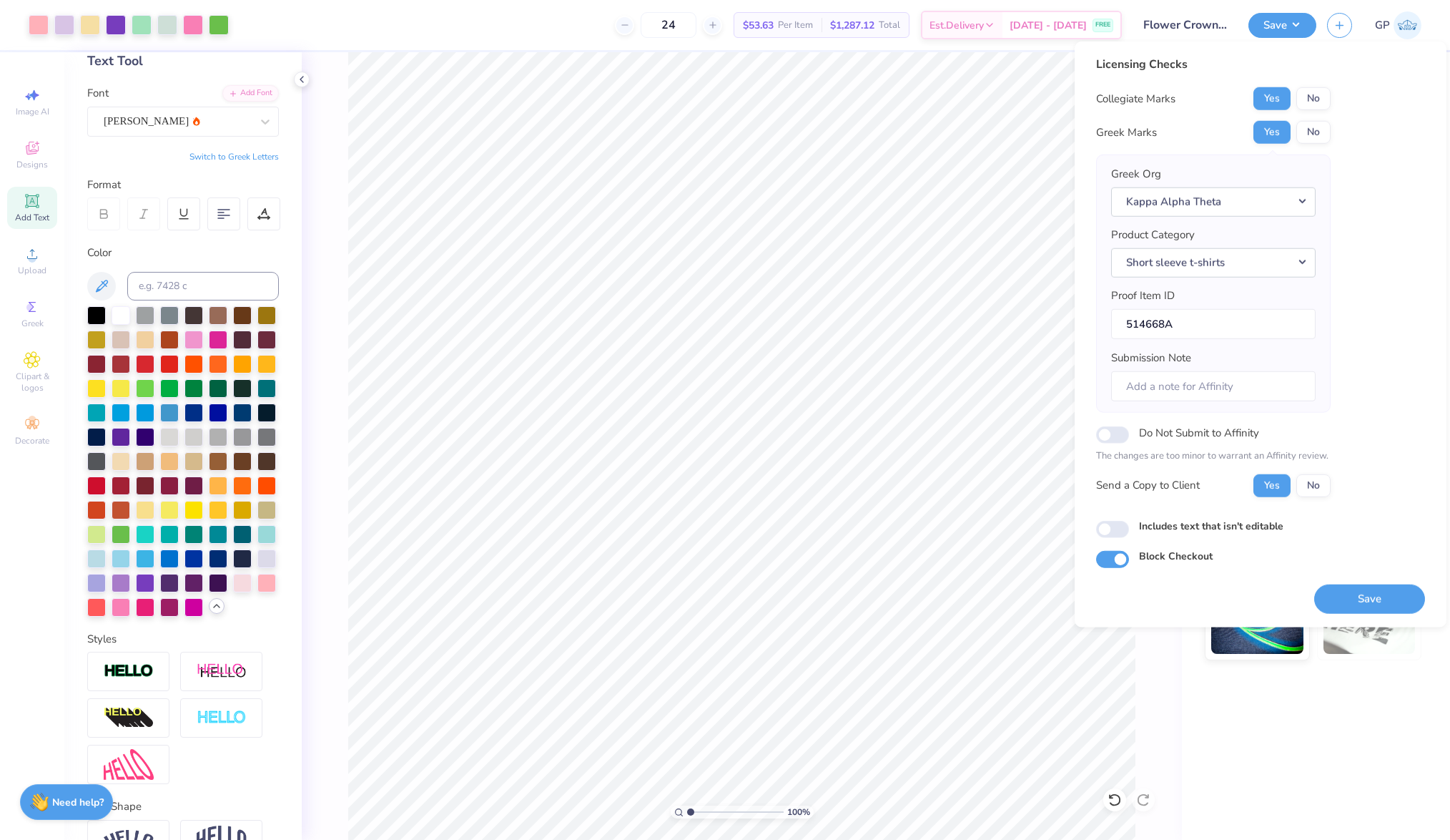
click at [1127, 534] on div "Includes text that isn't editable" at bounding box center [1261, 527] width 329 height 19
click at [1119, 526] on input "Includes text that isn't editable" at bounding box center [1112, 529] width 33 height 17
checkbox input "true"
click at [1401, 589] on button "Save" at bounding box center [1370, 598] width 111 height 29
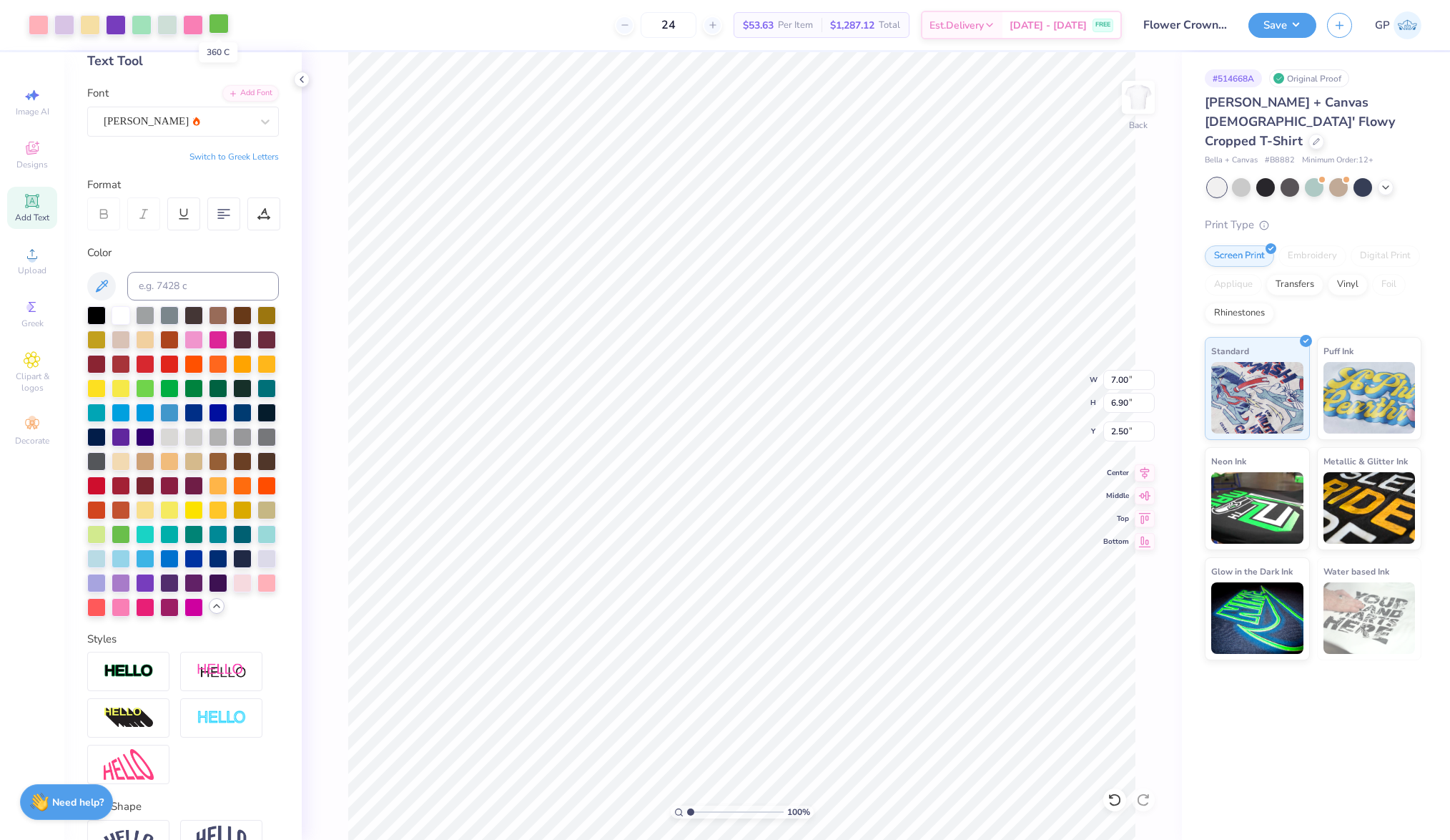
click at [227, 20] on div at bounding box center [218, 23] width 20 height 20
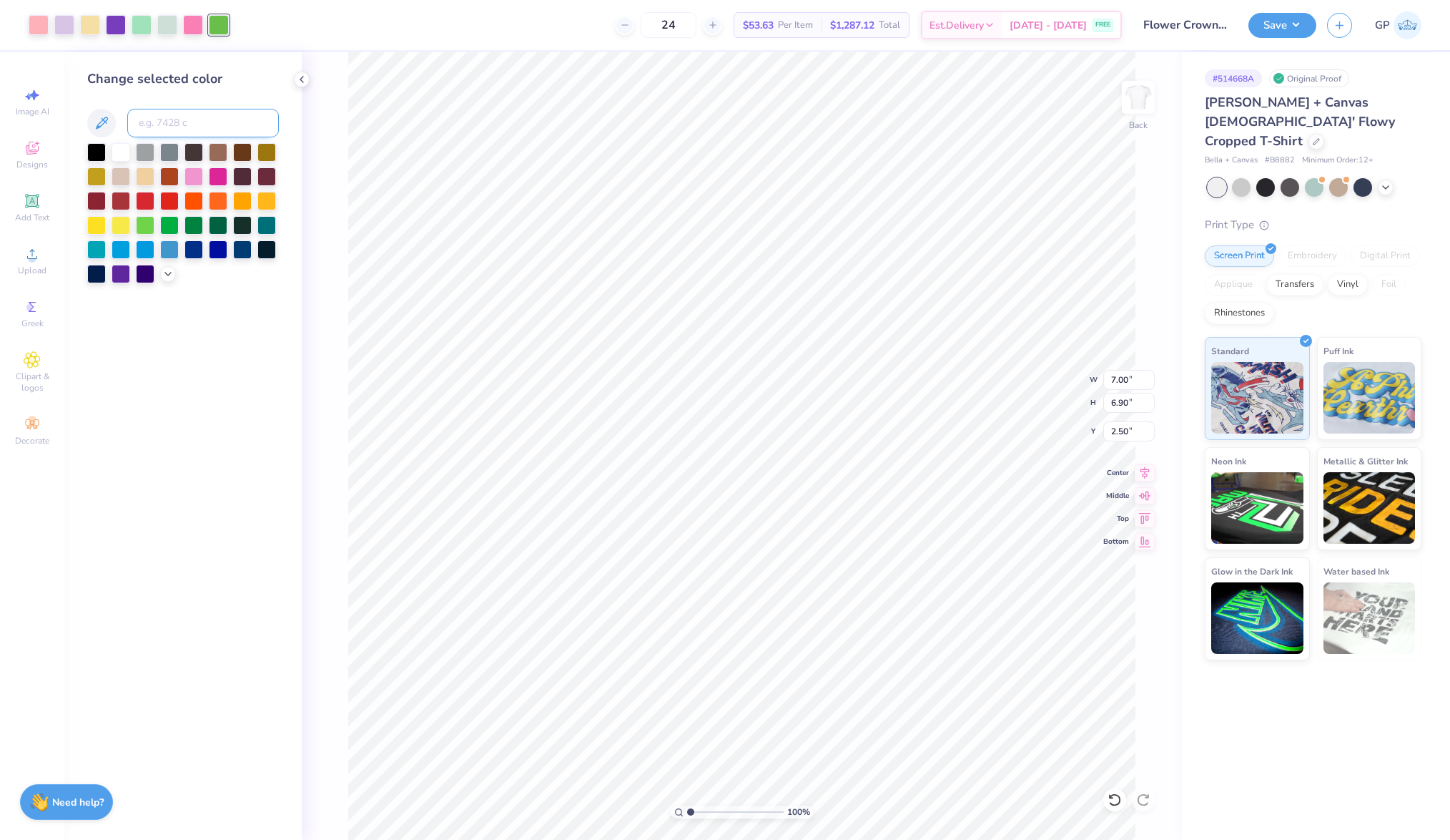
click at [211, 112] on input at bounding box center [203, 123] width 151 height 28
type input "351"
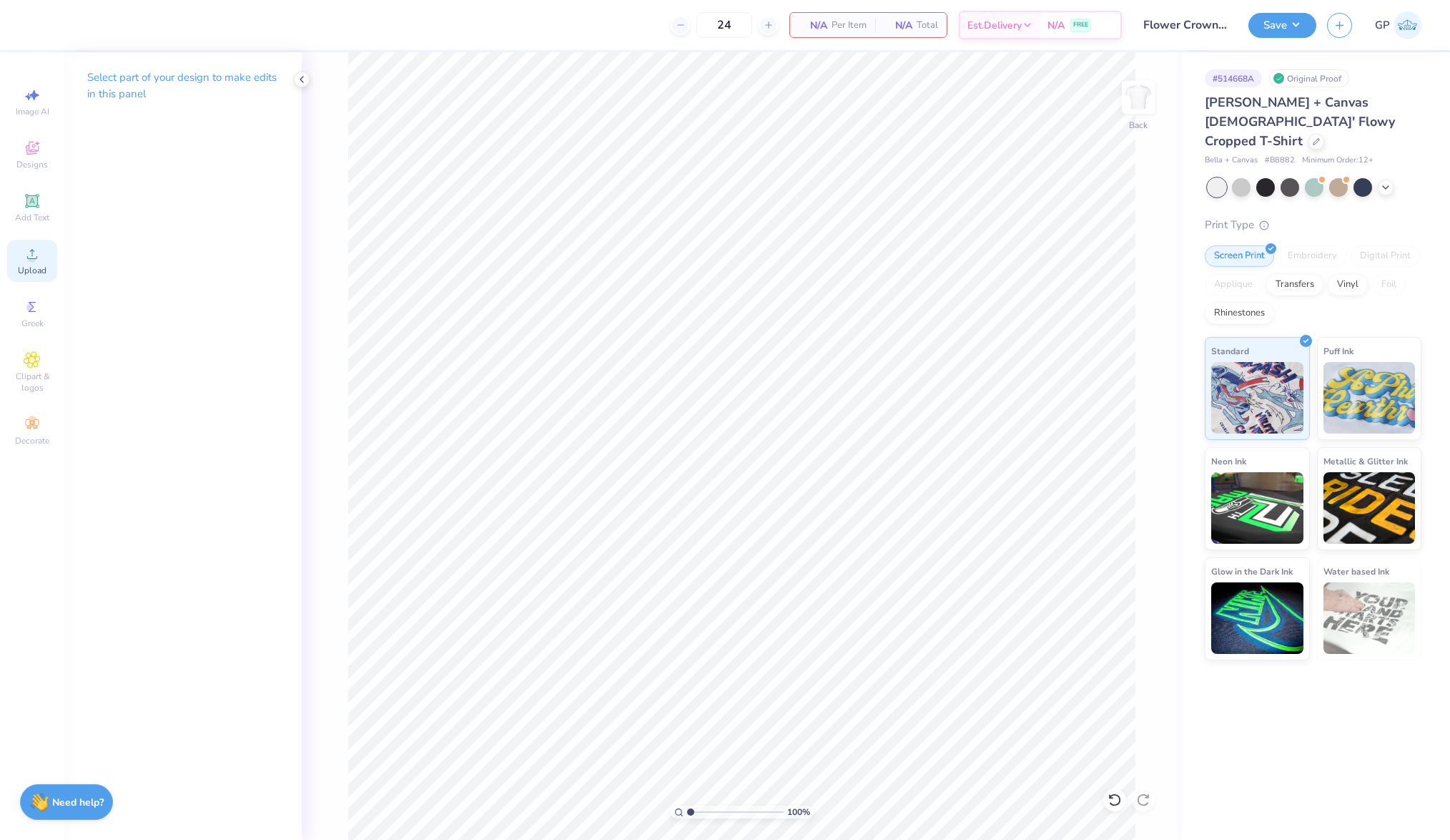
click at [27, 265] on span "Upload" at bounding box center [32, 271] width 28 height 11
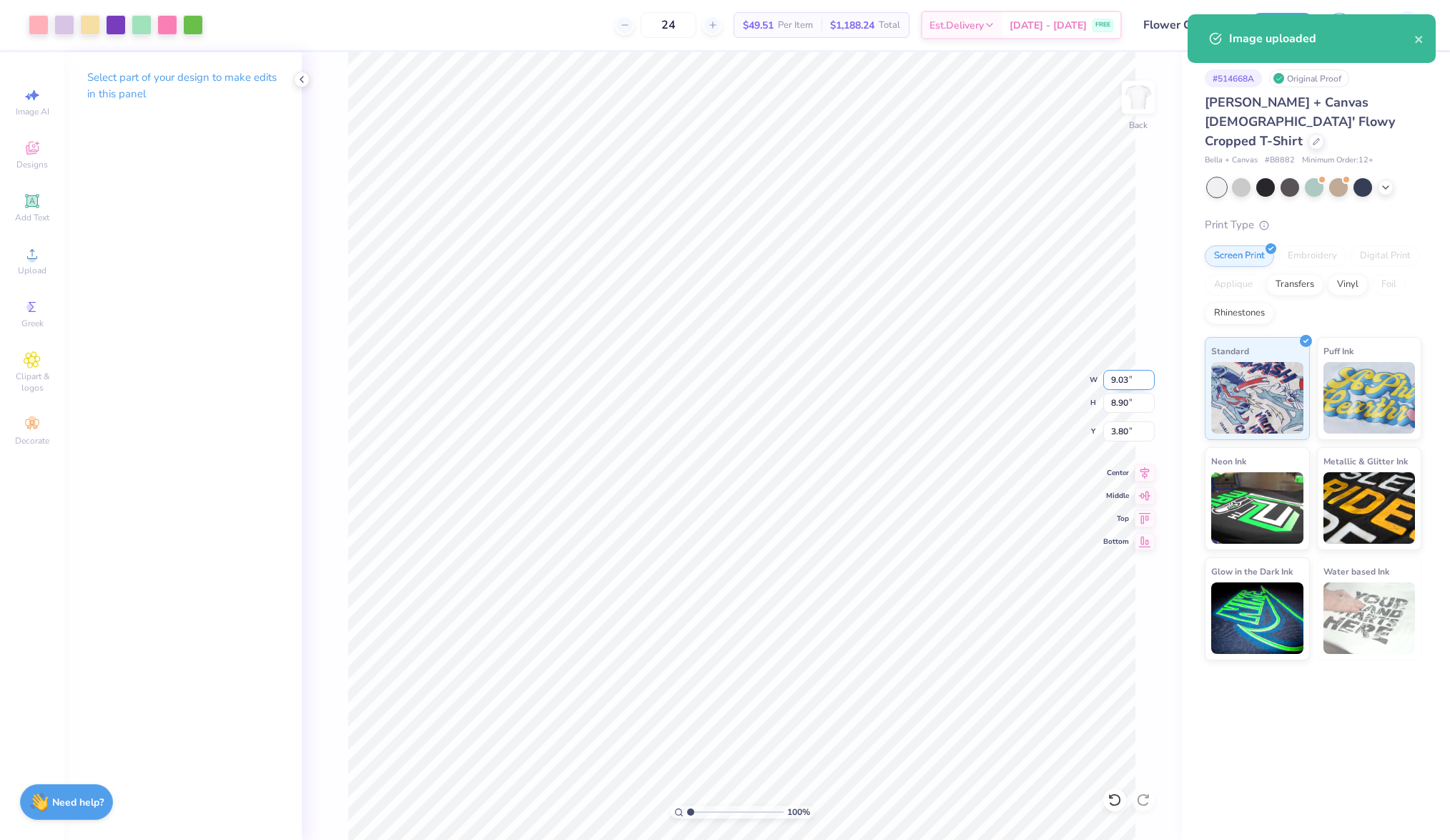
click at [1120, 389] on input "9.03" at bounding box center [1129, 379] width 51 height 20
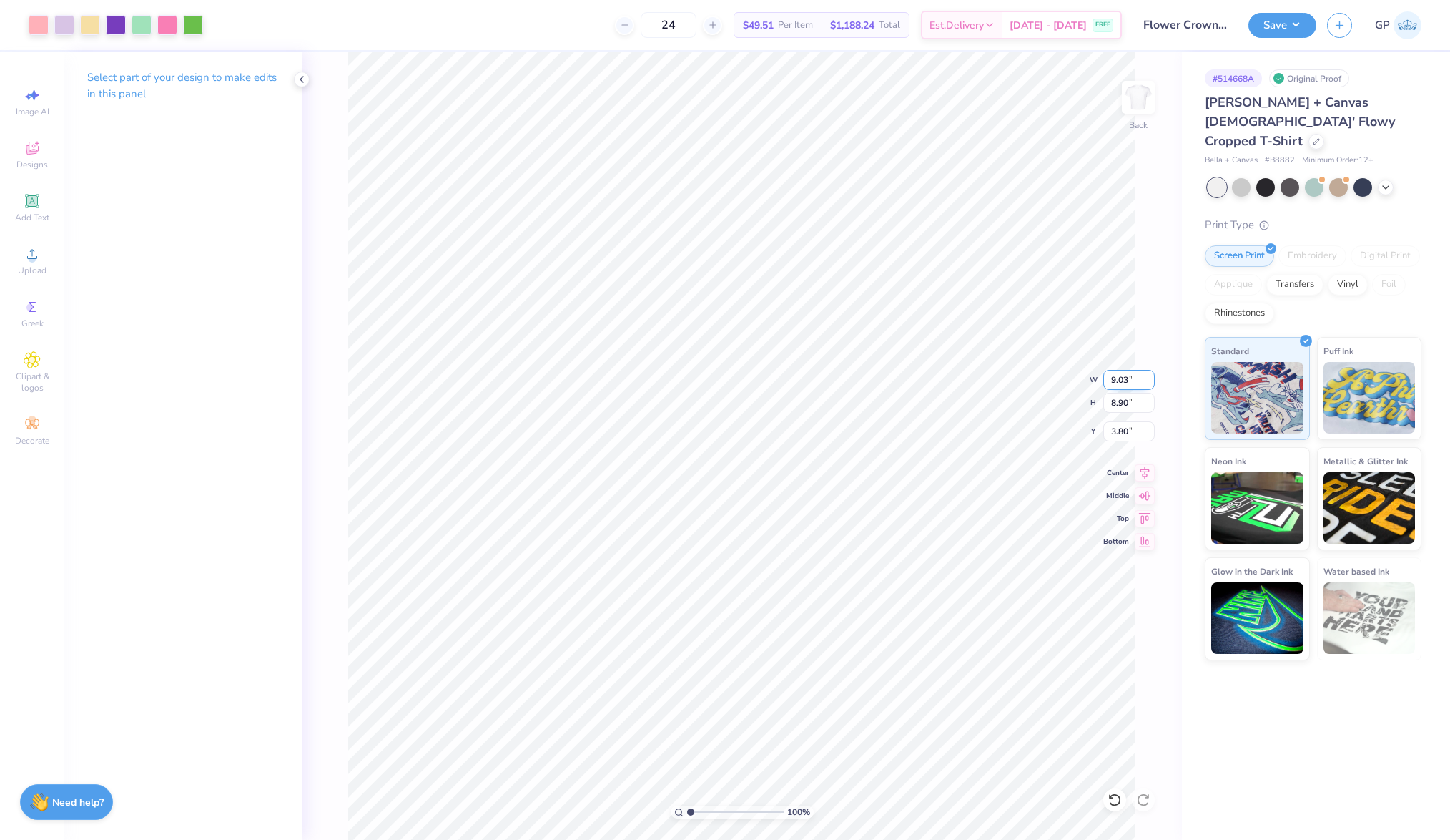
click at [1120, 389] on input "9.03" at bounding box center [1129, 379] width 51 height 20
type input "7.00"
type input "6.90"
click at [1123, 432] on input "4.80" at bounding box center [1129, 430] width 51 height 20
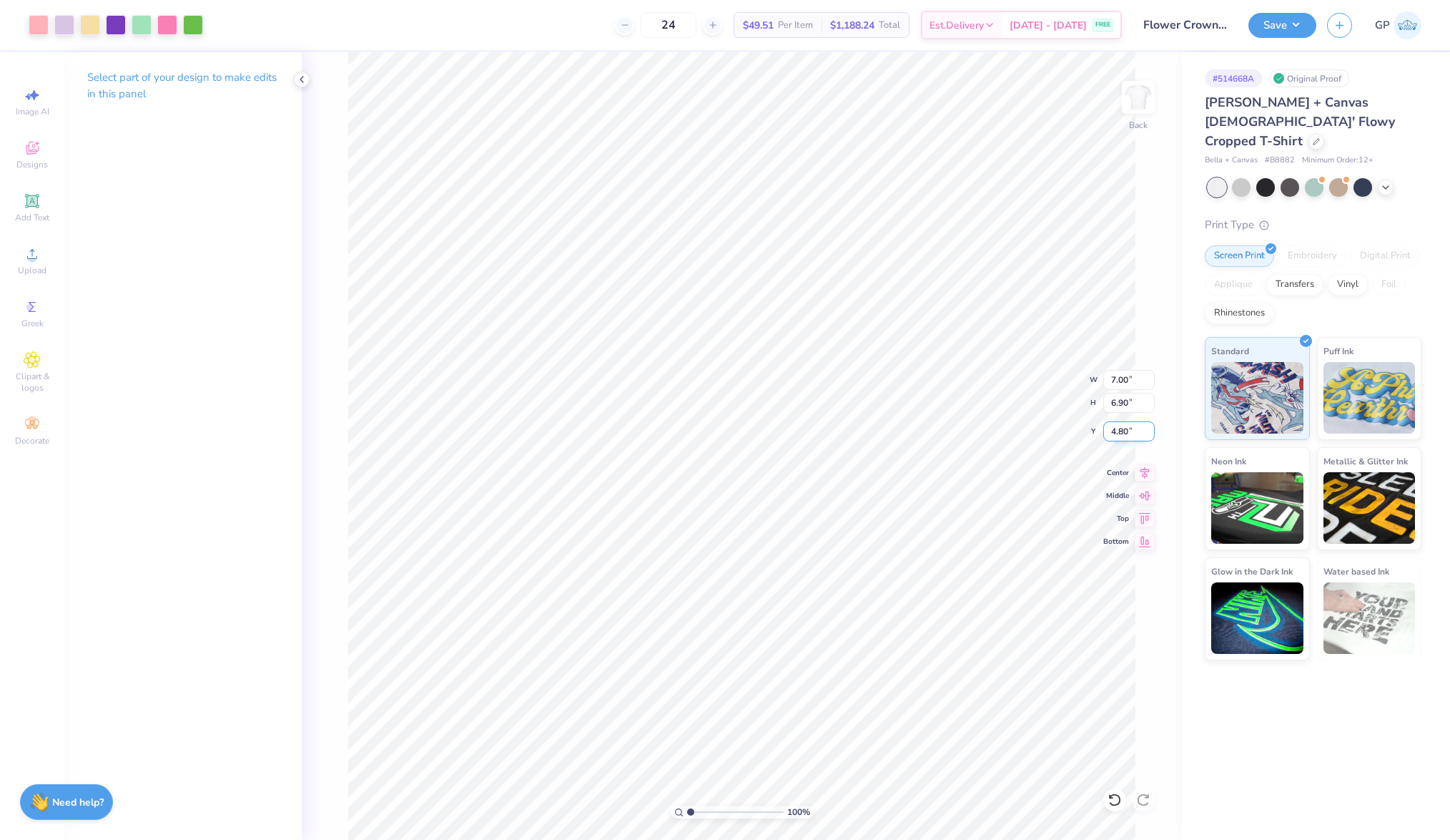
click at [1123, 432] on input "4.80" at bounding box center [1129, 430] width 51 height 20
click at [1133, 429] on input "3.00" at bounding box center [1129, 430] width 51 height 20
type input "2.50"
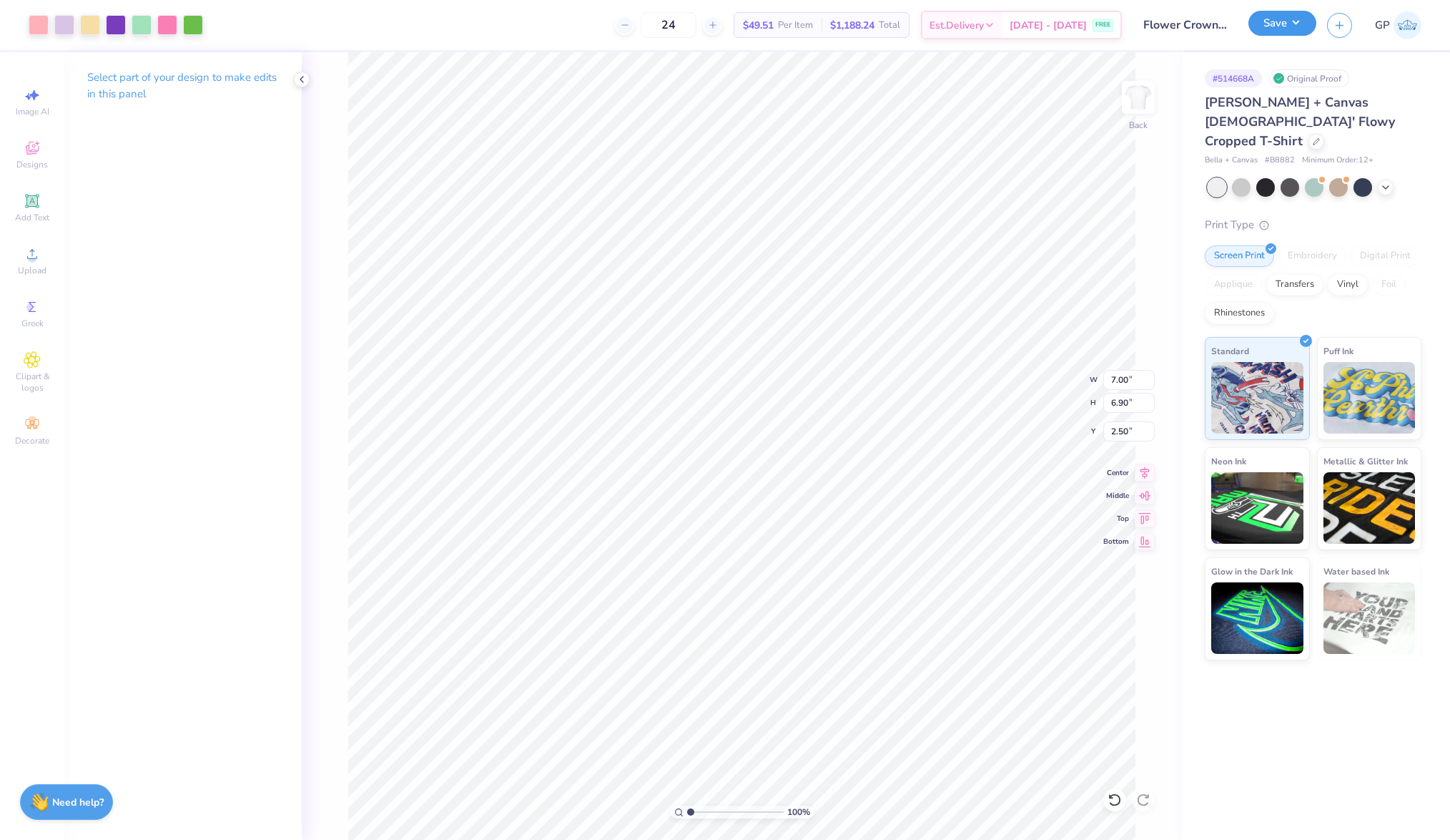
click at [1294, 19] on button "Save" at bounding box center [1283, 23] width 68 height 25
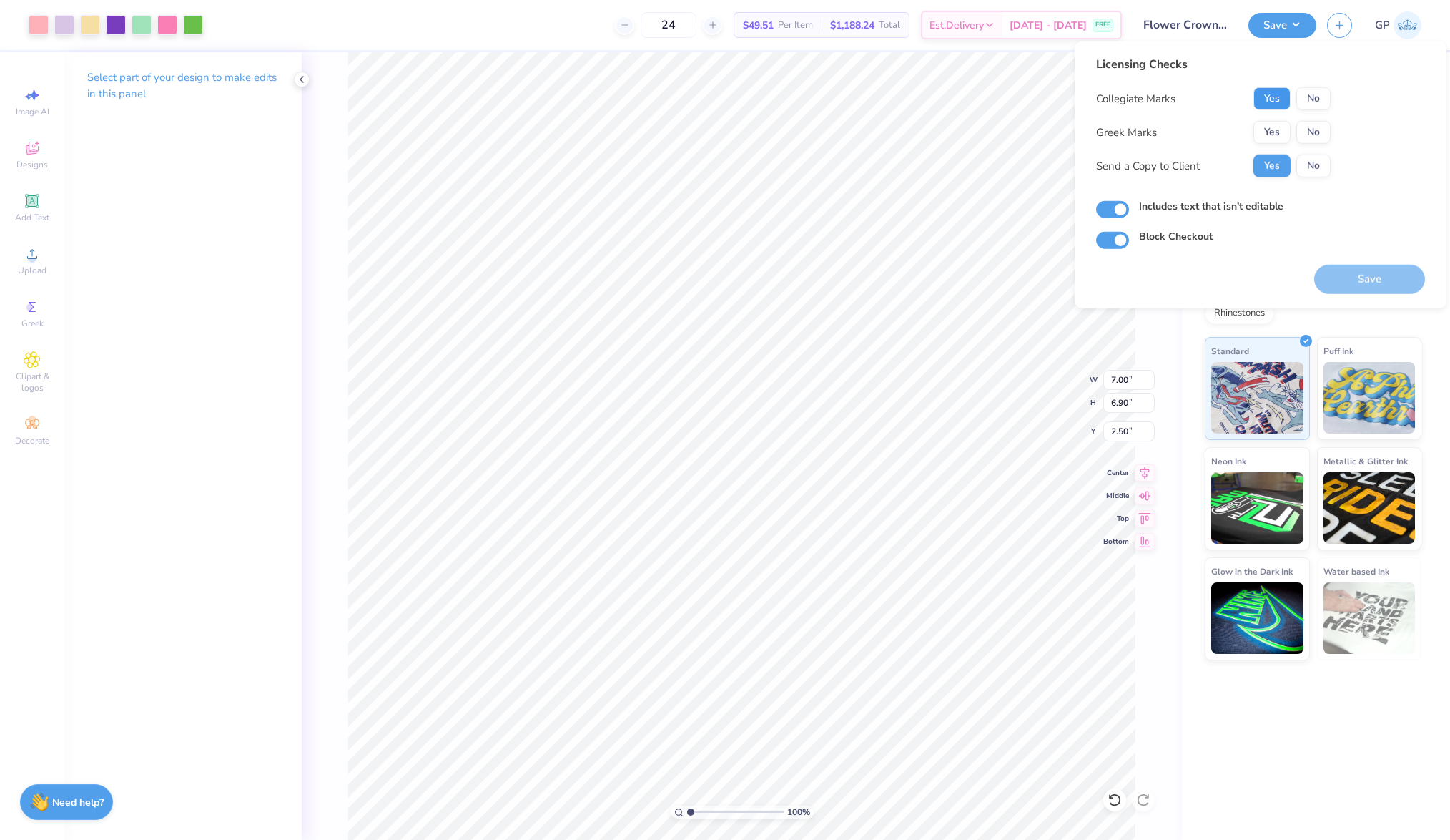
click at [1271, 97] on button "Yes" at bounding box center [1271, 98] width 37 height 23
click at [1270, 133] on button "Yes" at bounding box center [1271, 132] width 37 height 23
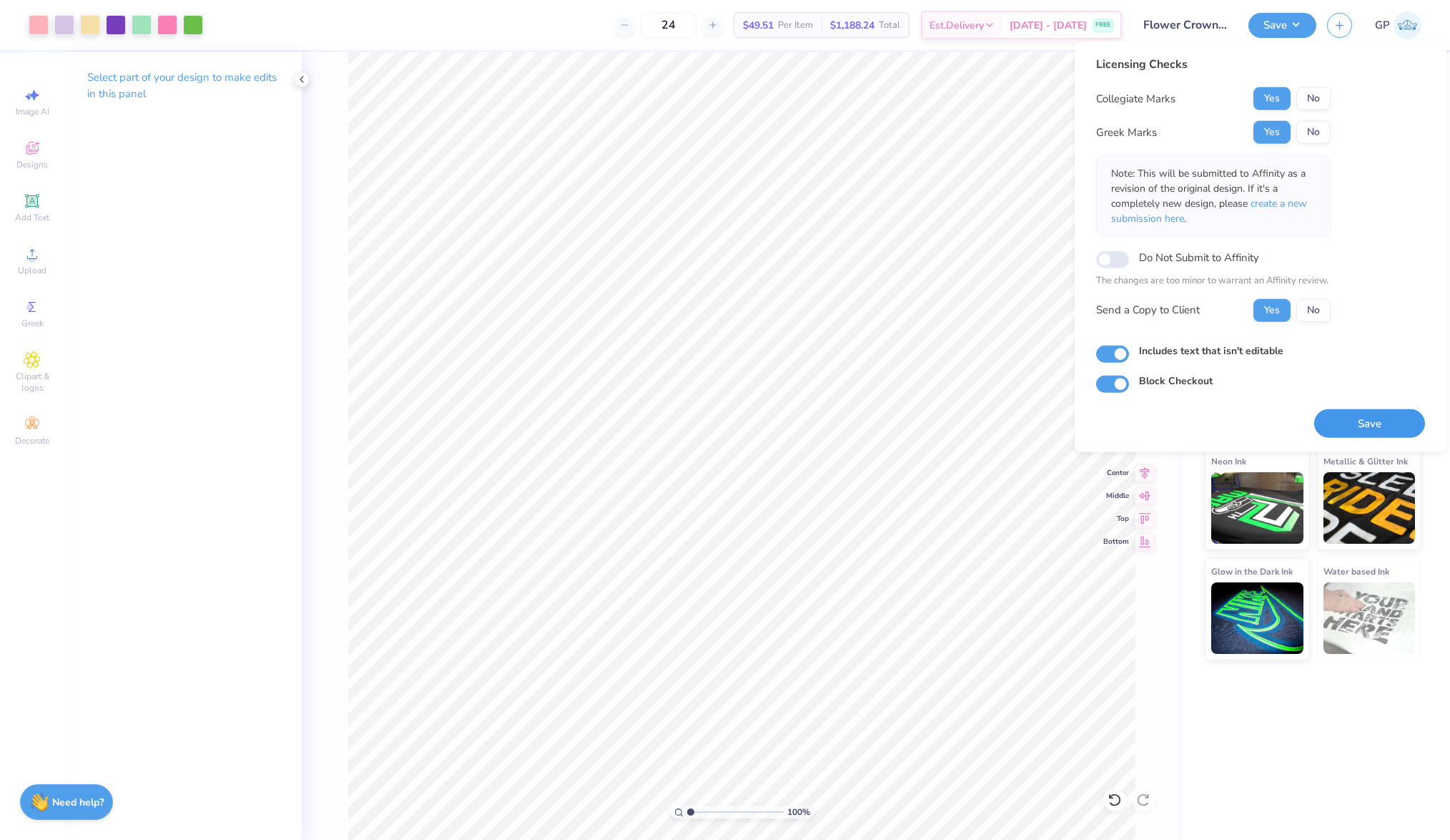
click at [1364, 425] on button "Save" at bounding box center [1370, 423] width 111 height 29
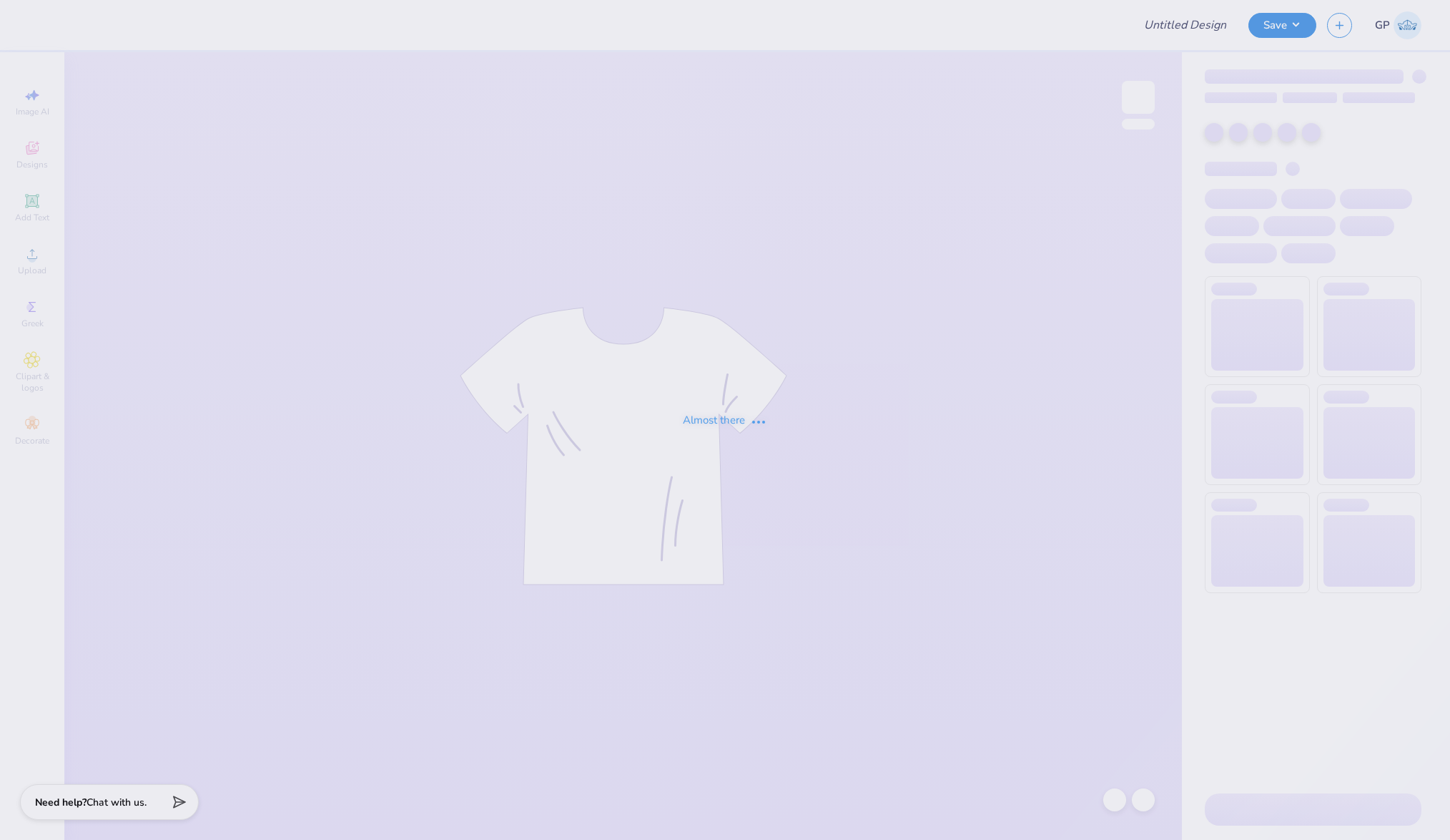
type input "Kim Fields : SUNY Binghamton"
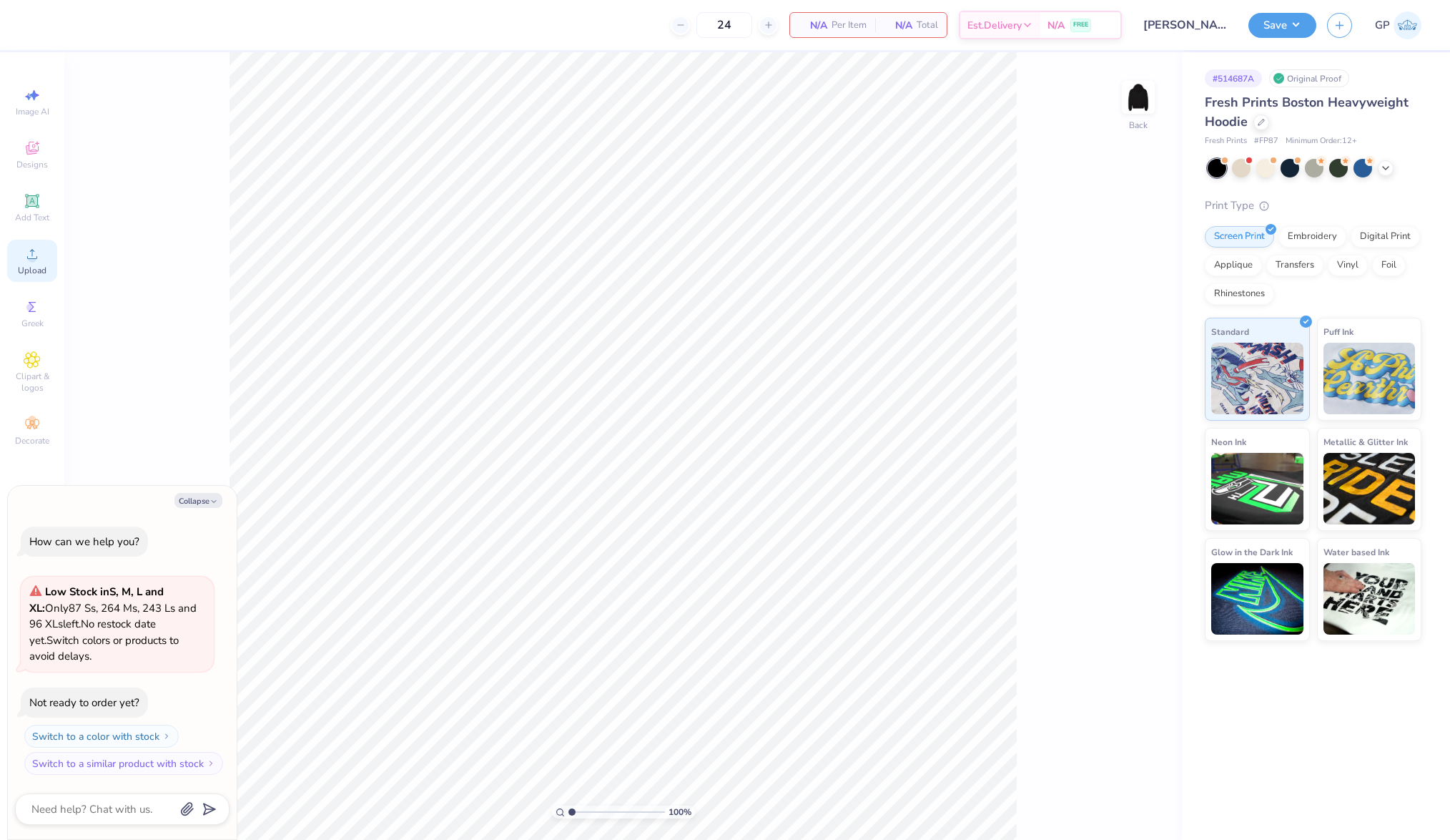
click at [38, 271] on span "Upload" at bounding box center [32, 271] width 28 height 11
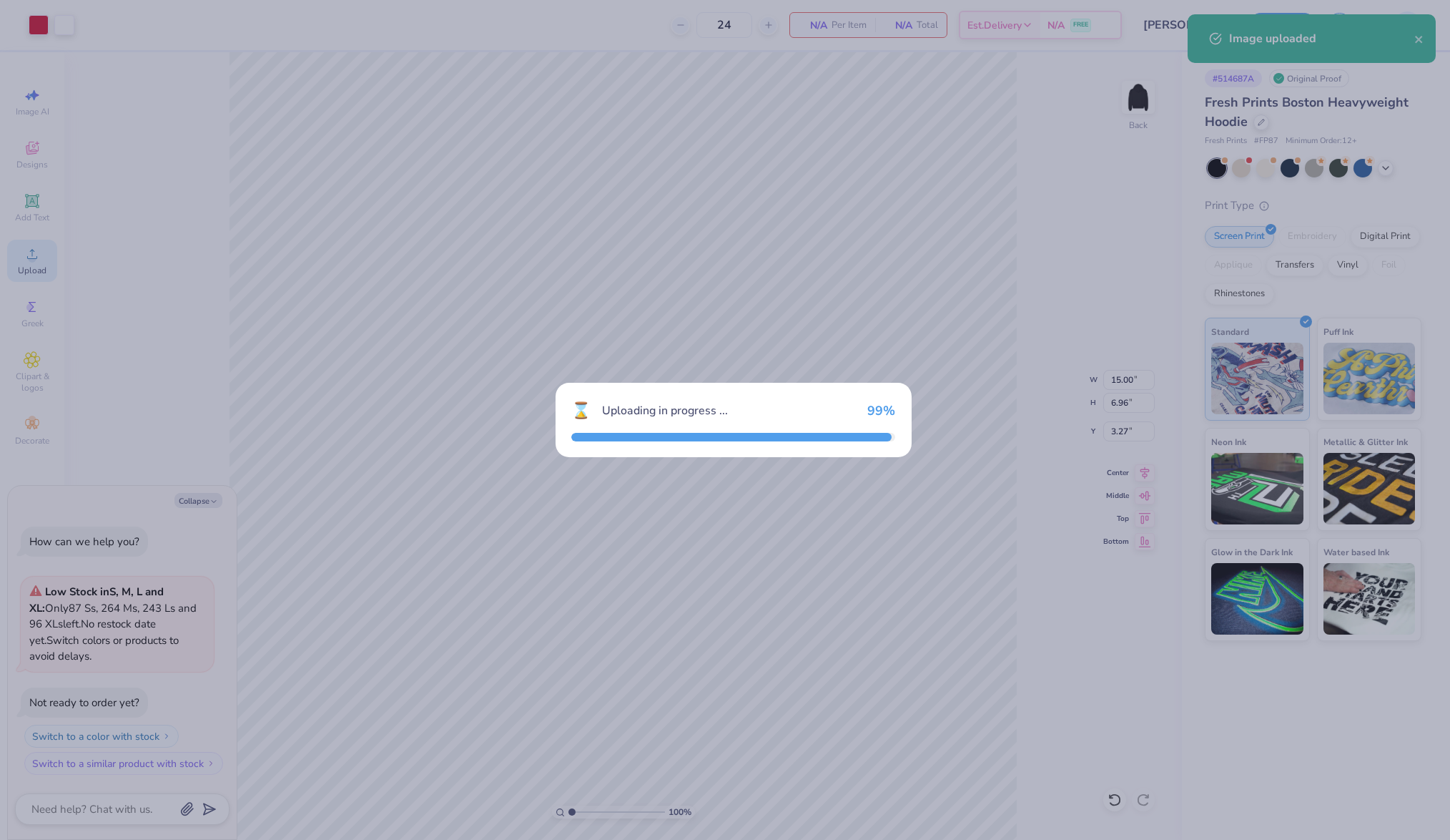
type textarea "x"
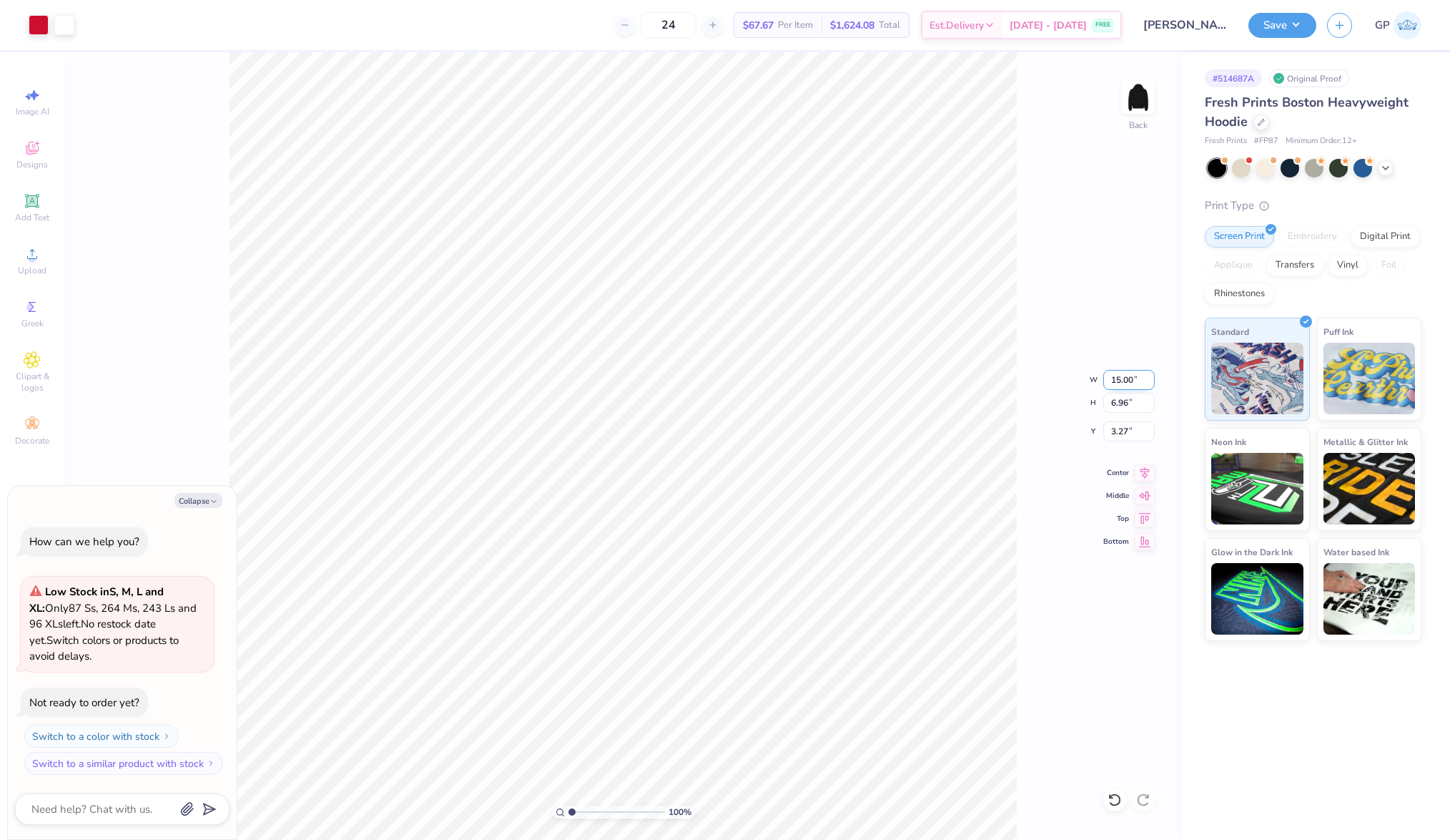
click at [1128, 376] on input "15.00" at bounding box center [1129, 379] width 51 height 20
type input "4"
type textarea "x"
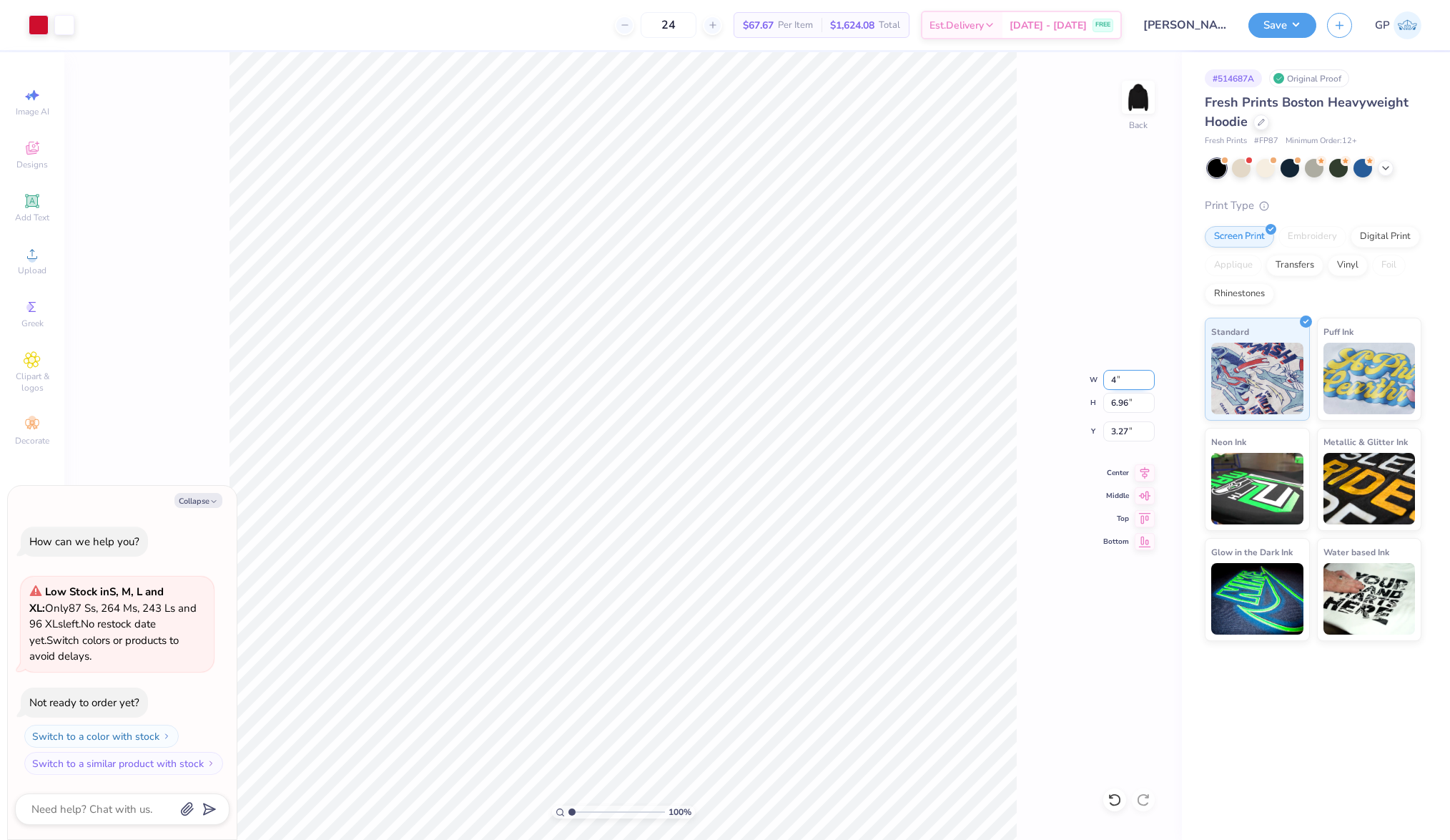
type input "4.00"
type input "1.86"
type input "5.82"
type textarea "x"
type input "10.03"
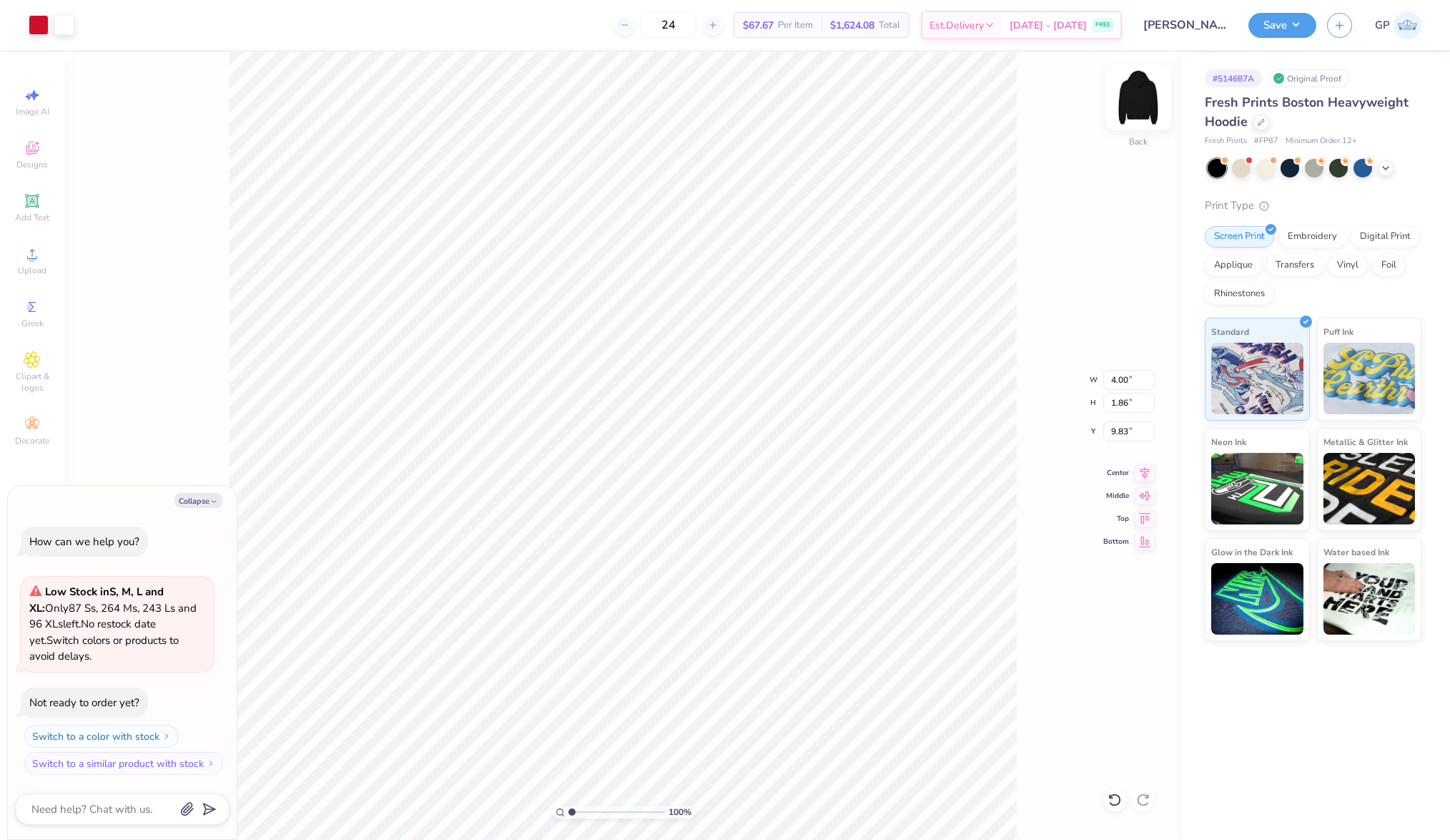
click at [1142, 105] on img at bounding box center [1138, 97] width 57 height 57
click at [31, 266] on span "Upload" at bounding box center [32, 271] width 28 height 11
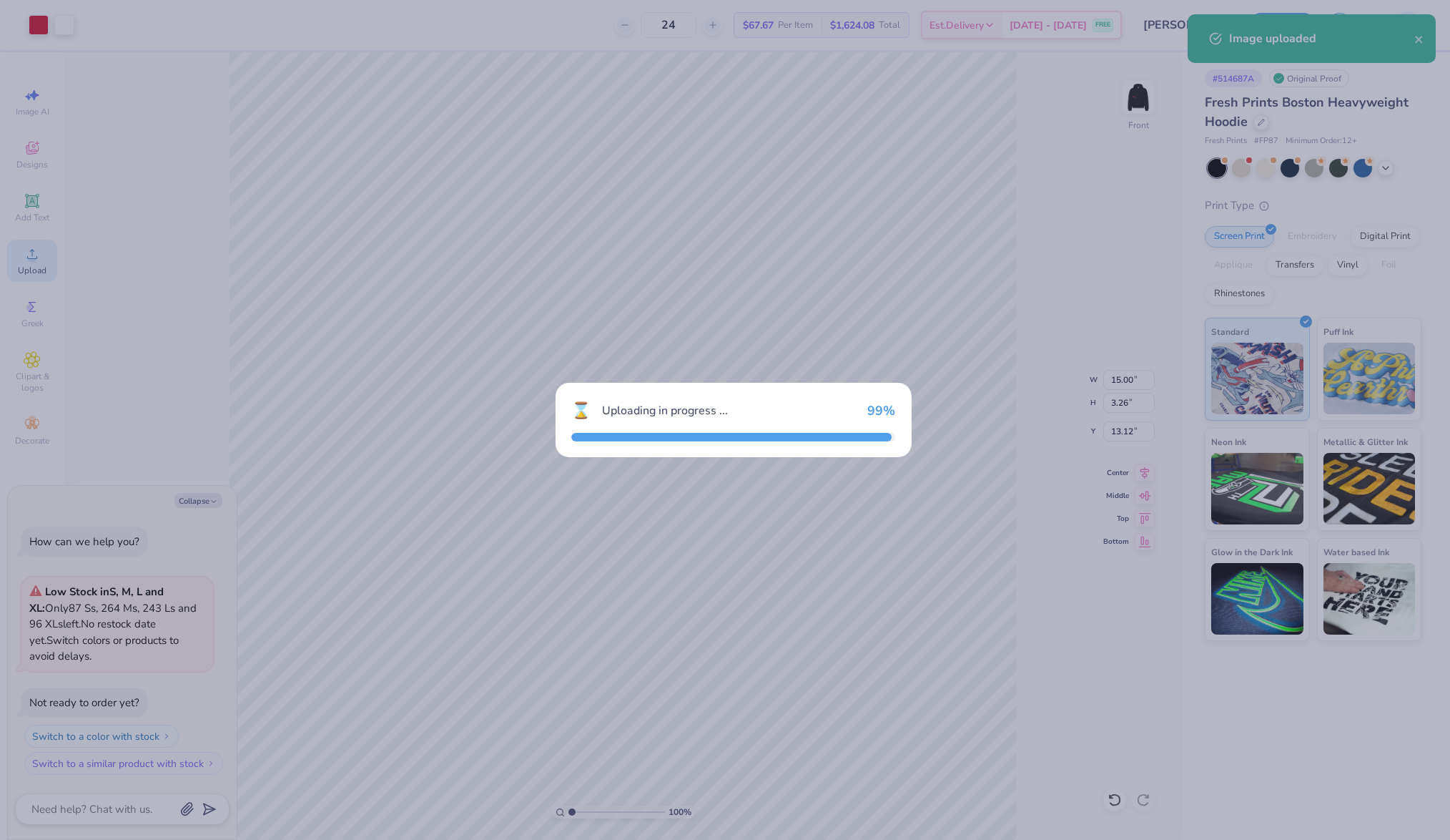
type textarea "x"
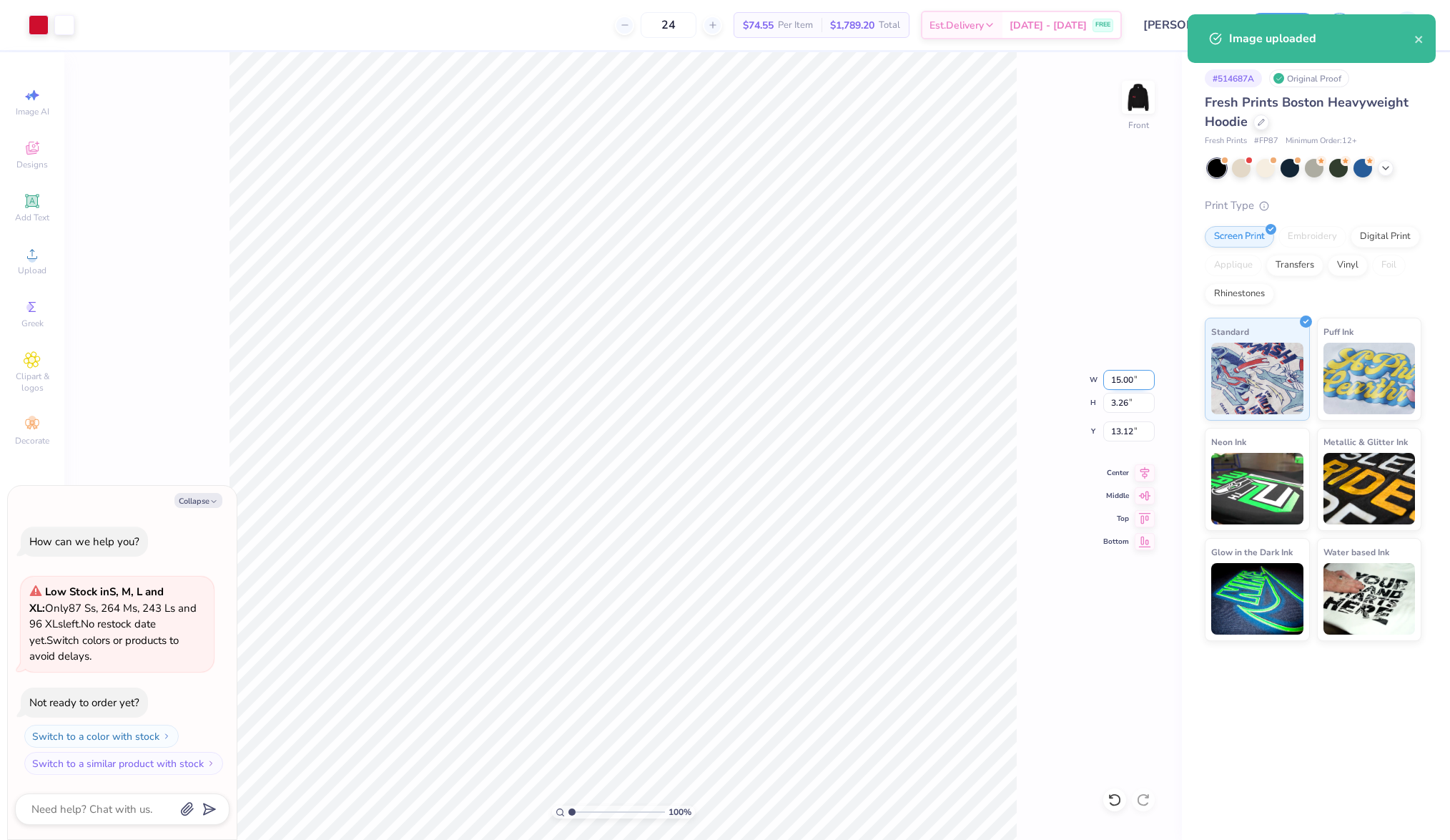
click at [1128, 381] on input "15.00" at bounding box center [1129, 379] width 51 height 20
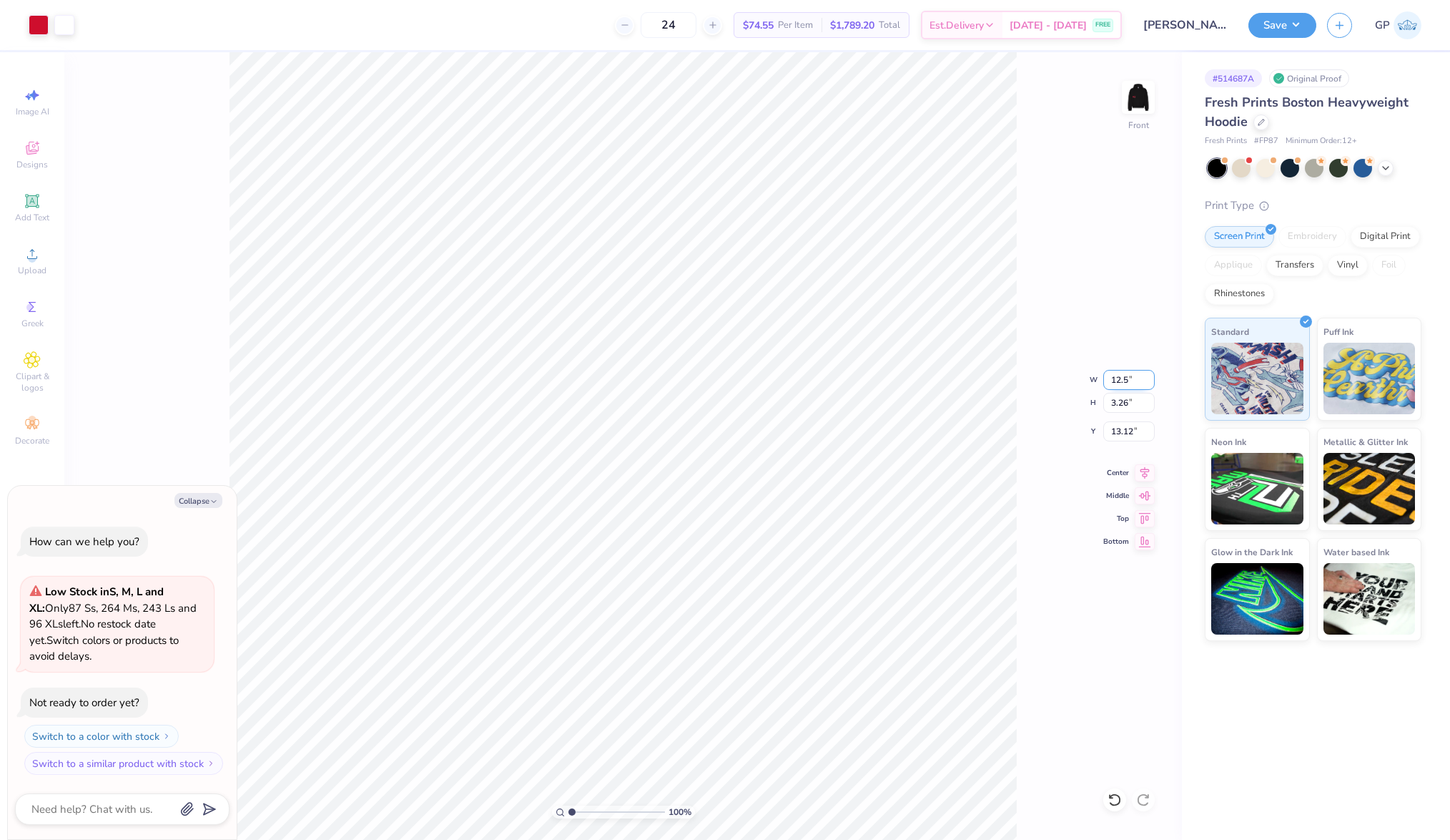
type input "12.5"
type textarea "x"
type input "12.50"
type input "2.72"
click at [1126, 435] on input "13.39" at bounding box center [1129, 430] width 51 height 20
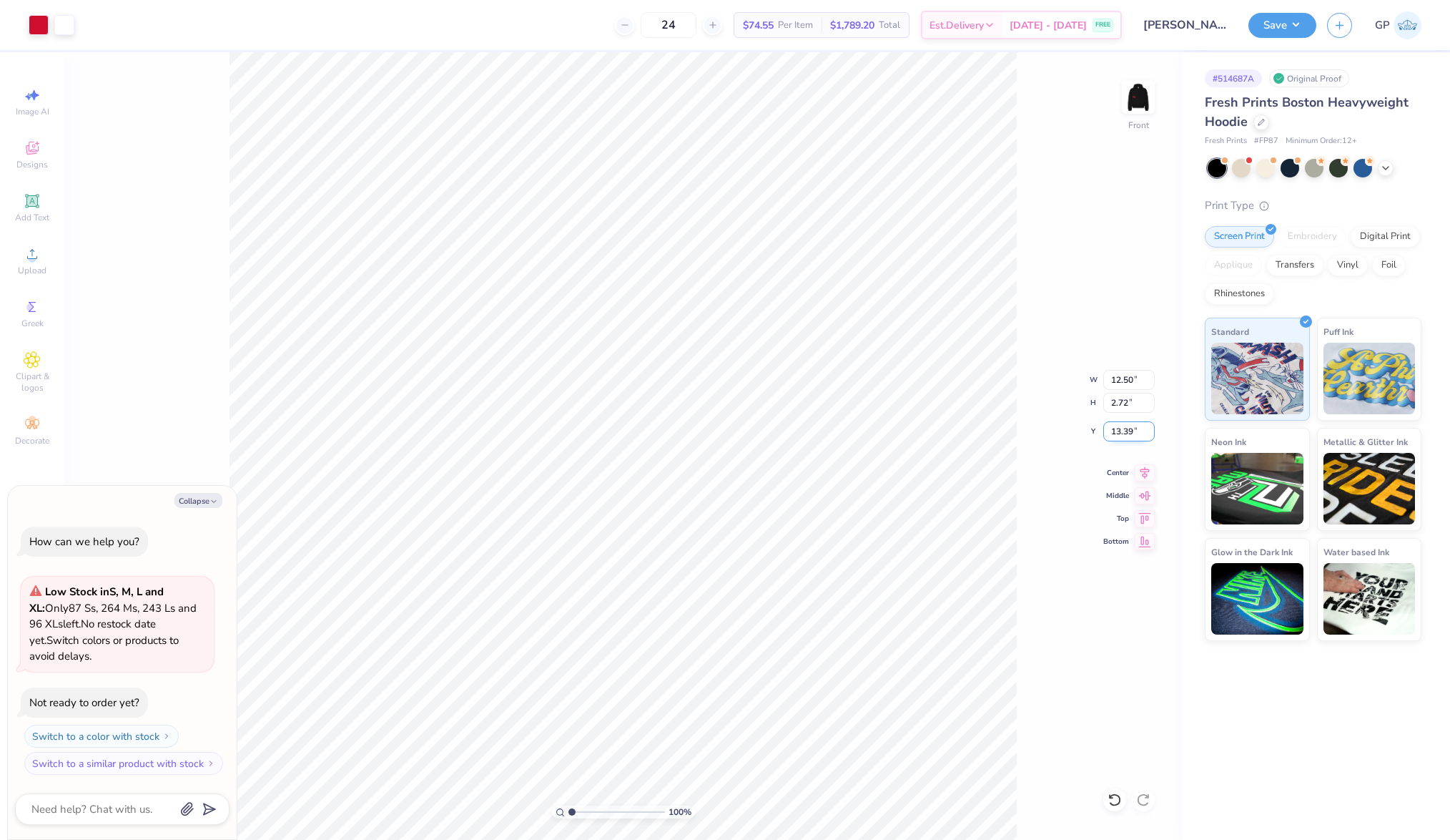
click at [1126, 435] on input "13.39" at bounding box center [1129, 430] width 51 height 20
type input "6"
type textarea "x"
type input "6.00"
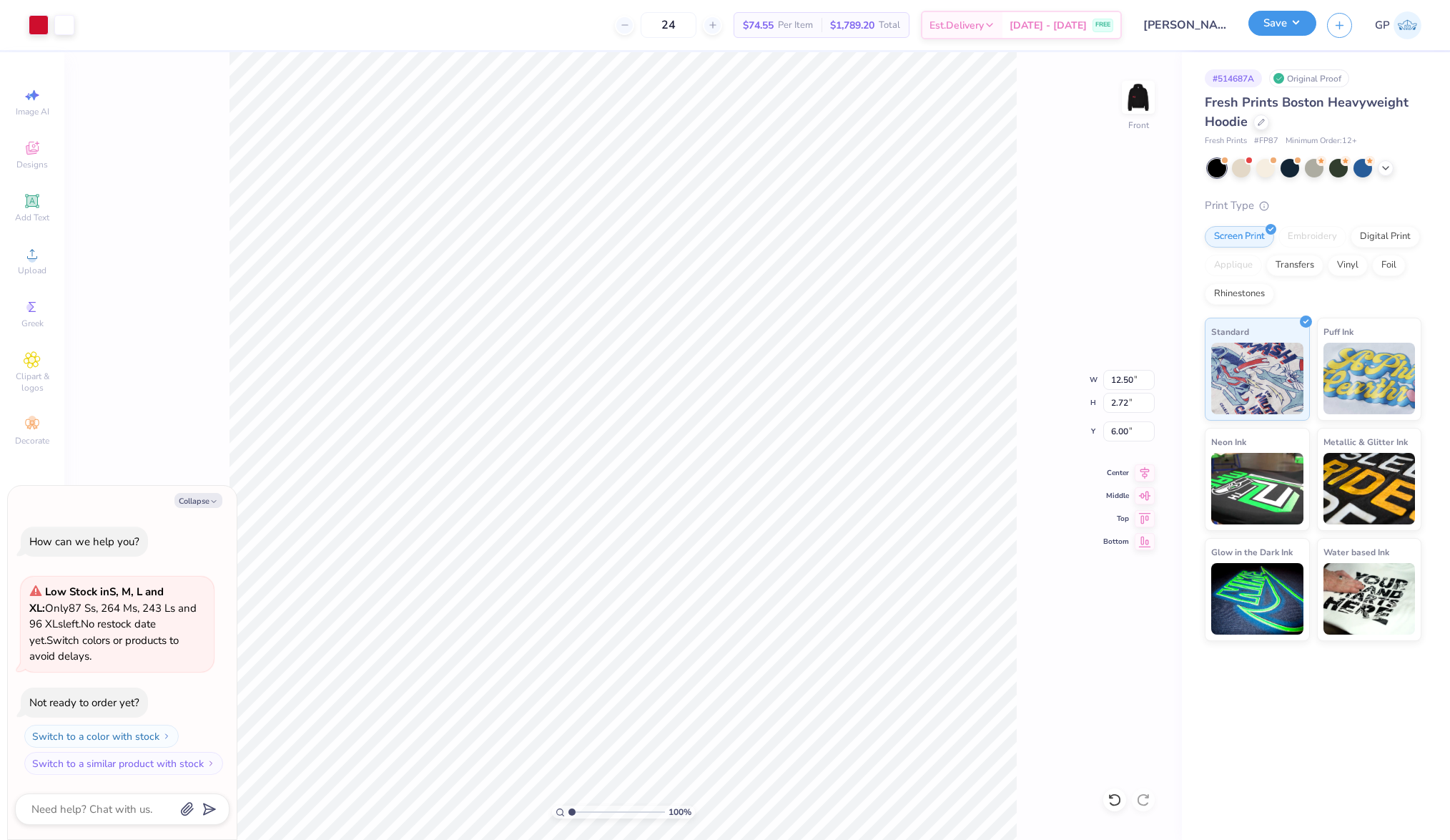
click at [1287, 19] on button "Save" at bounding box center [1283, 23] width 68 height 25
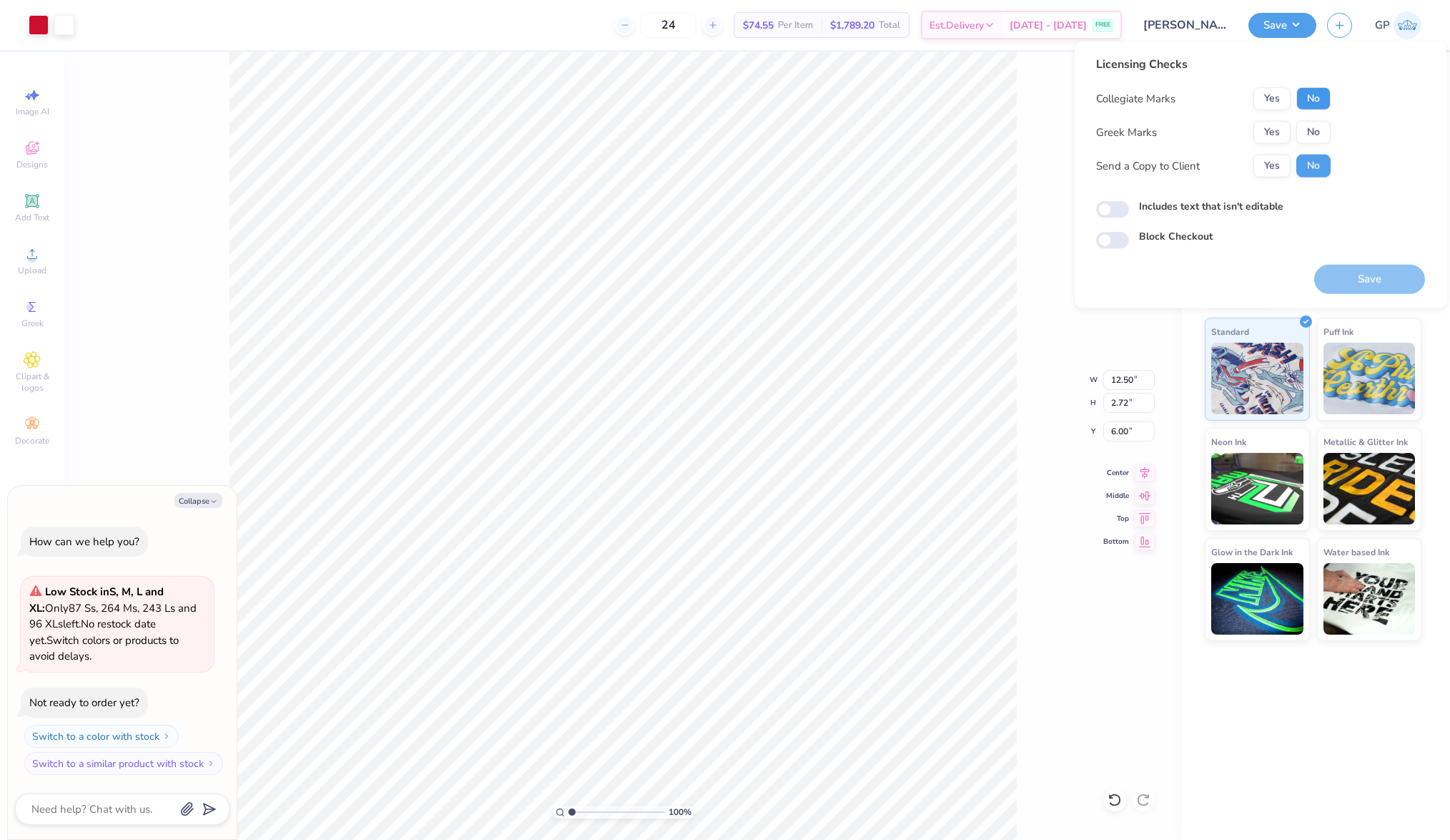
click at [1309, 98] on button "No" at bounding box center [1314, 98] width 34 height 23
click at [1270, 125] on button "Yes" at bounding box center [1271, 132] width 37 height 23
type textarea "x"
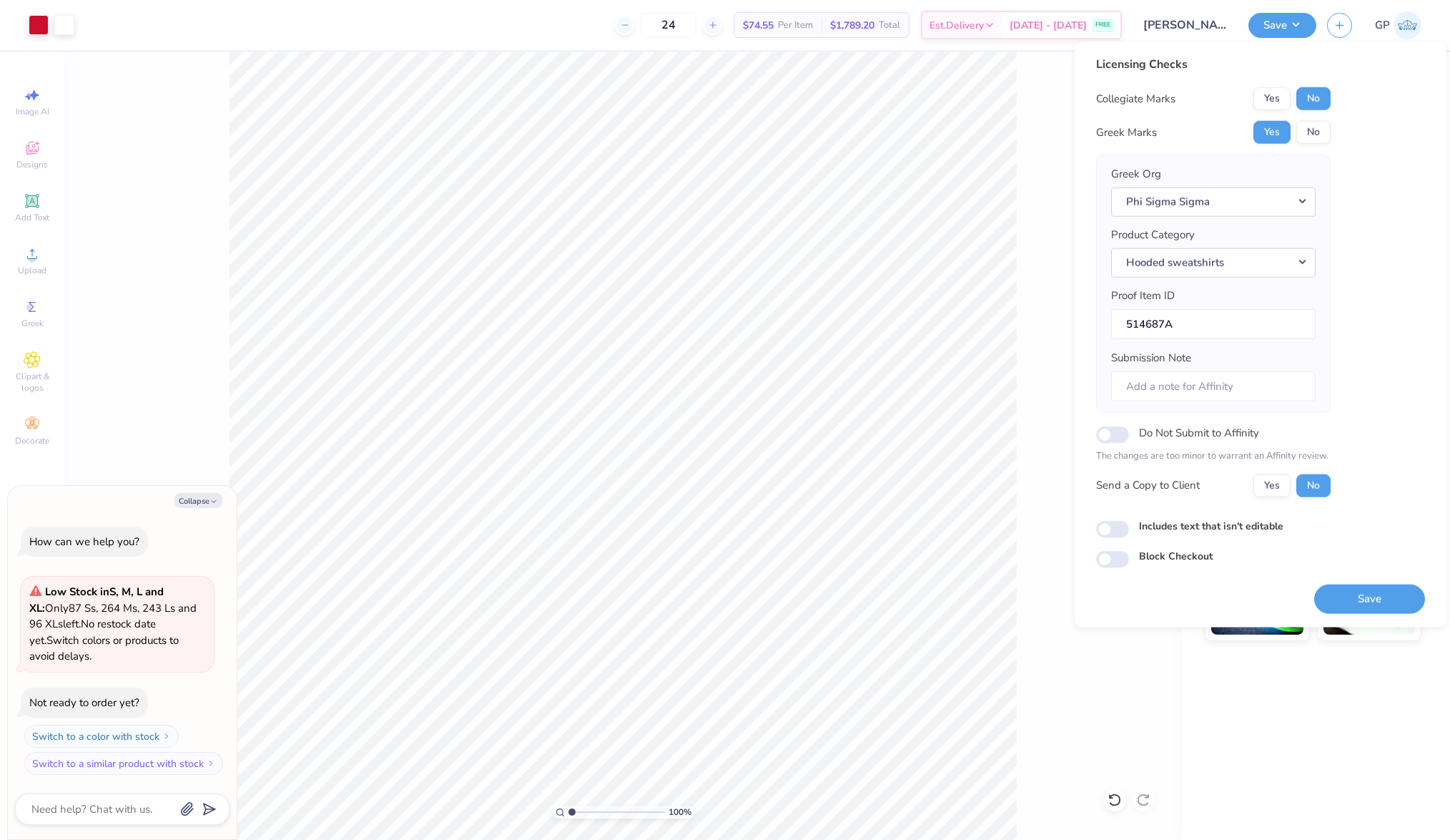
click at [1121, 515] on div "Licensing Checks Collegiate Marks Yes No Greek Marks Yes No Greek Org Phi Sigma…" at bounding box center [1261, 311] width 329 height 512
click at [1121, 529] on input "Includes text that isn't editable" at bounding box center [1112, 529] width 33 height 17
checkbox input "true"
click at [1330, 585] on button "Save" at bounding box center [1370, 598] width 111 height 29
type textarea "x"
